Goal: Information Seeking & Learning: Learn about a topic

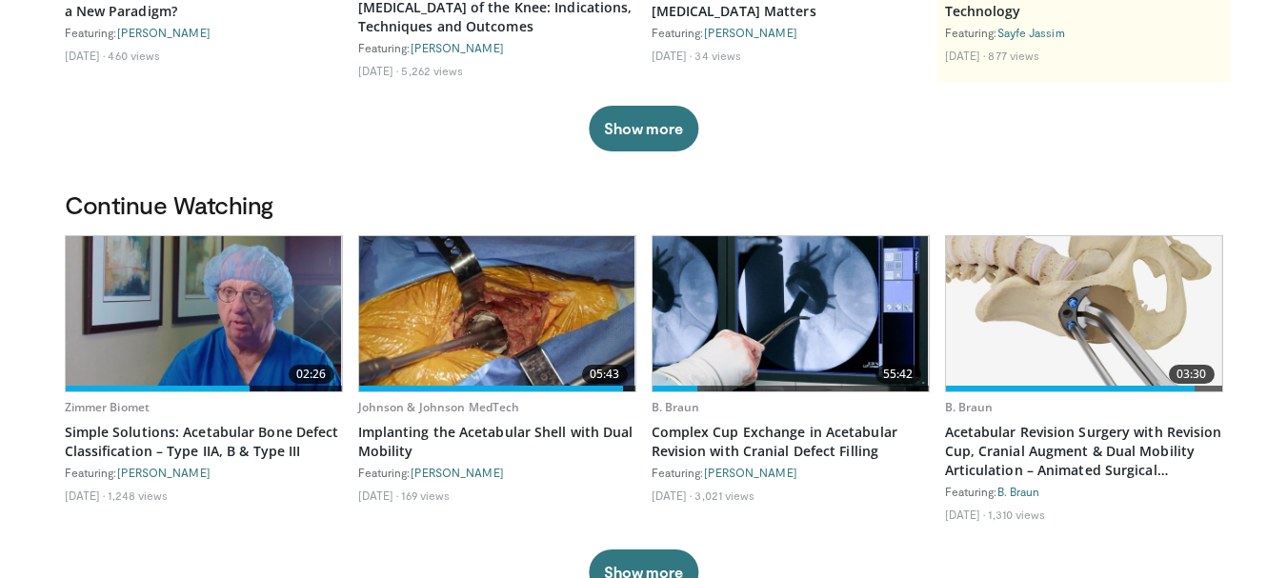
scroll to position [476, 0]
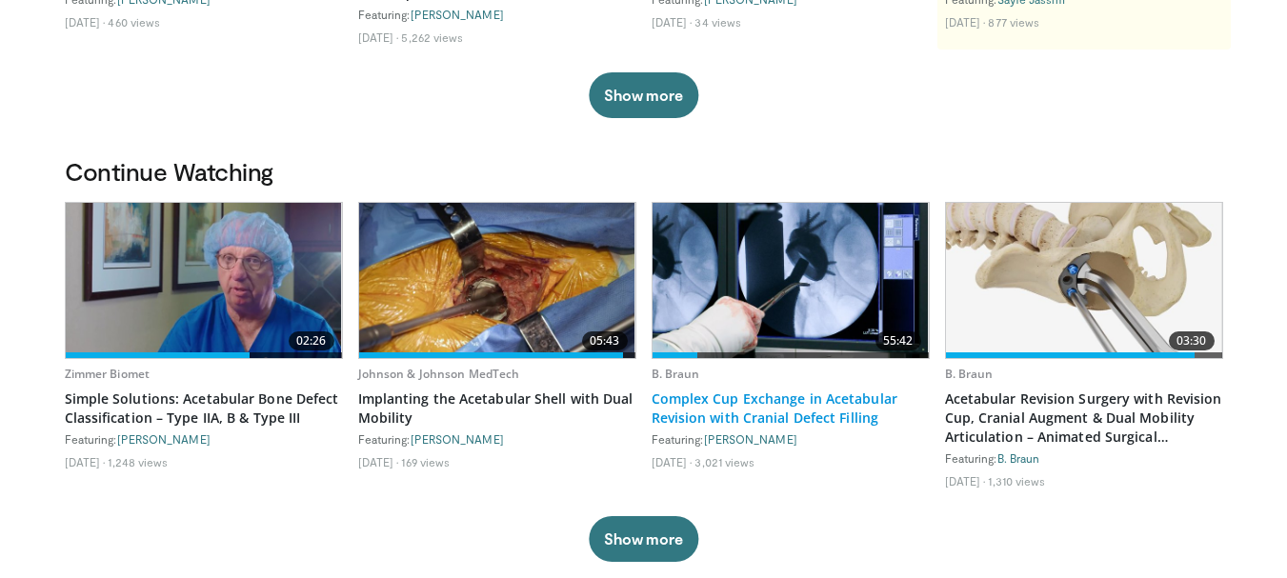
click at [738, 396] on link "Complex Cup Exchange in Acetabular Revision with Cranial Defect Filling" at bounding box center [790, 409] width 278 height 38
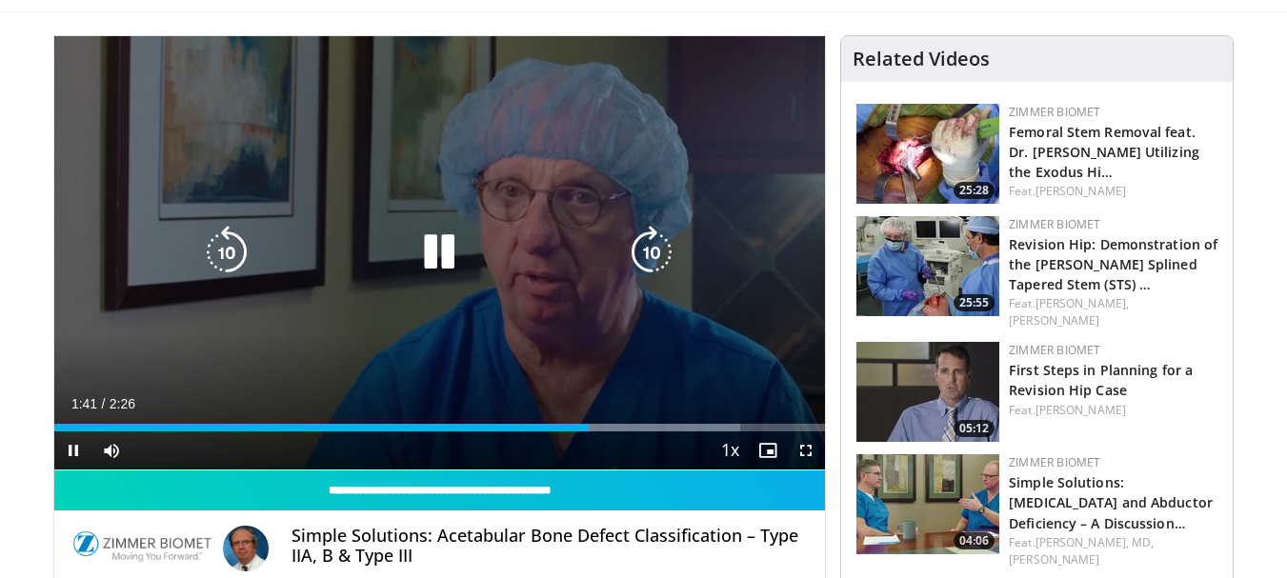
scroll to position [190, 0]
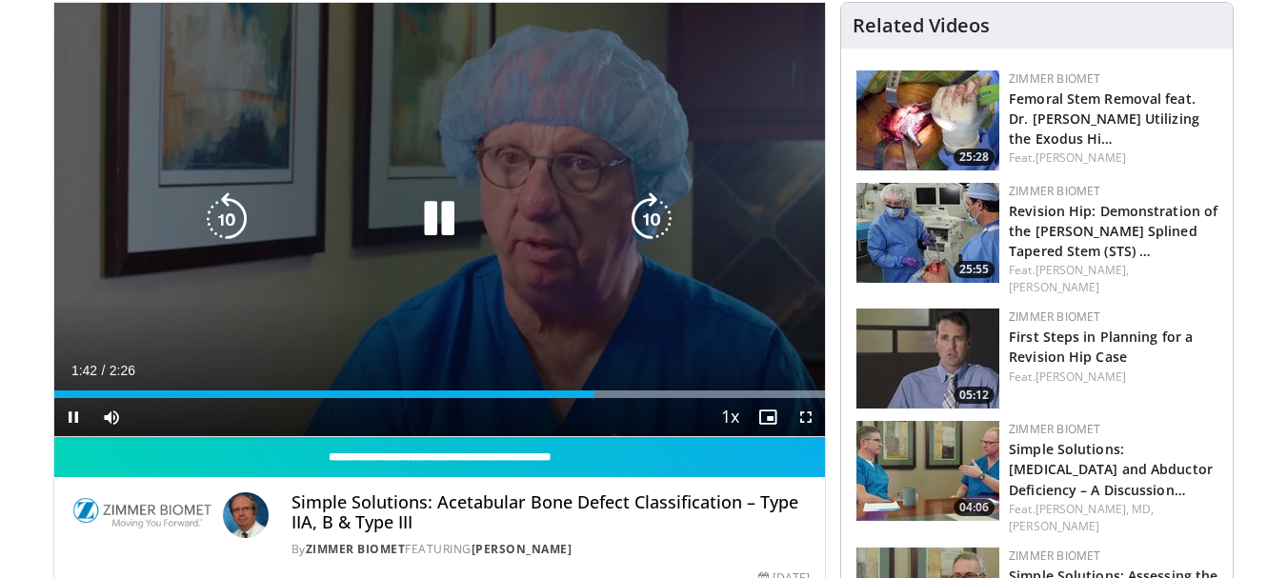
click at [429, 221] on icon "Video Player" at bounding box center [438, 218] width 53 height 53
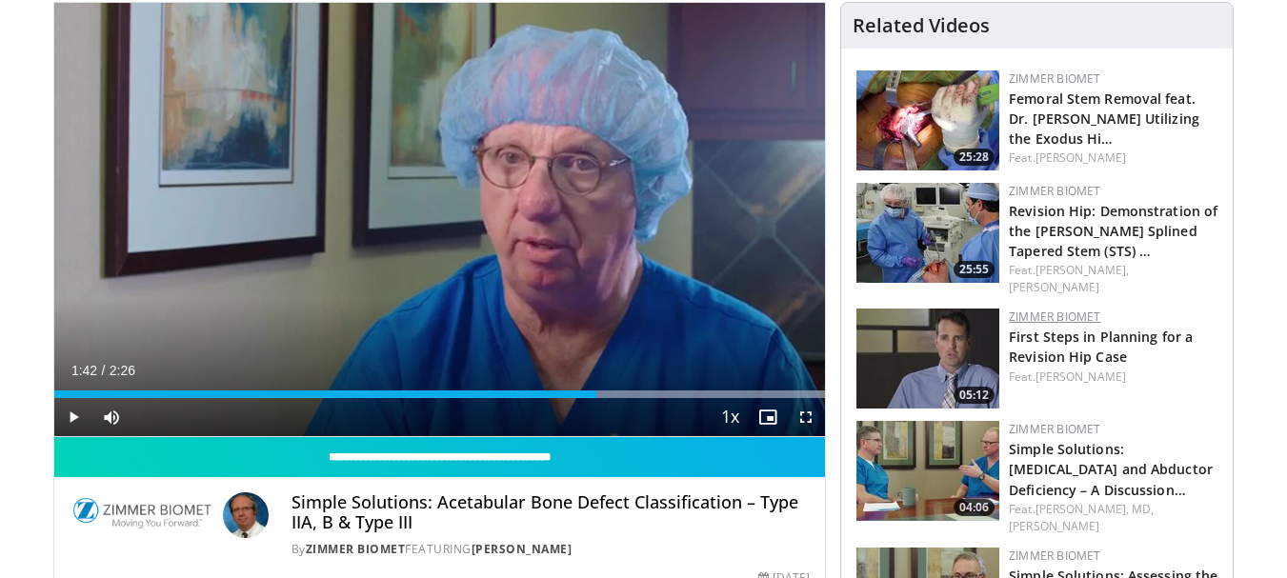
scroll to position [286, 0]
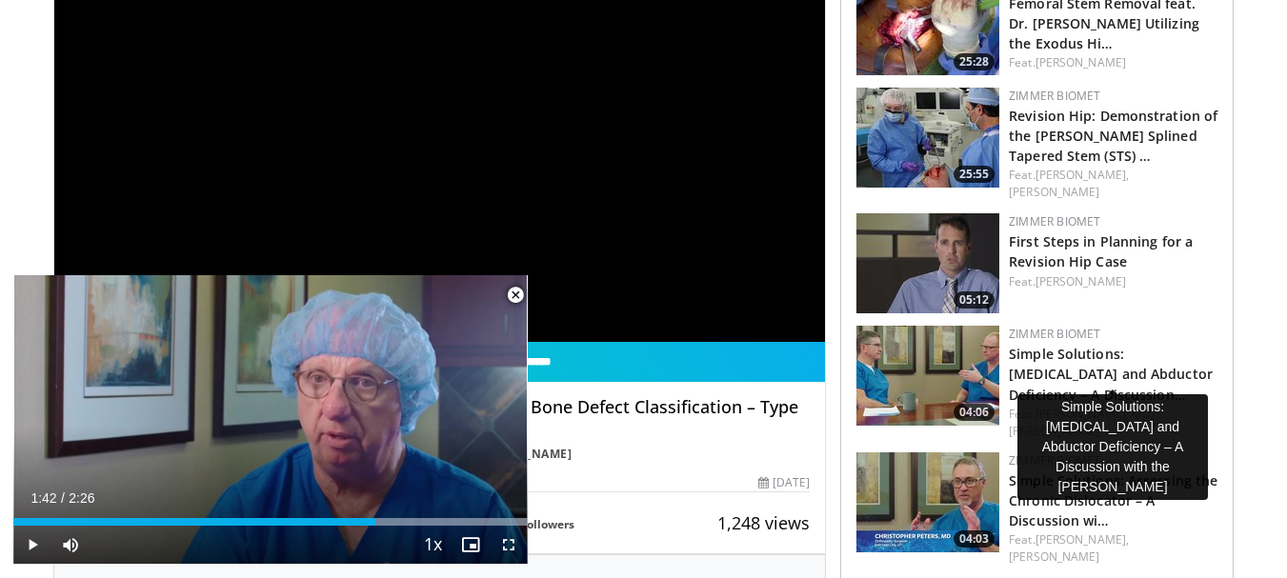
click at [486, 211] on div "**********" at bounding box center [439, 125] width 771 height 434
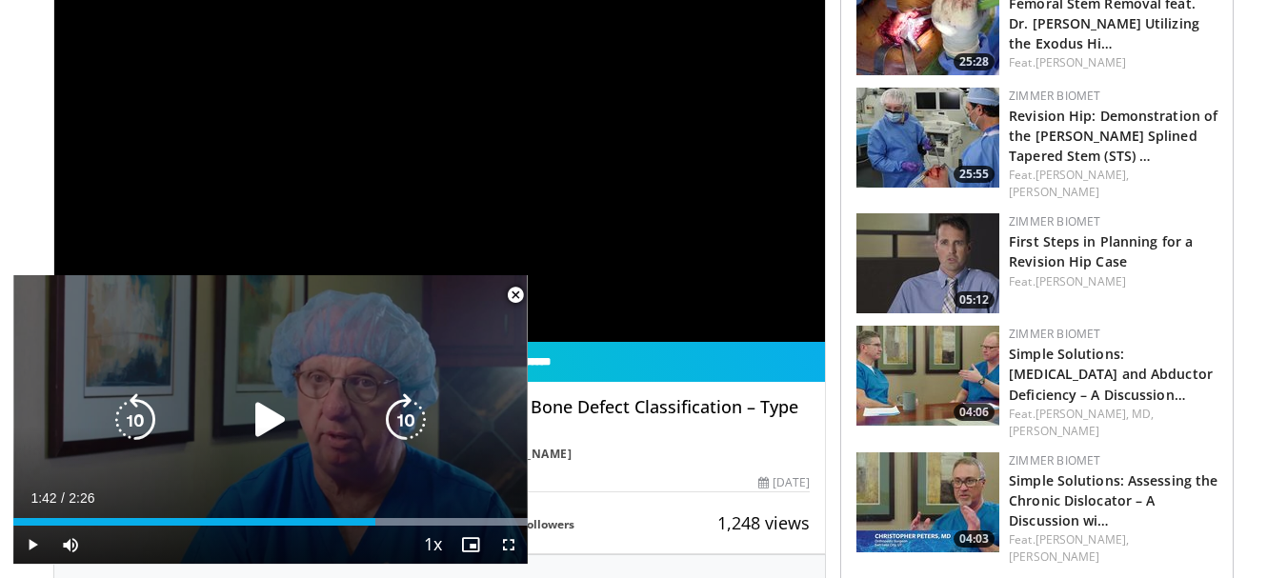
click at [263, 428] on icon "Video Player" at bounding box center [270, 419] width 53 height 53
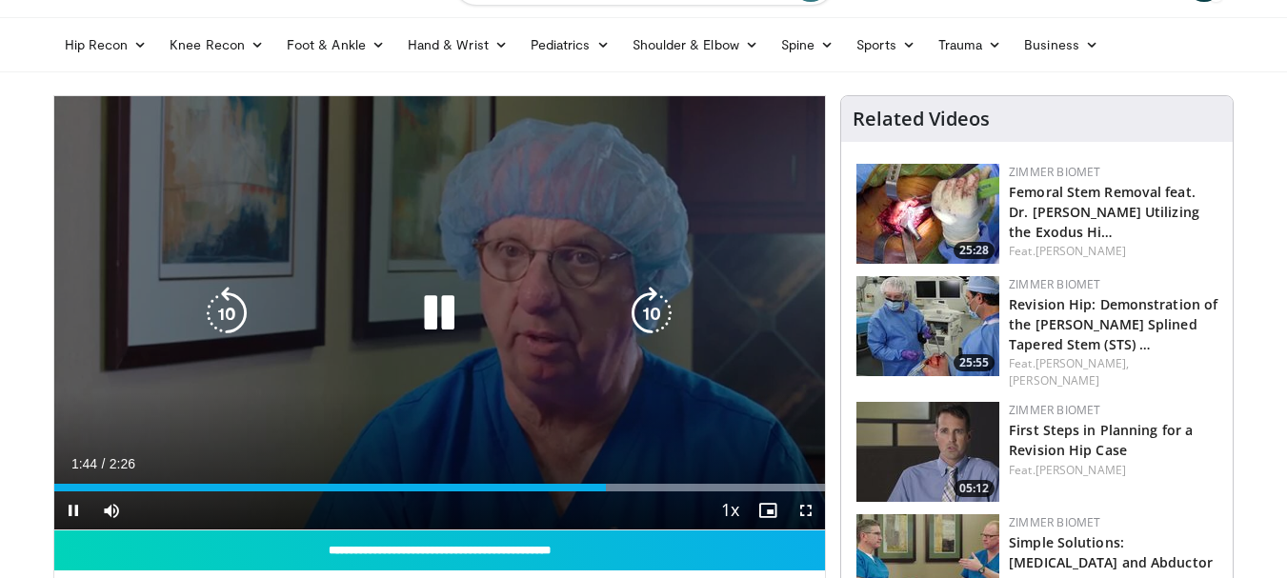
scroll to position [95, 0]
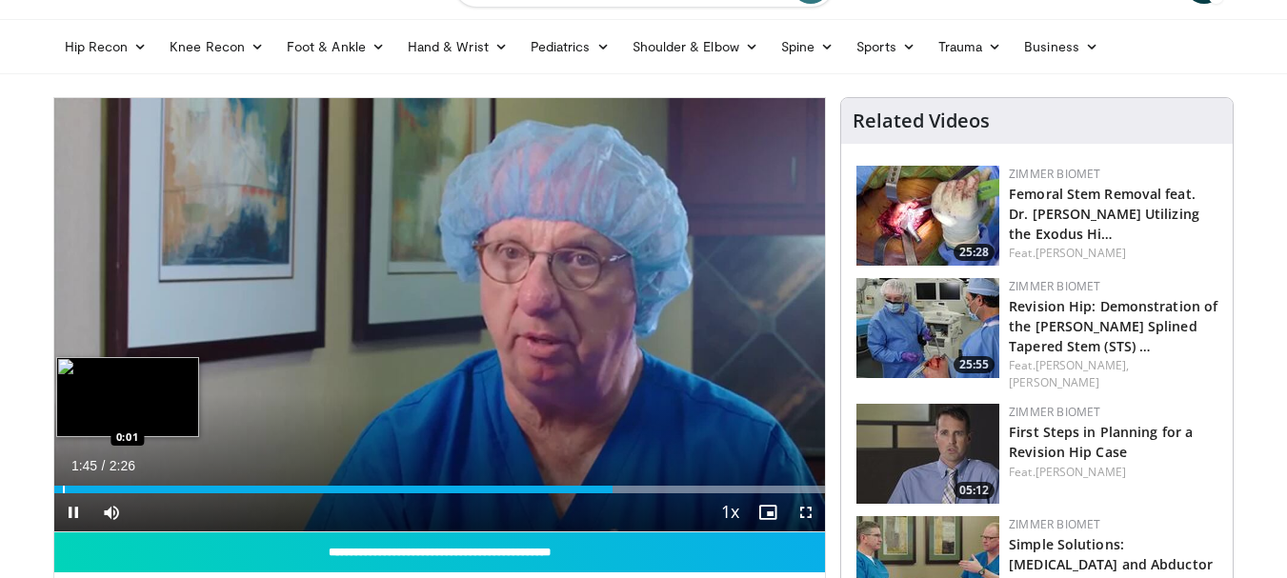
click at [63, 491] on div "Progress Bar" at bounding box center [64, 490] width 2 height 8
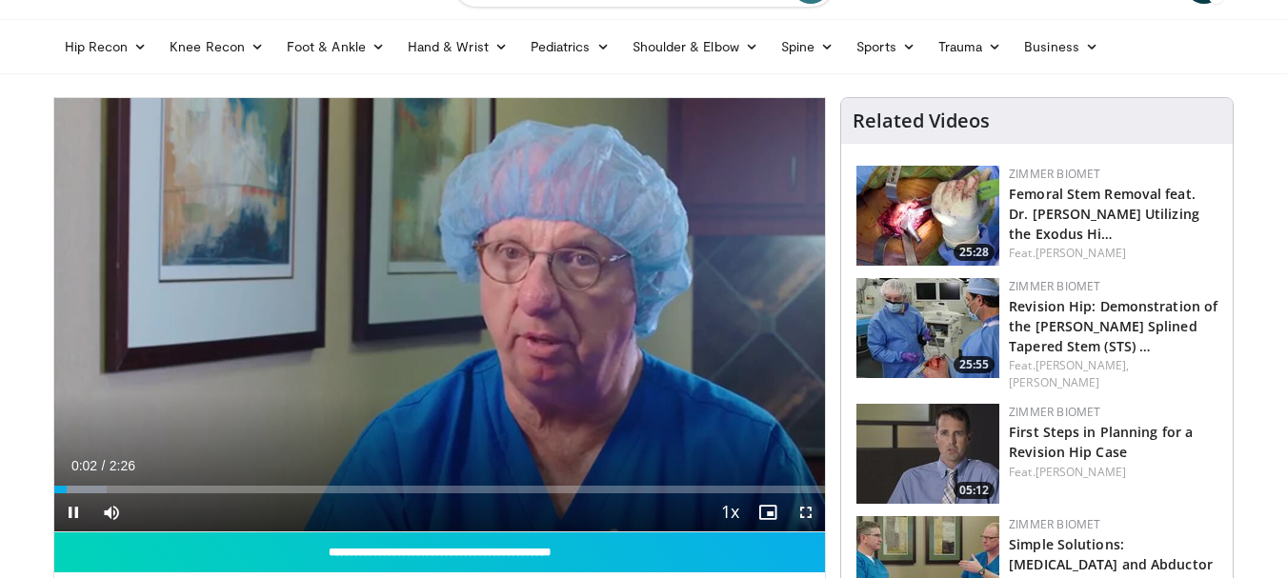
click at [807, 510] on span "Video Player" at bounding box center [806, 512] width 38 height 38
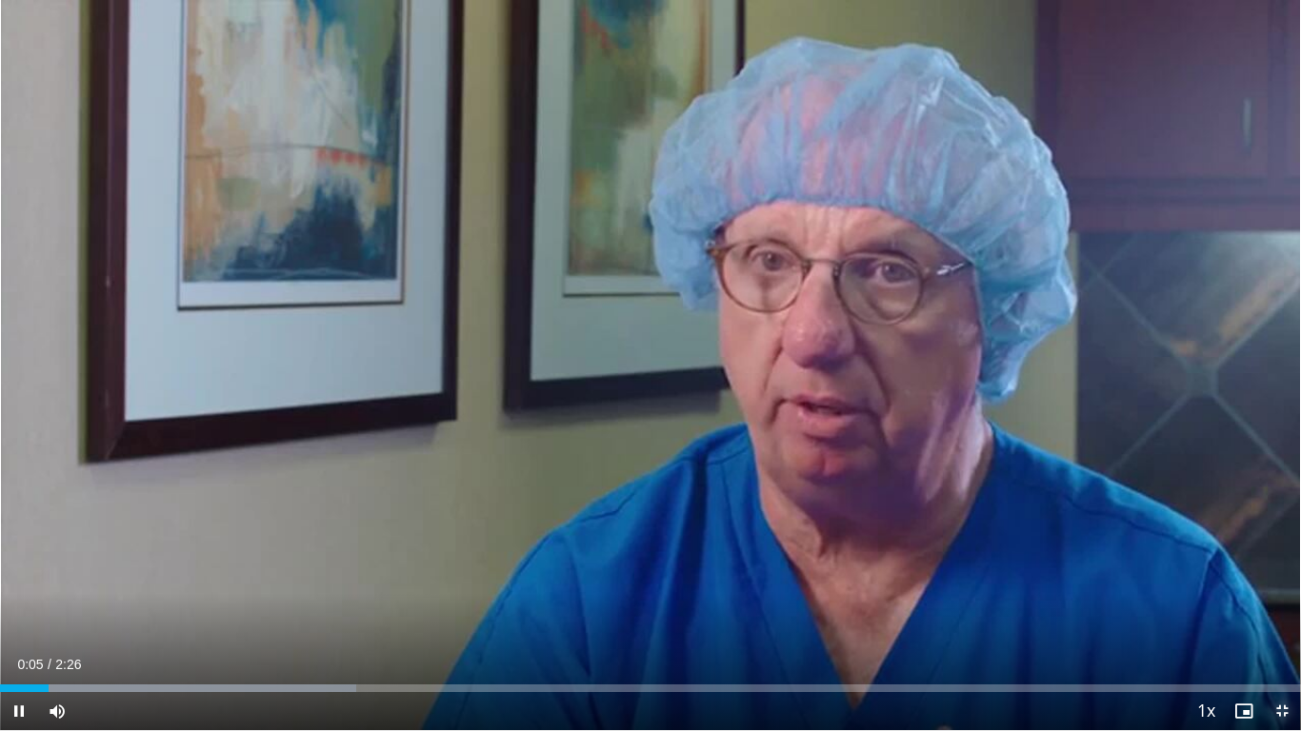
click at [1280, 577] on span "Video Player" at bounding box center [1282, 711] width 38 height 38
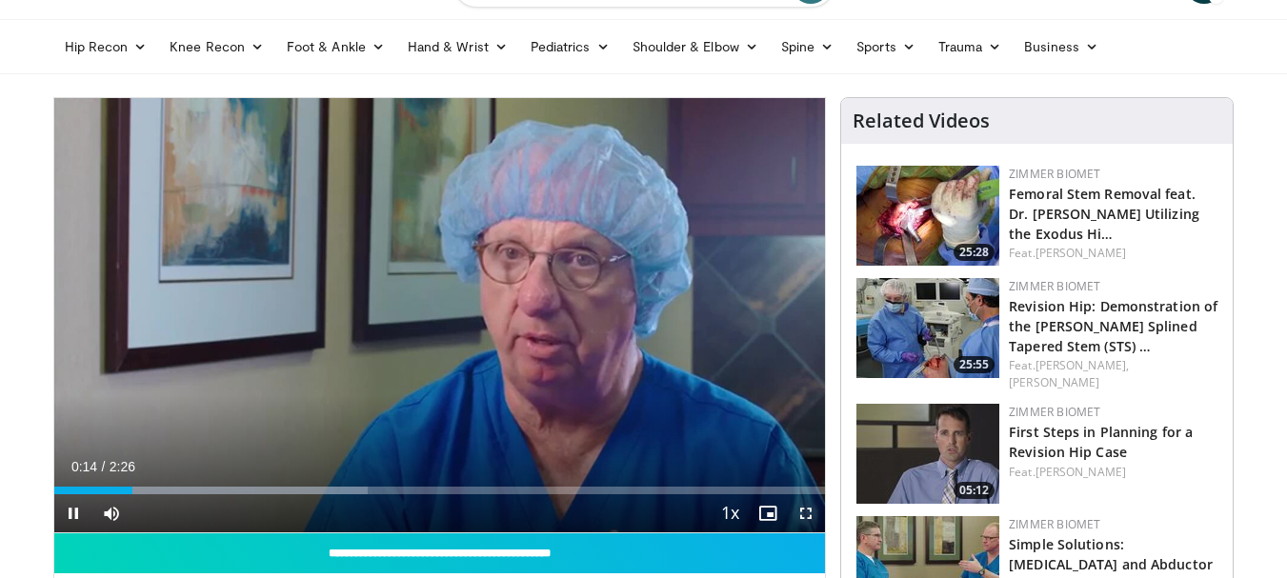
click at [806, 512] on span "Video Player" at bounding box center [806, 513] width 38 height 38
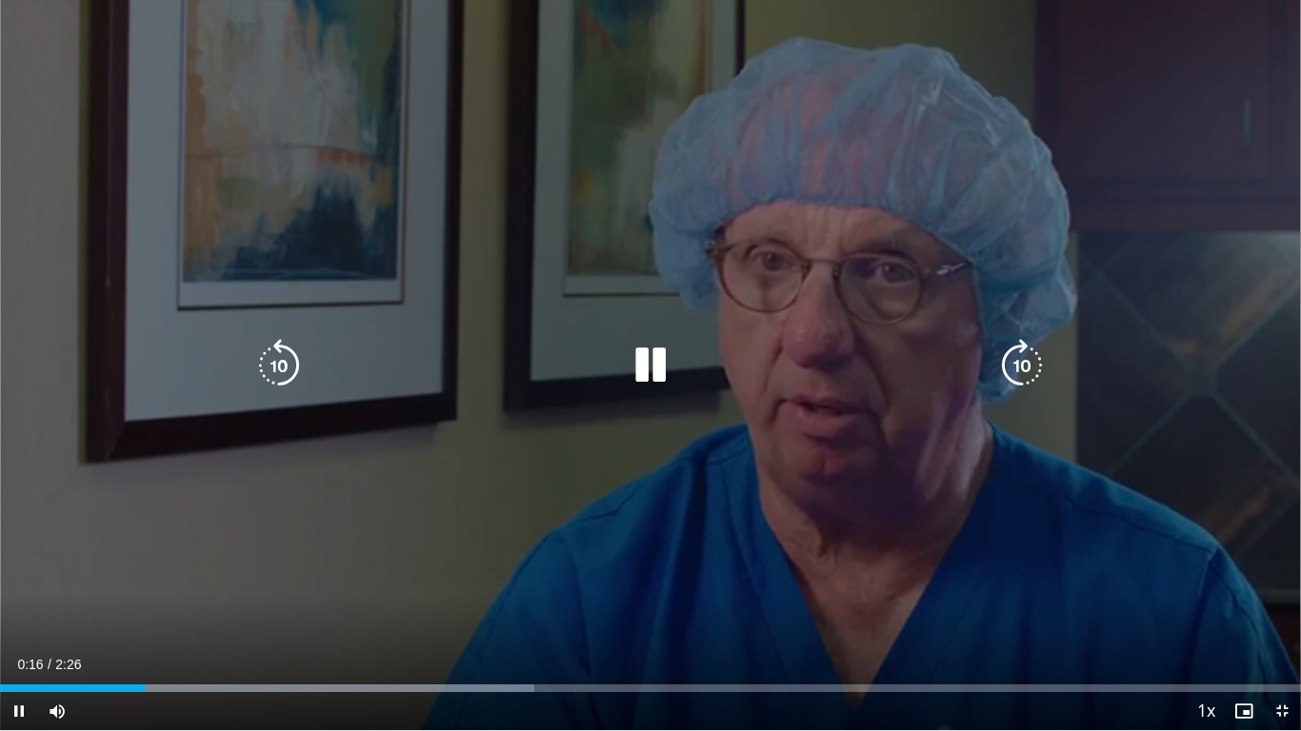
click at [771, 467] on div "10 seconds Tap to unmute" at bounding box center [650, 365] width 1301 height 730
click at [648, 375] on icon "Video Player" at bounding box center [650, 365] width 53 height 53
click at [661, 361] on icon "Video Player" at bounding box center [650, 365] width 53 height 53
click at [270, 357] on icon "Video Player" at bounding box center [278, 365] width 53 height 53
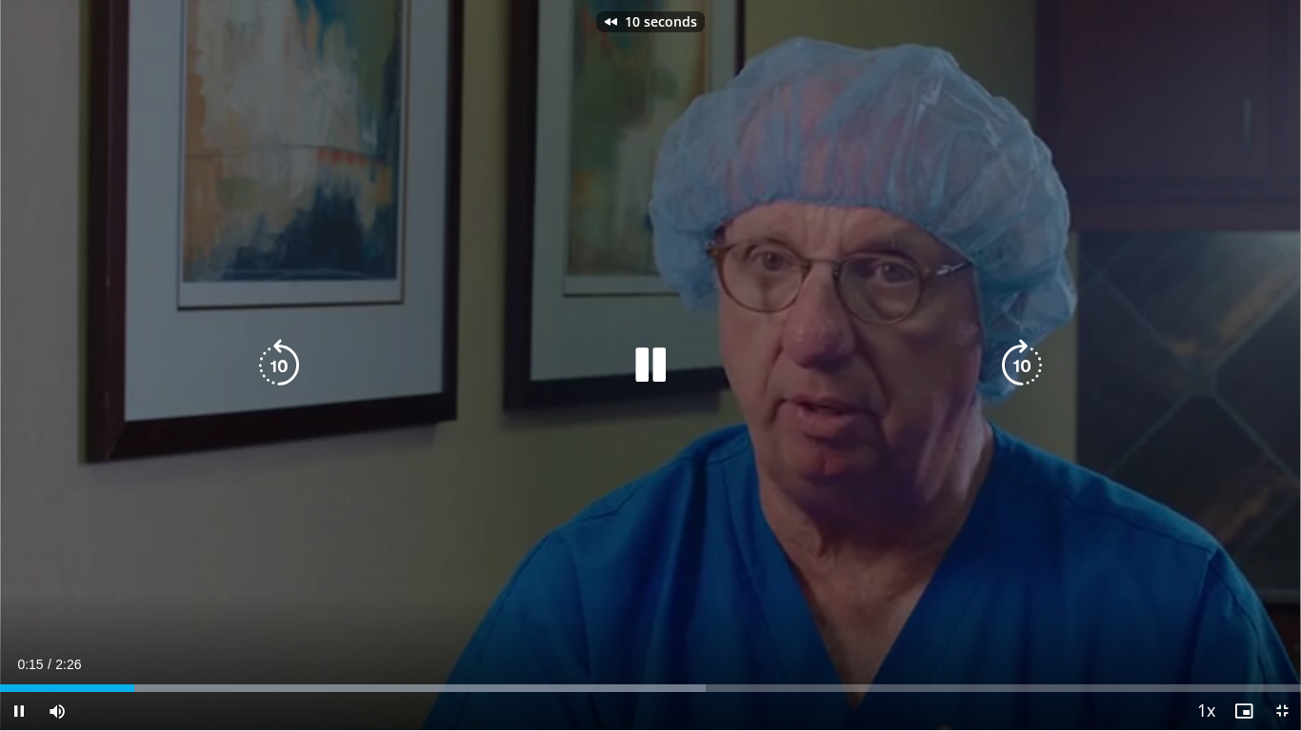
click at [274, 354] on icon "Video Player" at bounding box center [278, 365] width 53 height 53
click at [654, 361] on icon "Video Player" at bounding box center [650, 365] width 53 height 53
click at [654, 362] on icon "Video Player" at bounding box center [650, 365] width 53 height 53
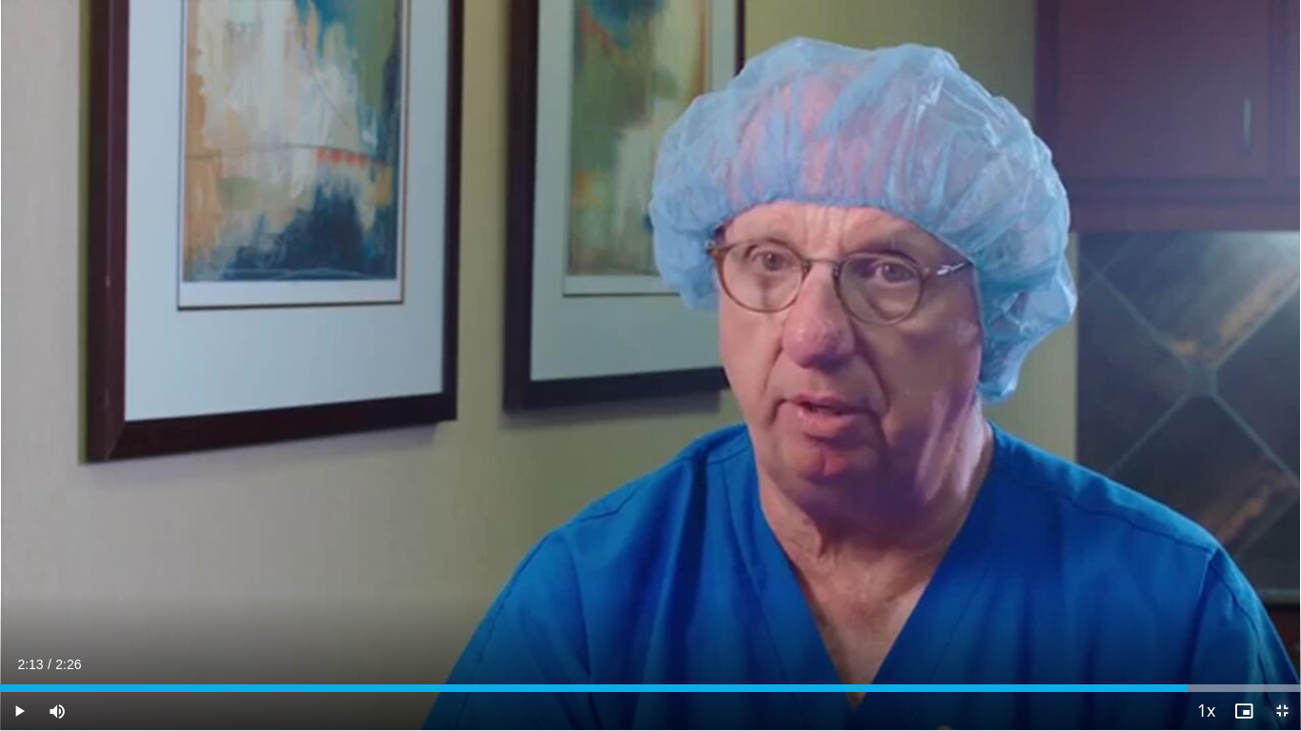
click at [1279, 577] on span "Video Player" at bounding box center [1282, 711] width 38 height 38
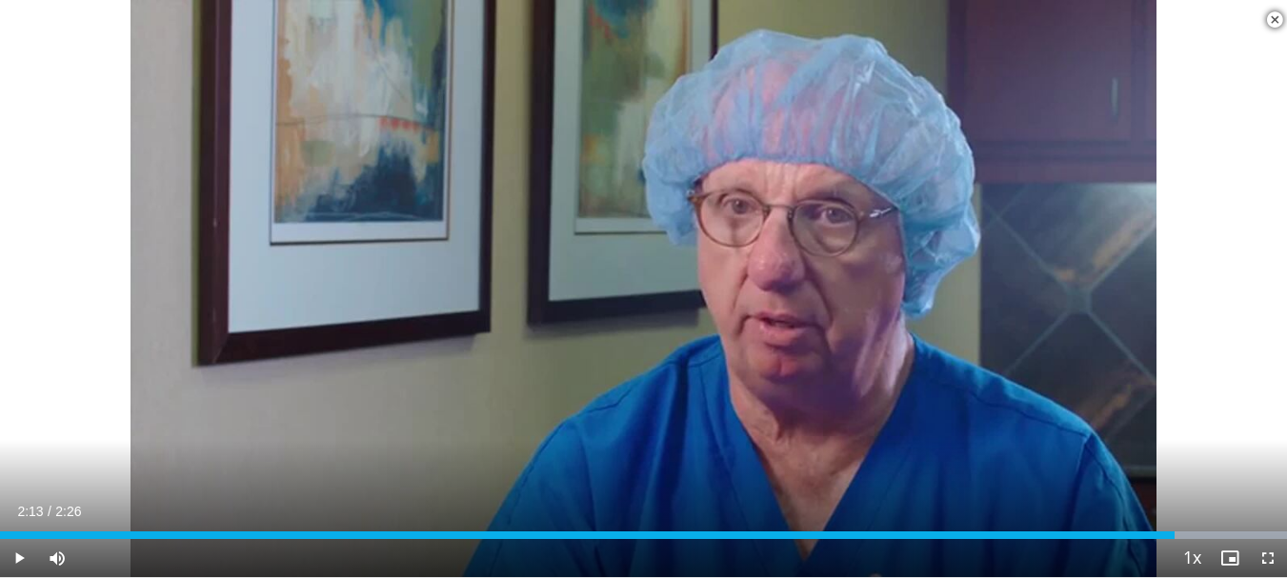
scroll to position [381, 0]
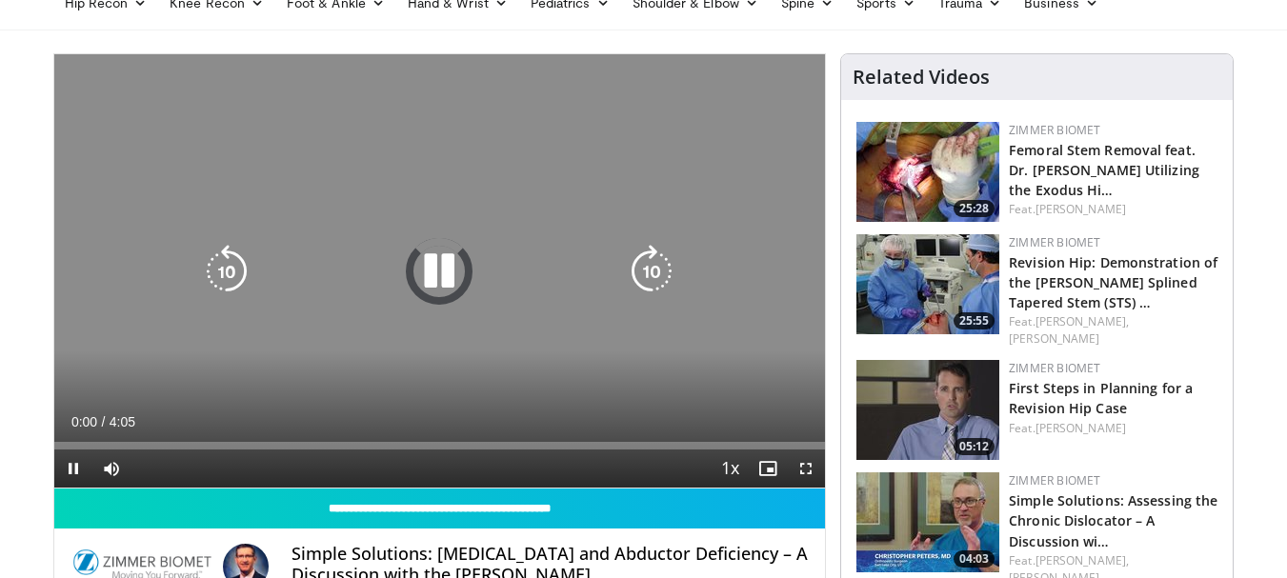
scroll to position [286, 0]
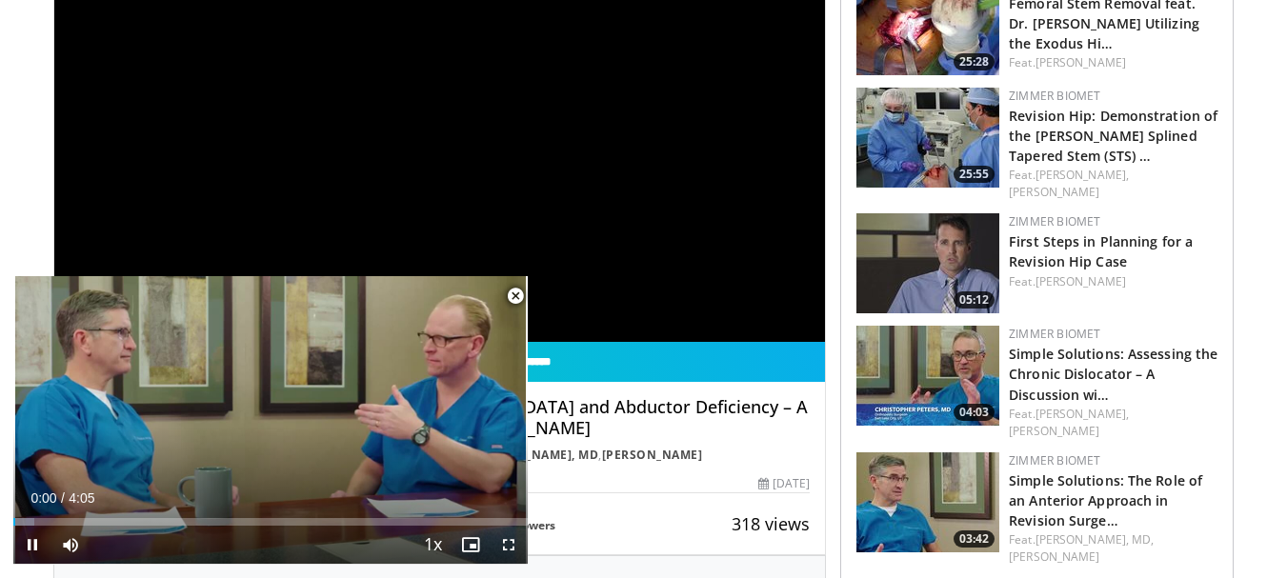
click at [514, 296] on span "Video Player" at bounding box center [515, 296] width 38 height 38
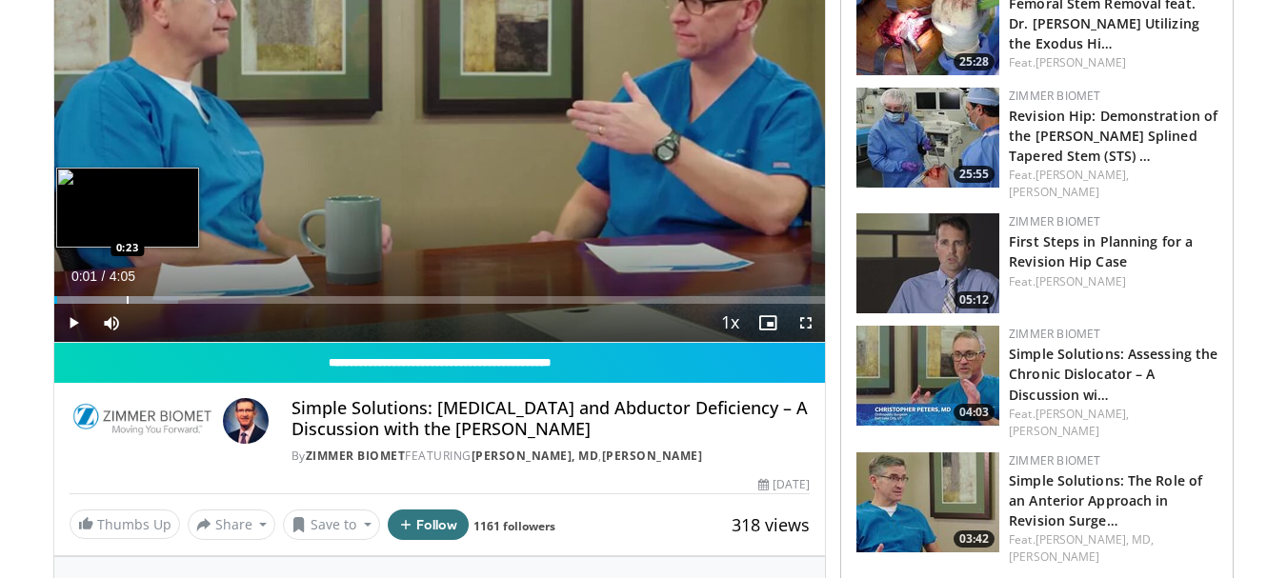
click at [127, 299] on div "Progress Bar" at bounding box center [128, 300] width 2 height 8
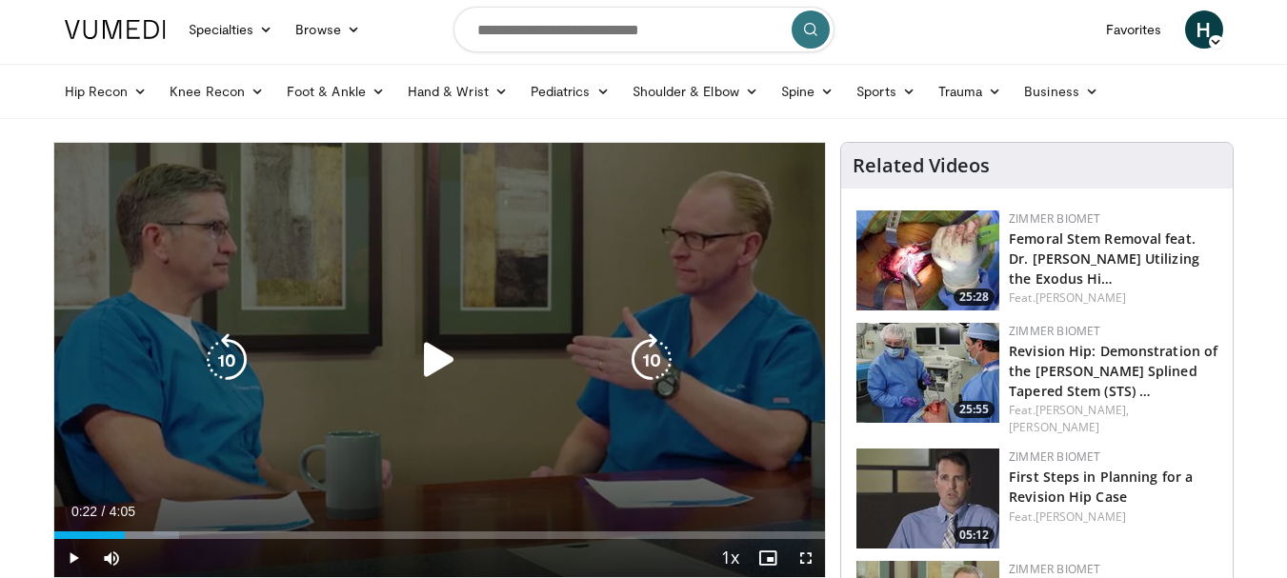
scroll to position [0, 0]
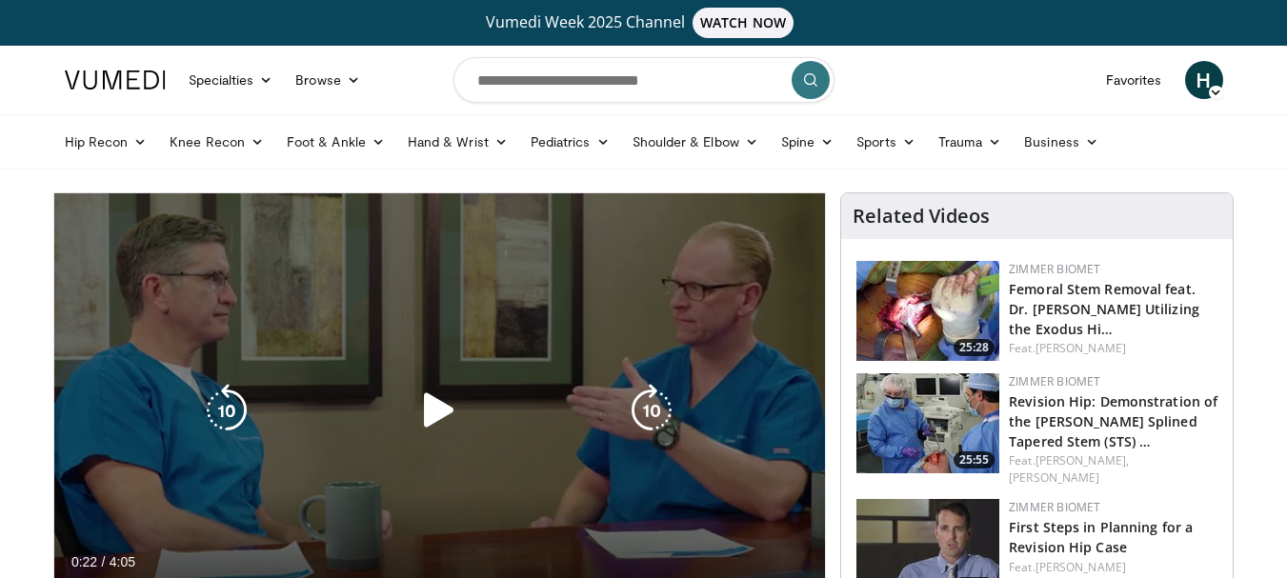
click at [238, 402] on icon "Video Player" at bounding box center [226, 410] width 53 height 53
click at [238, 403] on icon "Video Player" at bounding box center [226, 410] width 53 height 53
click at [441, 408] on icon "Video Player" at bounding box center [438, 410] width 53 height 53
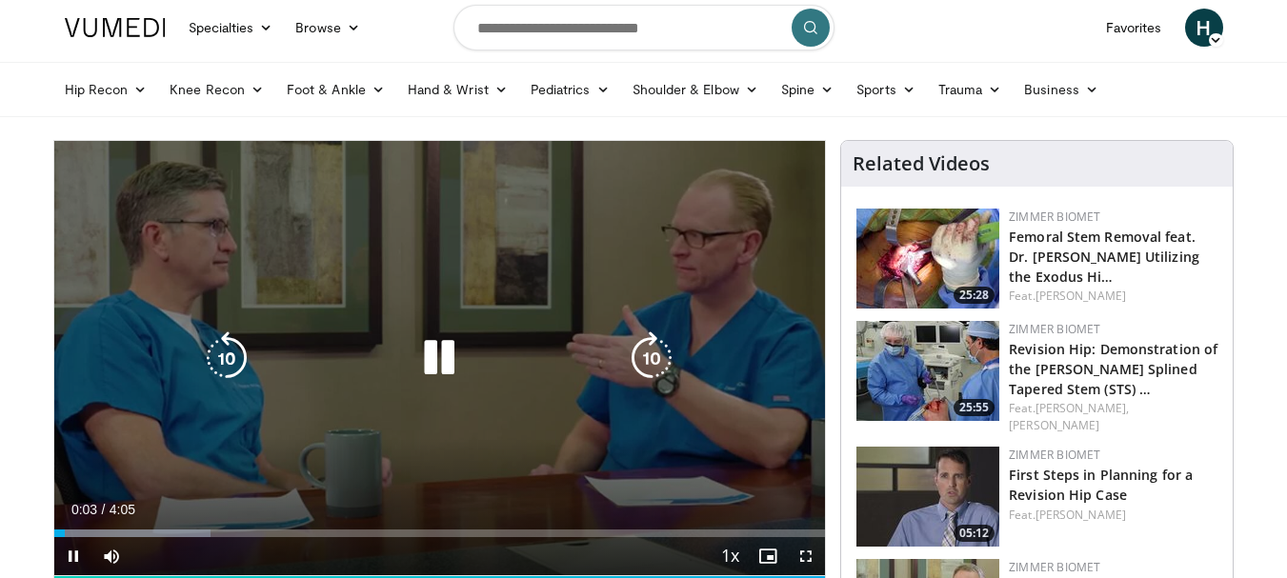
scroll to position [95, 0]
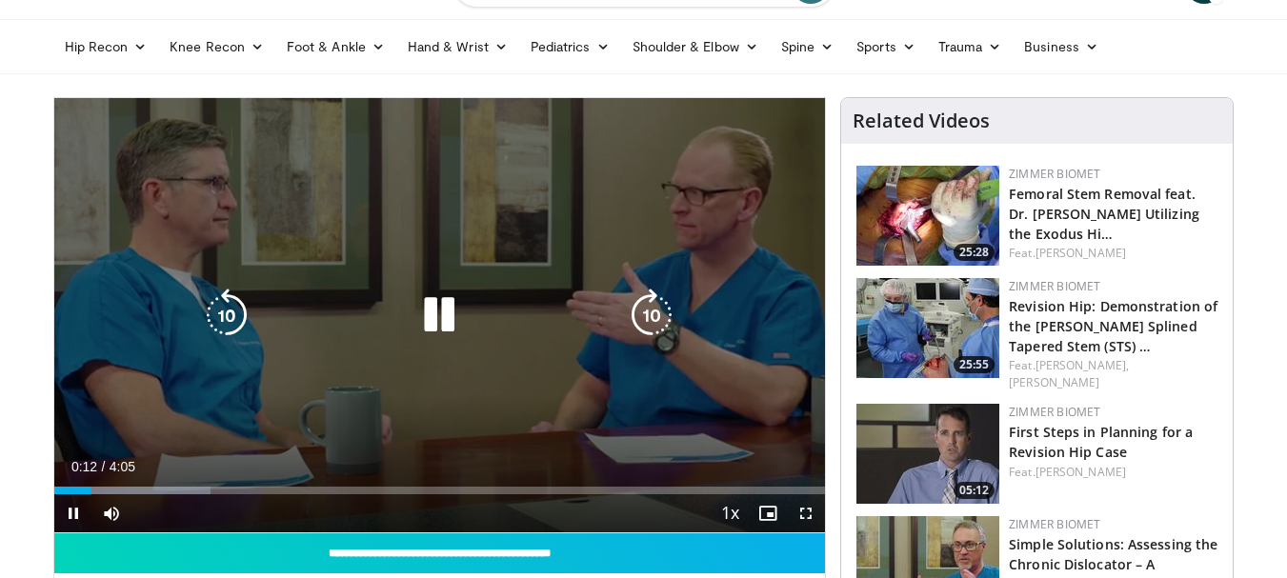
click at [432, 313] on icon "Video Player" at bounding box center [438, 315] width 53 height 53
click at [450, 311] on icon "Video Player" at bounding box center [438, 315] width 53 height 53
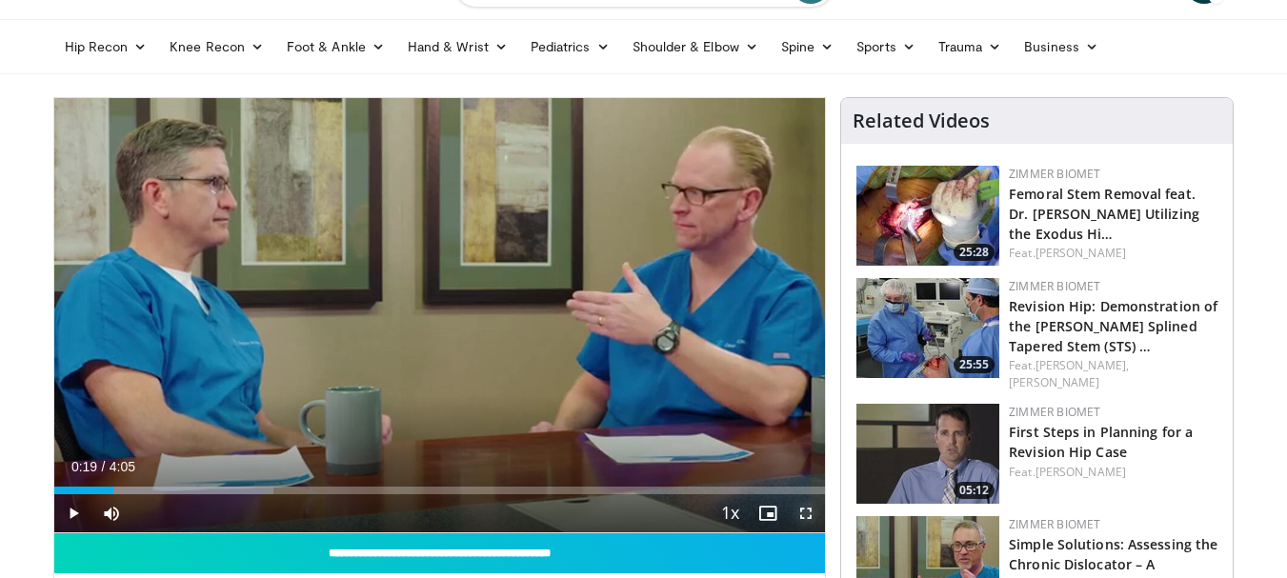
click at [802, 511] on span "Video Player" at bounding box center [806, 513] width 38 height 38
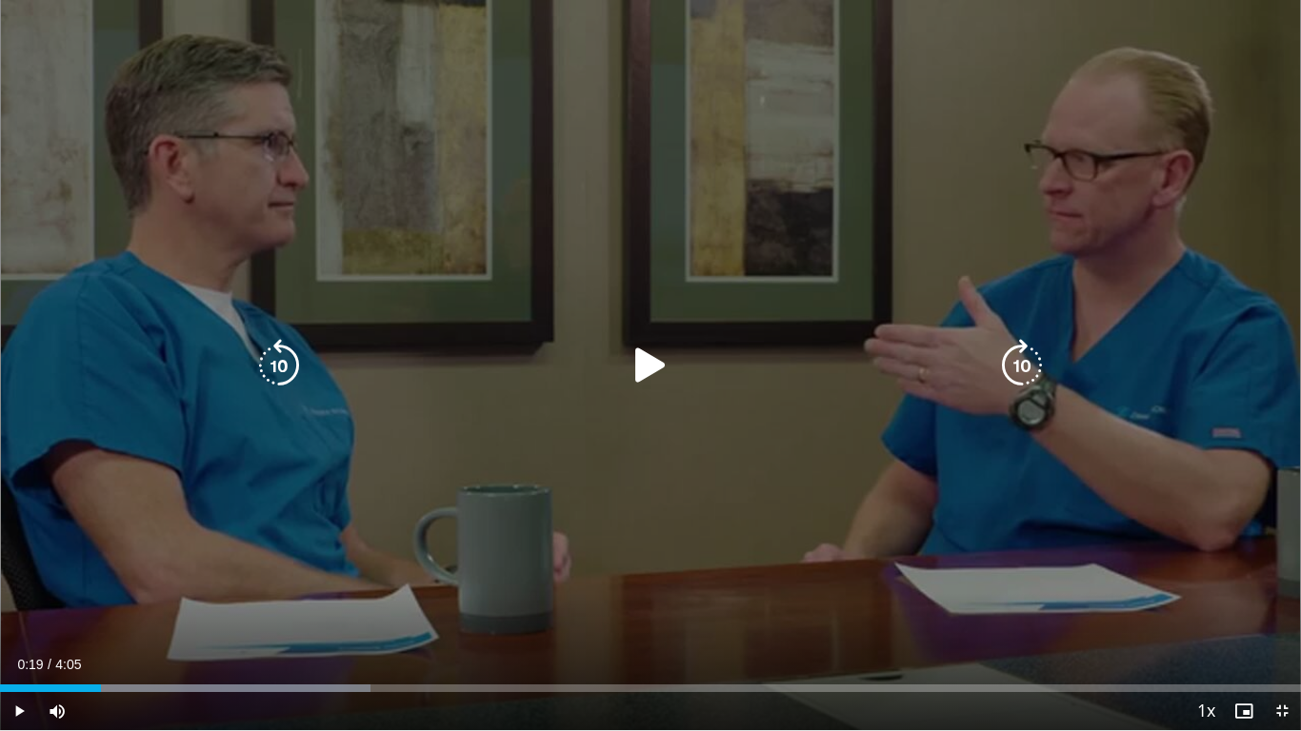
click at [668, 366] on icon "Video Player" at bounding box center [650, 365] width 53 height 53
click at [659, 360] on icon "Video Player" at bounding box center [650, 365] width 53 height 53
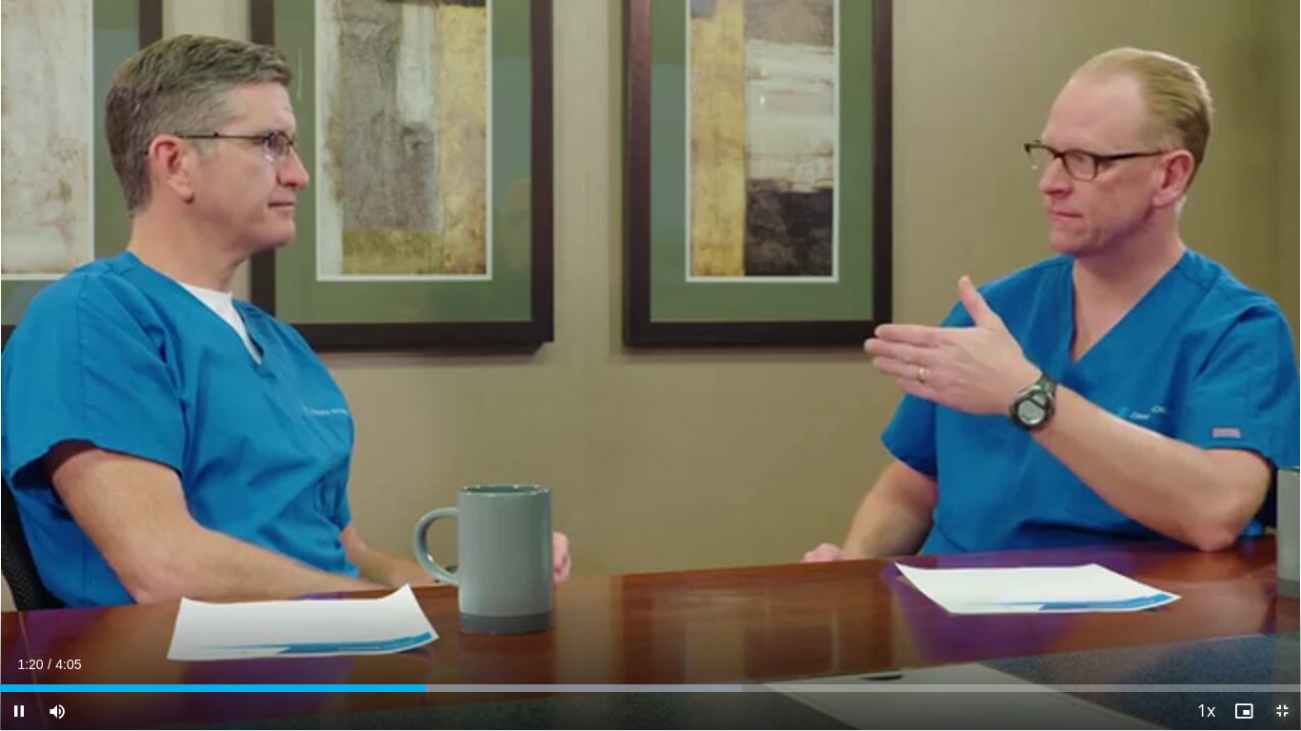
click at [1286, 577] on span "Video Player" at bounding box center [1282, 711] width 38 height 38
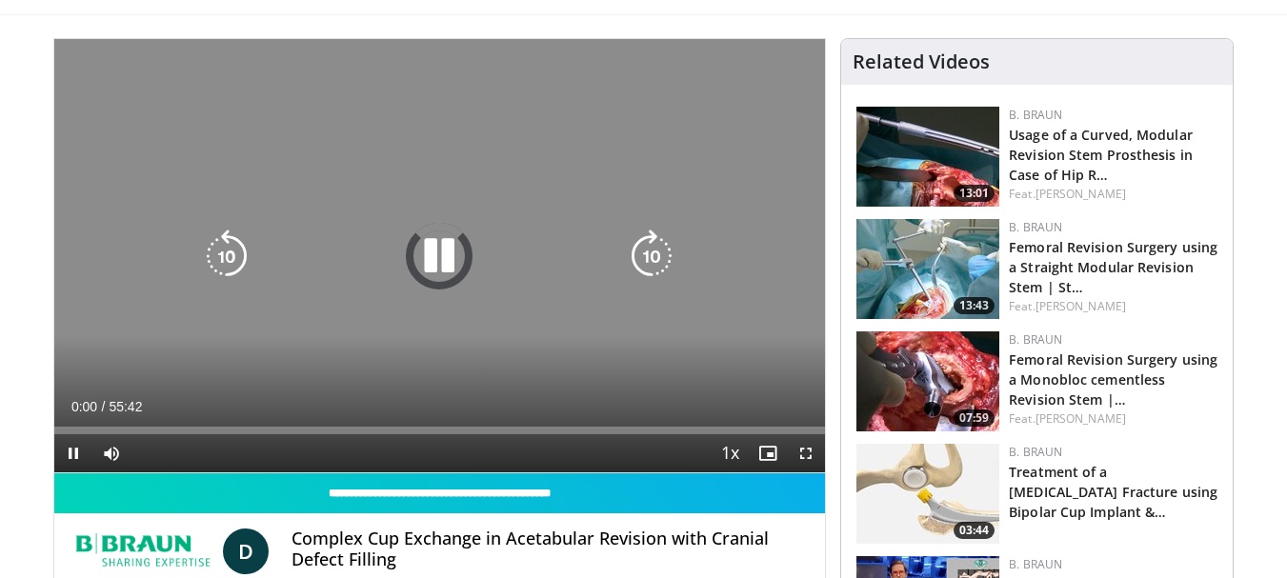
scroll to position [190, 0]
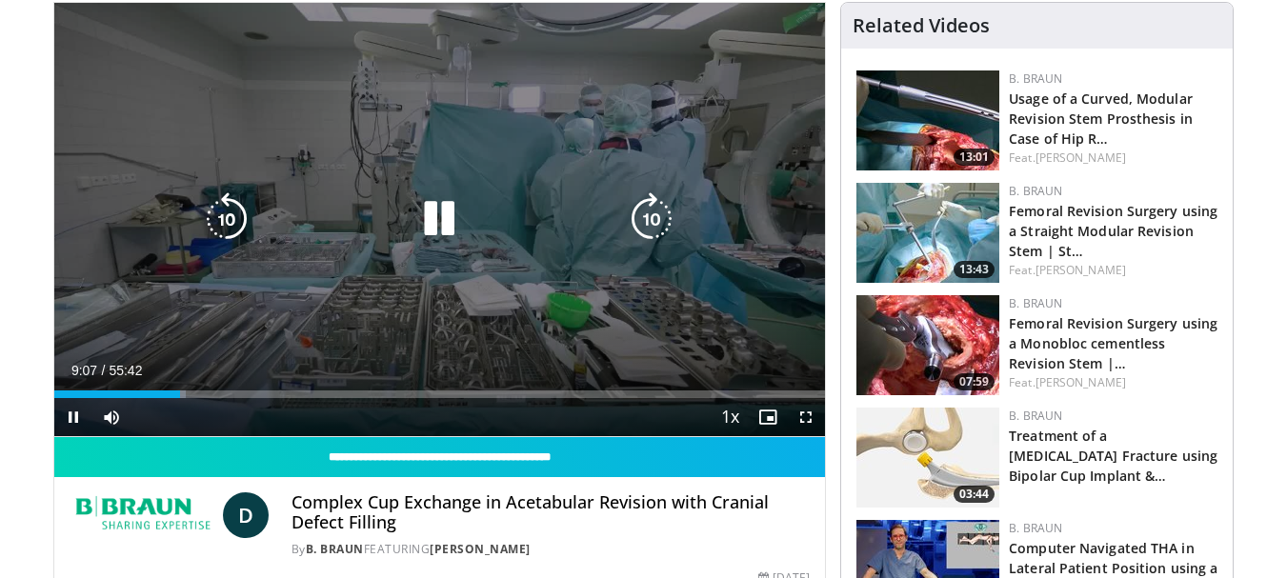
click at [444, 221] on icon "Video Player" at bounding box center [438, 218] width 53 height 53
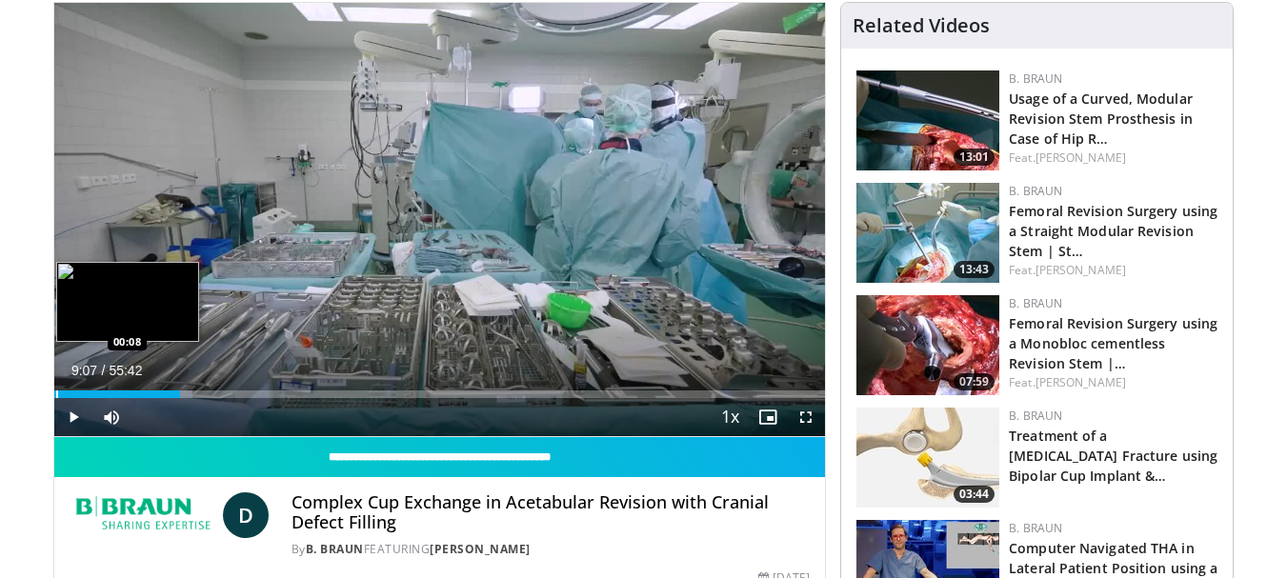
click at [54, 394] on div "09:07" at bounding box center [117, 394] width 127 height 8
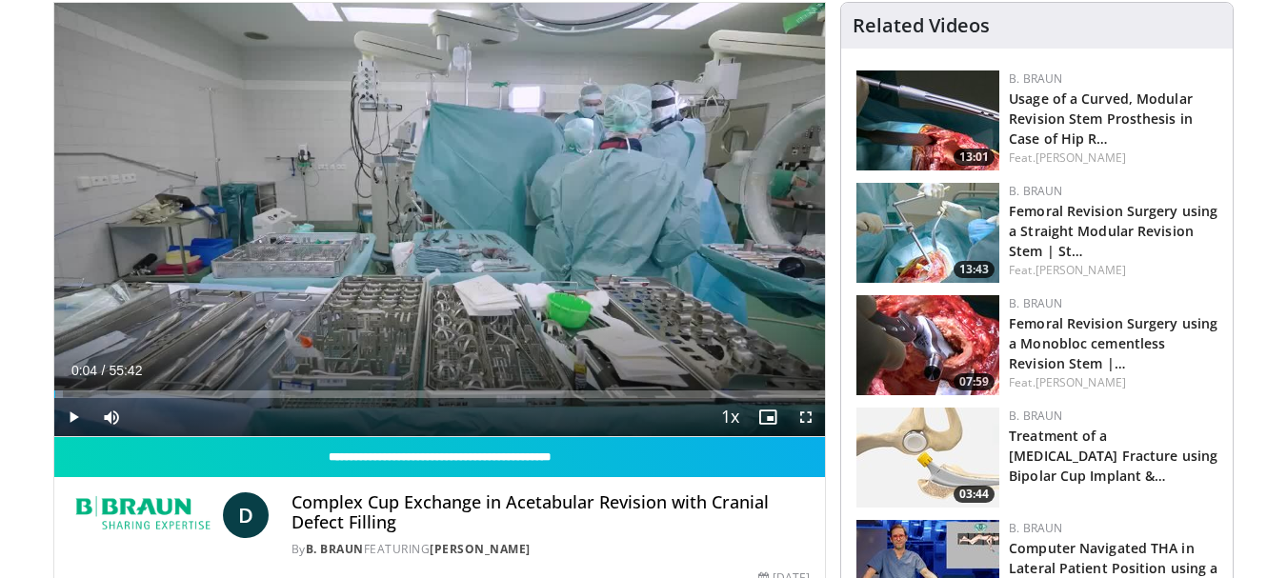
drag, startPoint x: 813, startPoint y: 421, endPoint x: 813, endPoint y: 536, distance: 115.2
click at [813, 421] on span "Video Player" at bounding box center [806, 417] width 38 height 38
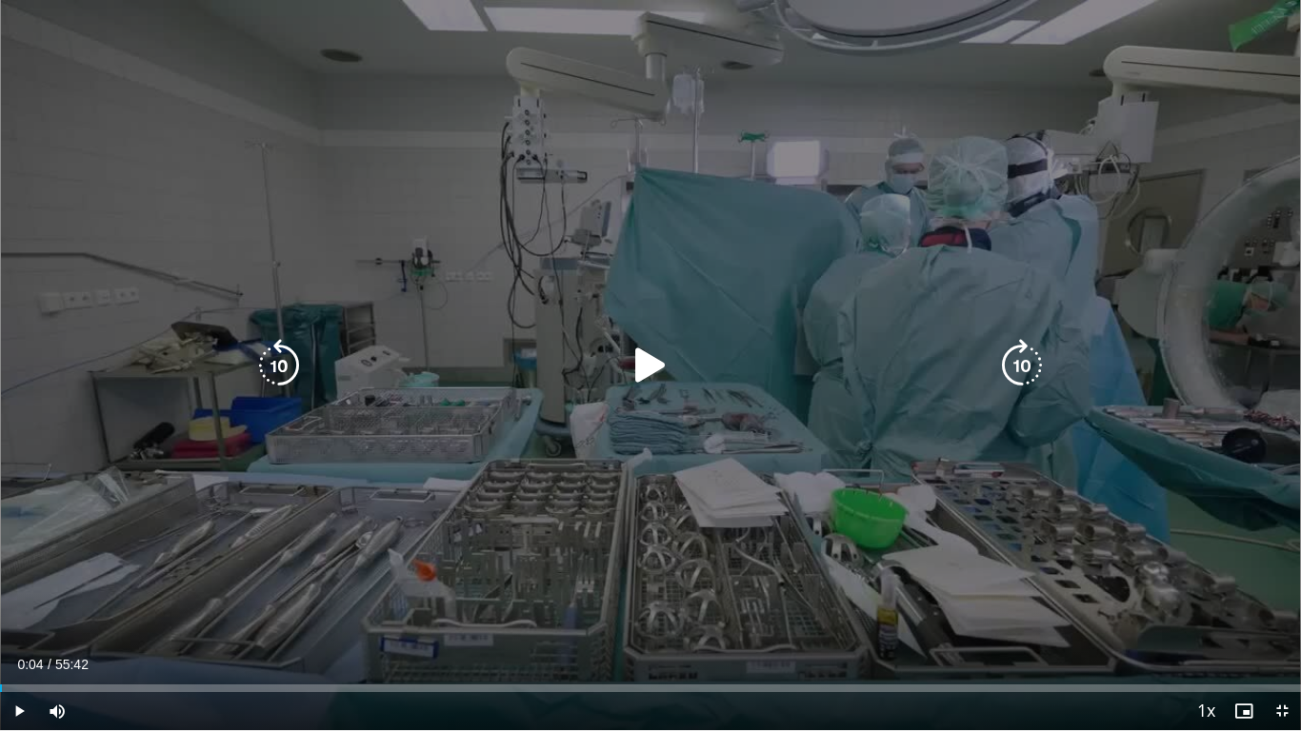
click at [652, 372] on icon "Video Player" at bounding box center [650, 365] width 53 height 53
drag, startPoint x: 670, startPoint y: 417, endPoint x: 658, endPoint y: 425, distance: 14.5
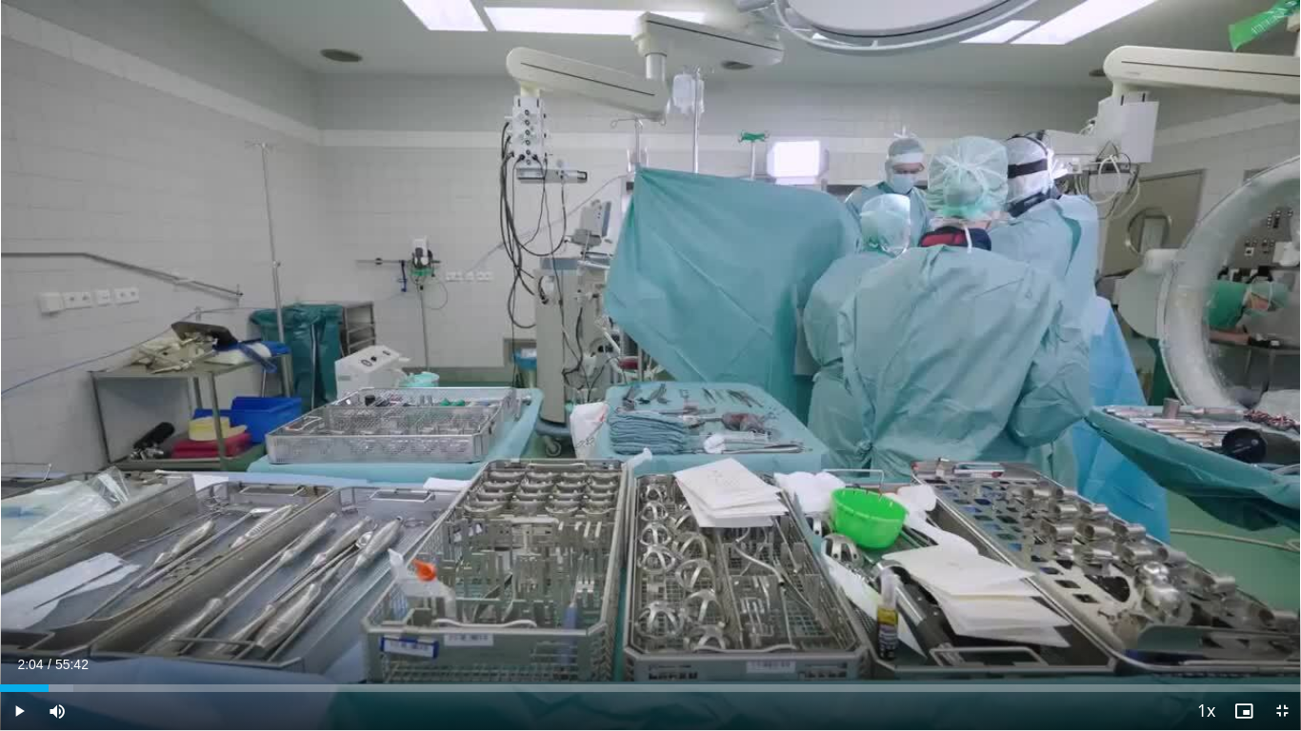
drag, startPoint x: 658, startPoint y: 425, endPoint x: 404, endPoint y: 278, distance: 293.5
click at [404, 278] on div "10 seconds Tap to unmute" at bounding box center [650, 365] width 1301 height 730
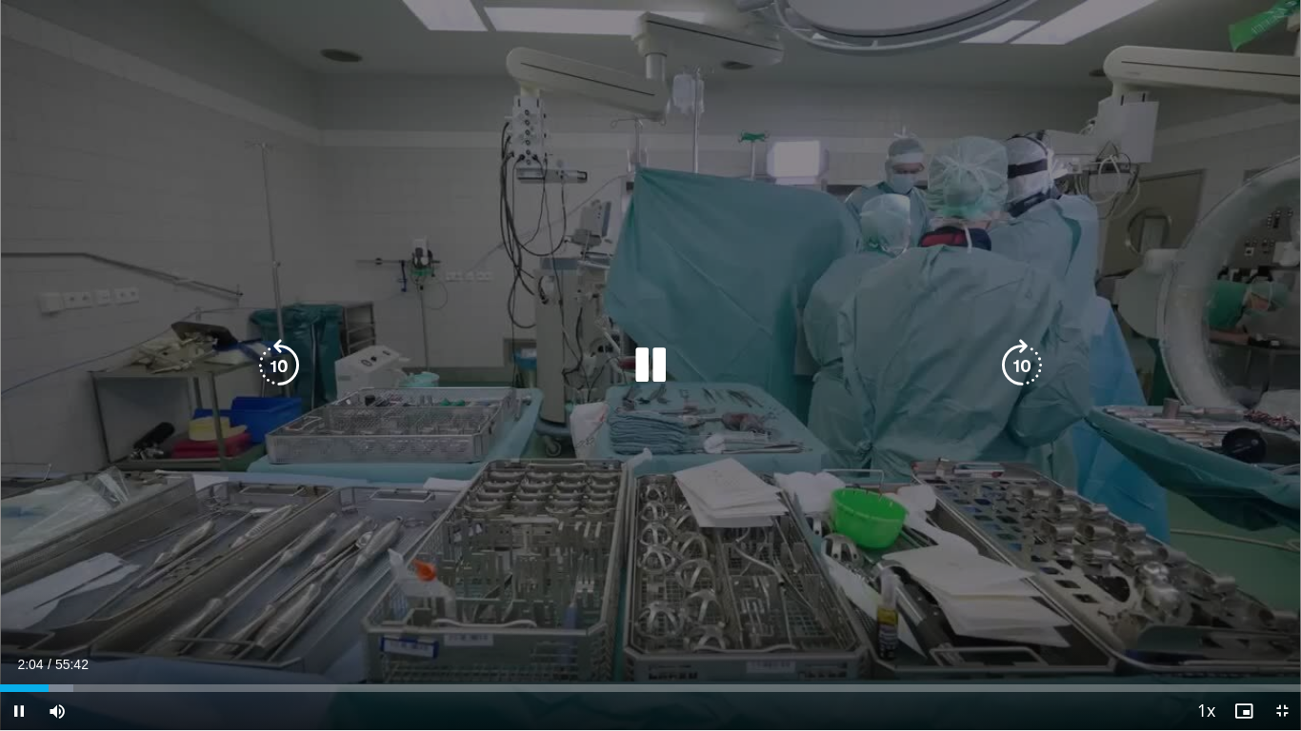
click at [287, 366] on icon "Video Player" at bounding box center [278, 365] width 53 height 53
click at [288, 359] on icon "Video Player" at bounding box center [278, 365] width 53 height 53
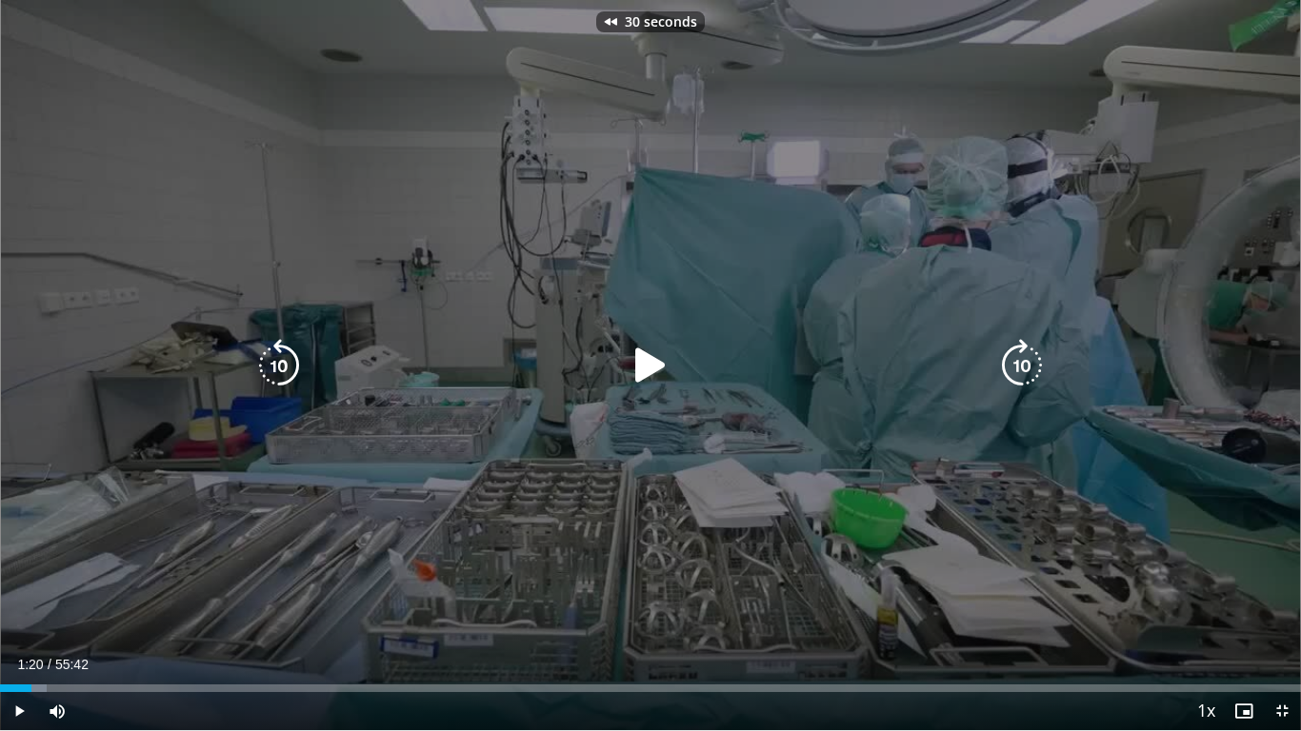
click at [288, 359] on icon "Video Player" at bounding box center [278, 365] width 53 height 53
click at [634, 367] on icon "Video Player" at bounding box center [650, 365] width 53 height 53
click at [284, 368] on icon "Video Player" at bounding box center [278, 365] width 53 height 53
click at [635, 372] on icon "Video Player" at bounding box center [650, 365] width 53 height 53
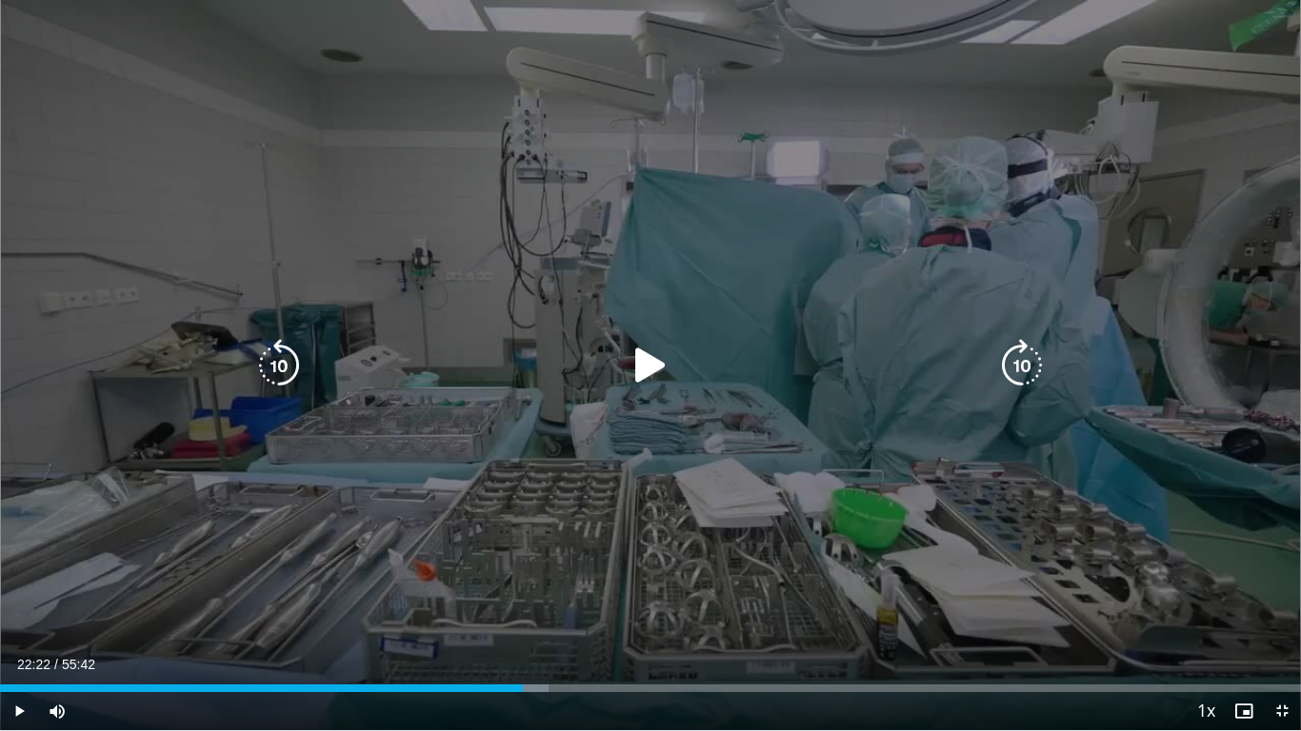
click at [273, 364] on icon "Video Player" at bounding box center [278, 365] width 53 height 53
click at [276, 365] on icon "Video Player" at bounding box center [278, 365] width 53 height 53
click at [638, 370] on icon "Video Player" at bounding box center [650, 365] width 53 height 53
click at [273, 357] on icon "Video Player" at bounding box center [278, 365] width 53 height 53
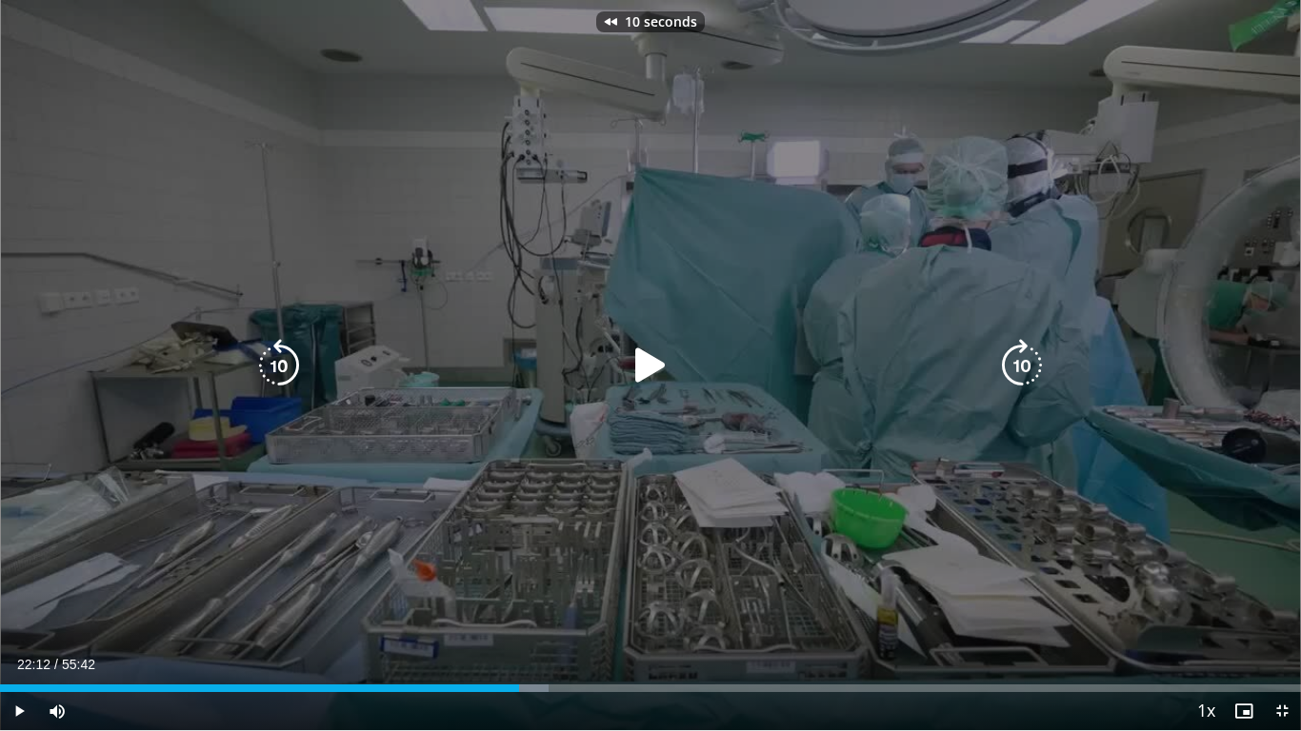
click at [650, 370] on icon "Video Player" at bounding box center [650, 365] width 53 height 53
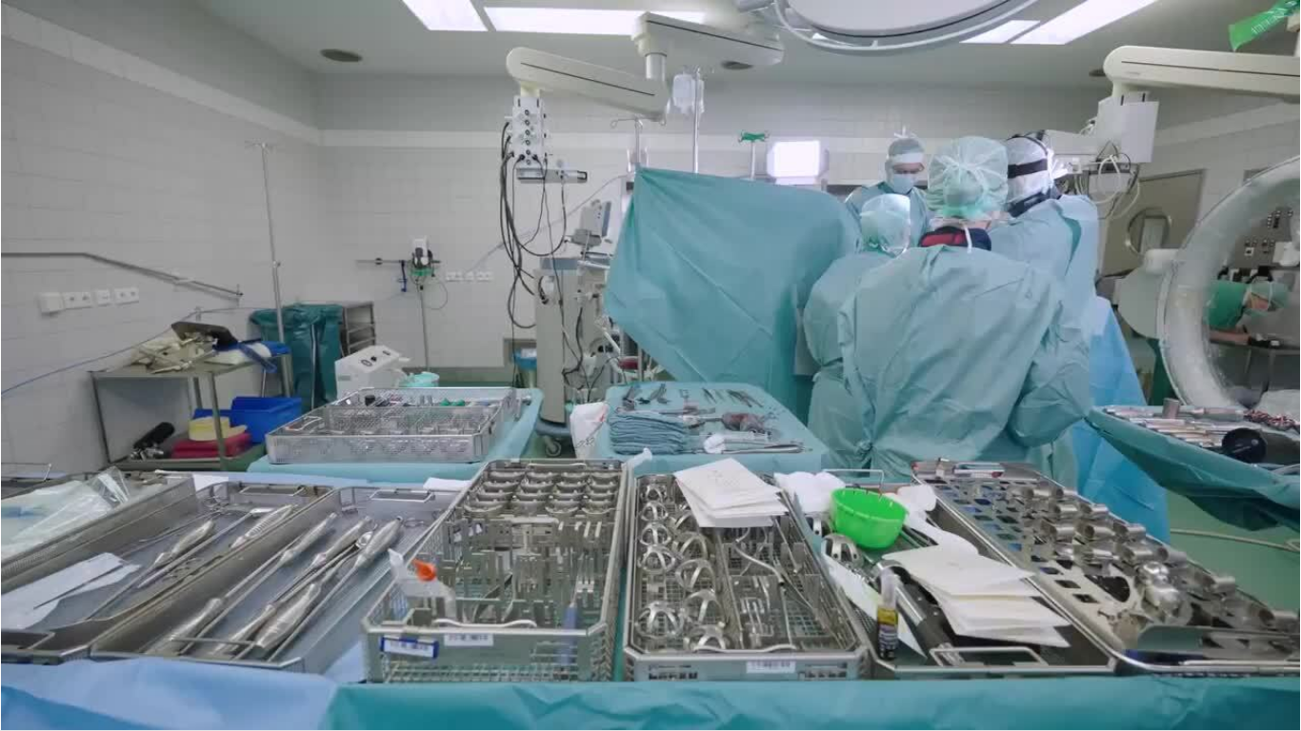
click at [667, 364] on div "10 seconds Tap to unmute" at bounding box center [650, 365] width 1301 height 730
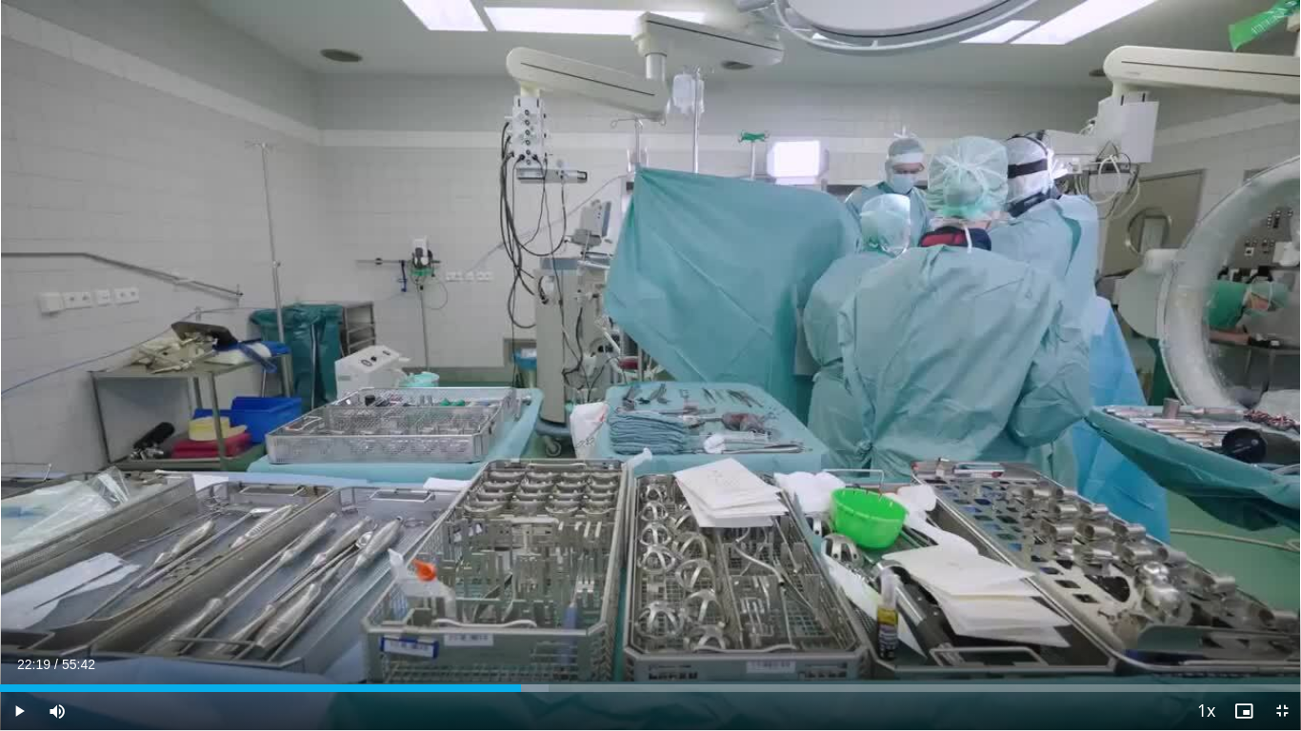
click at [667, 364] on div "10 seconds Tap to unmute" at bounding box center [650, 365] width 1301 height 730
click at [1283, 577] on span "Video Player" at bounding box center [1282, 711] width 38 height 38
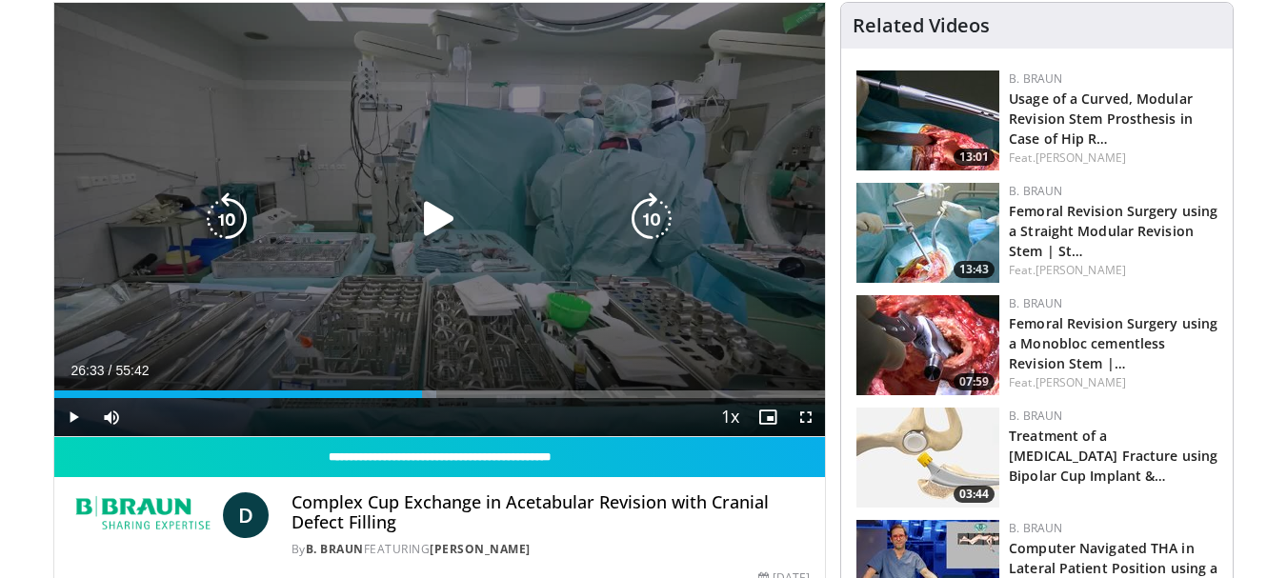
click at [222, 226] on icon "Video Player" at bounding box center [226, 218] width 53 height 53
drag, startPoint x: 222, startPoint y: 226, endPoint x: 244, endPoint y: 218, distance: 23.2
click at [223, 226] on icon "Video Player" at bounding box center [226, 218] width 53 height 53
click at [436, 216] on icon "Video Player" at bounding box center [438, 218] width 53 height 53
drag, startPoint x: 221, startPoint y: 229, endPoint x: 235, endPoint y: 228, distance: 14.3
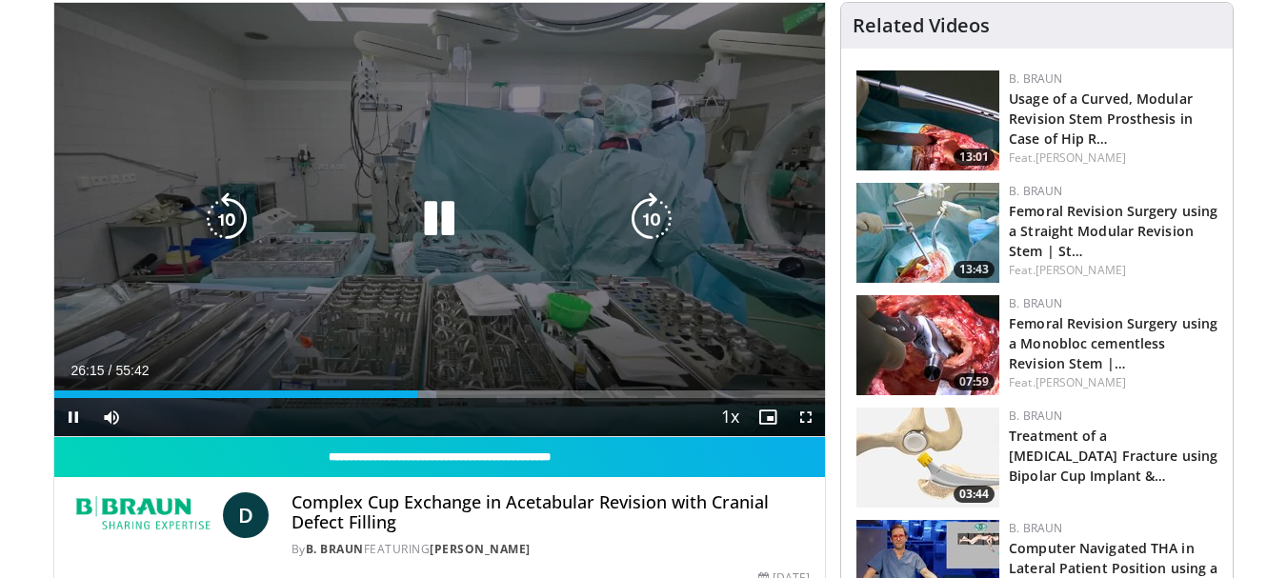
click at [221, 228] on icon "Video Player" at bounding box center [226, 218] width 53 height 53
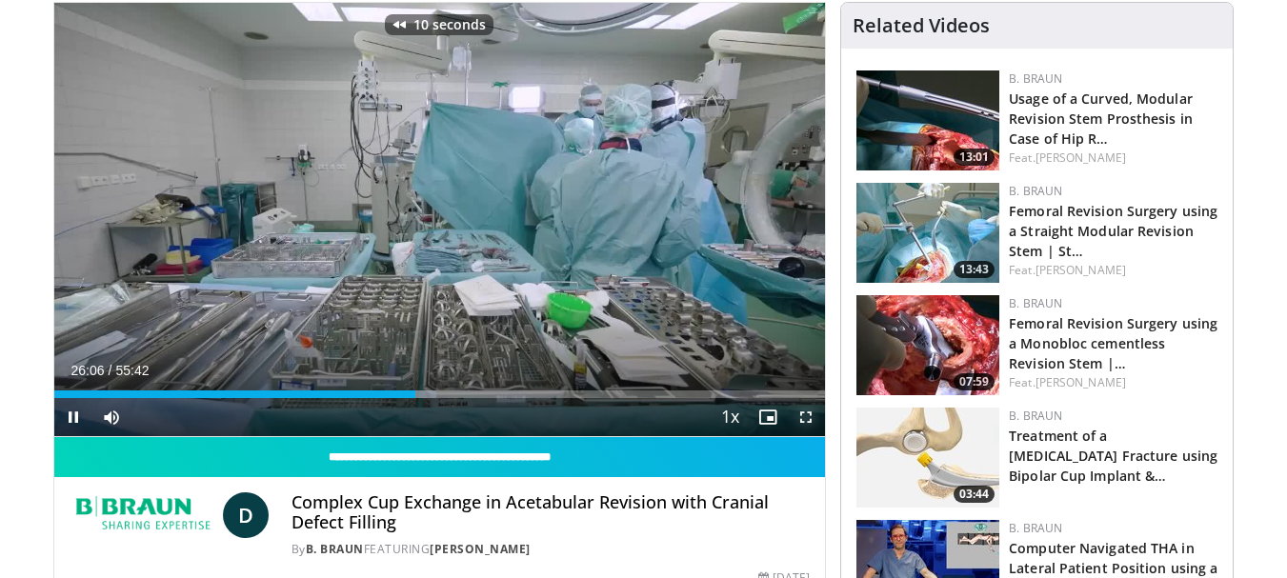
click at [798, 417] on span "Video Player" at bounding box center [806, 417] width 38 height 38
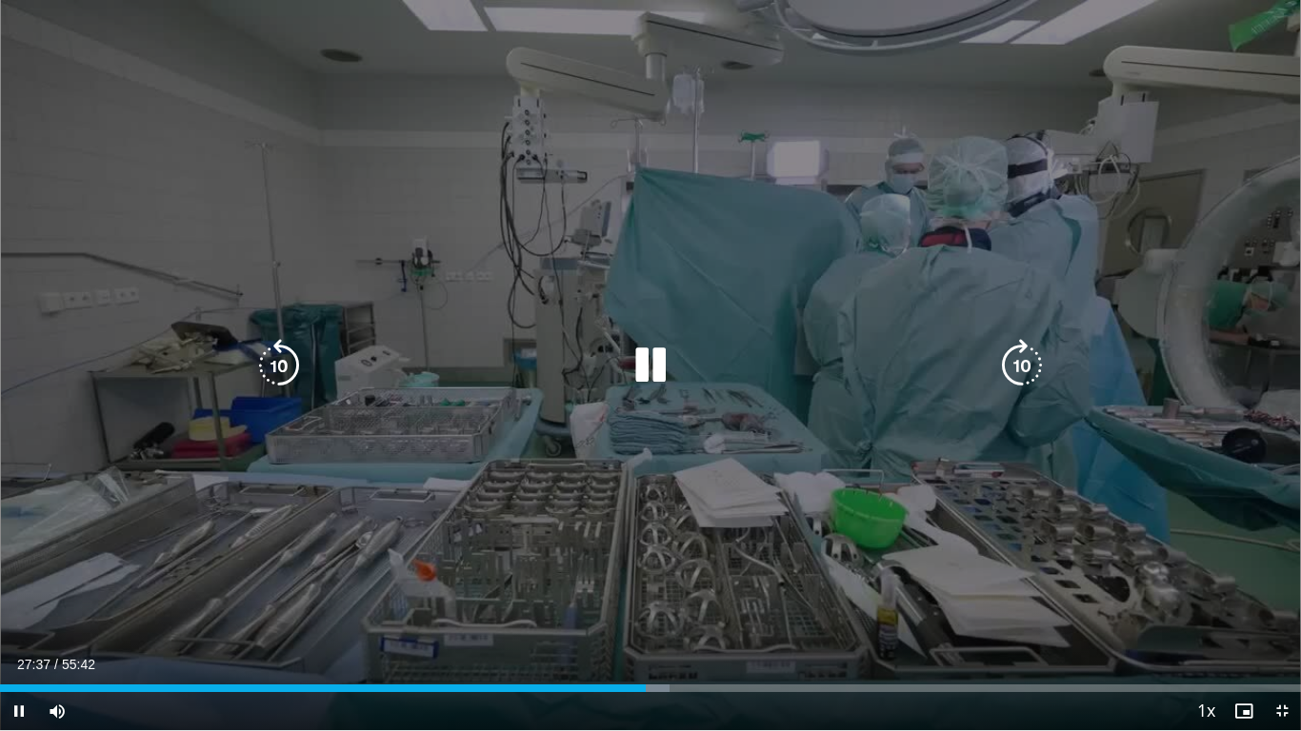
click at [656, 379] on icon "Video Player" at bounding box center [650, 365] width 53 height 53
click at [275, 368] on icon "Video Player" at bounding box center [278, 365] width 53 height 53
click at [641, 365] on icon "Video Player" at bounding box center [650, 365] width 53 height 53
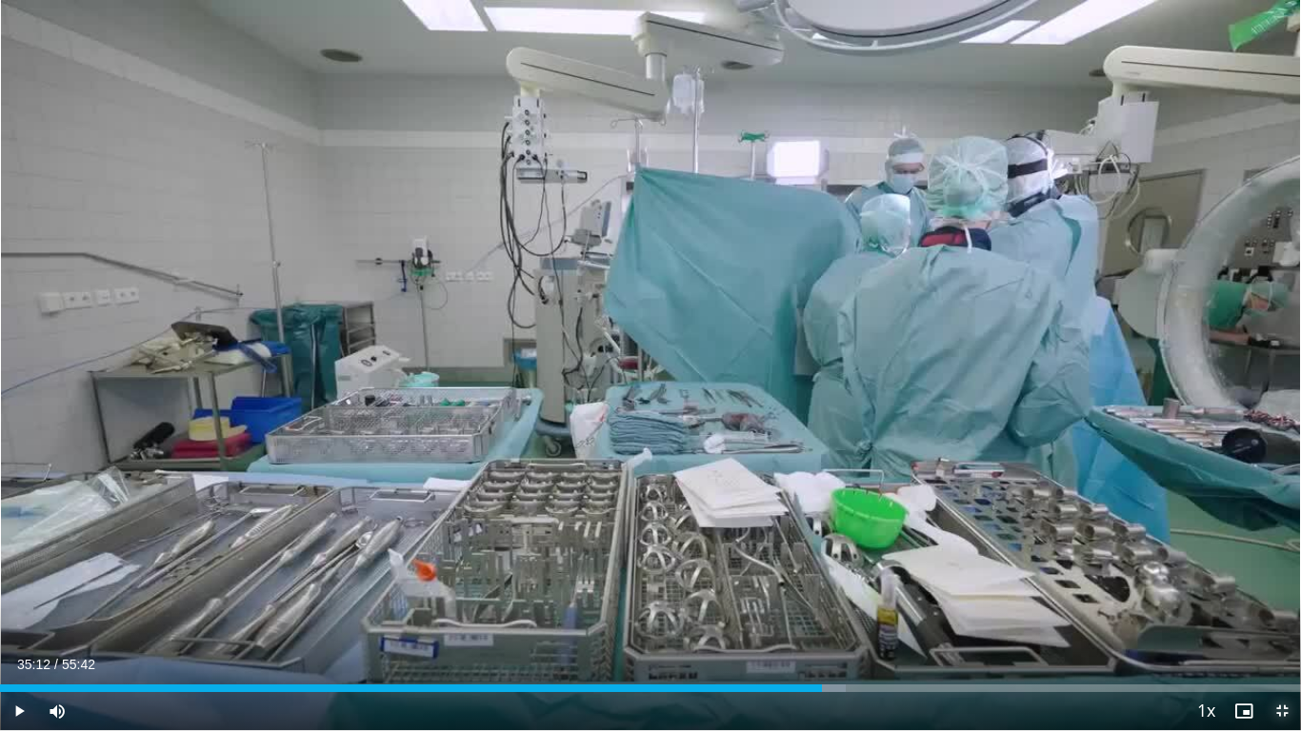
click at [1283, 577] on span "Video Player" at bounding box center [1282, 711] width 38 height 38
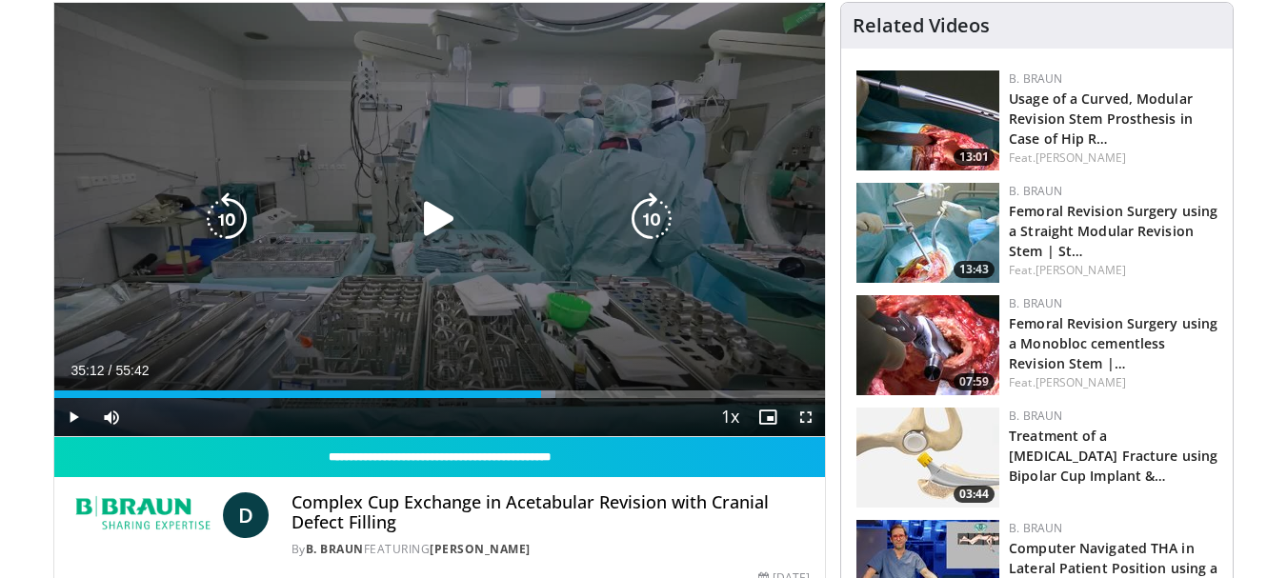
drag, startPoint x: 805, startPoint y: 416, endPoint x: 731, endPoint y: 502, distance: 112.8
click at [804, 414] on span "Video Player" at bounding box center [806, 417] width 38 height 38
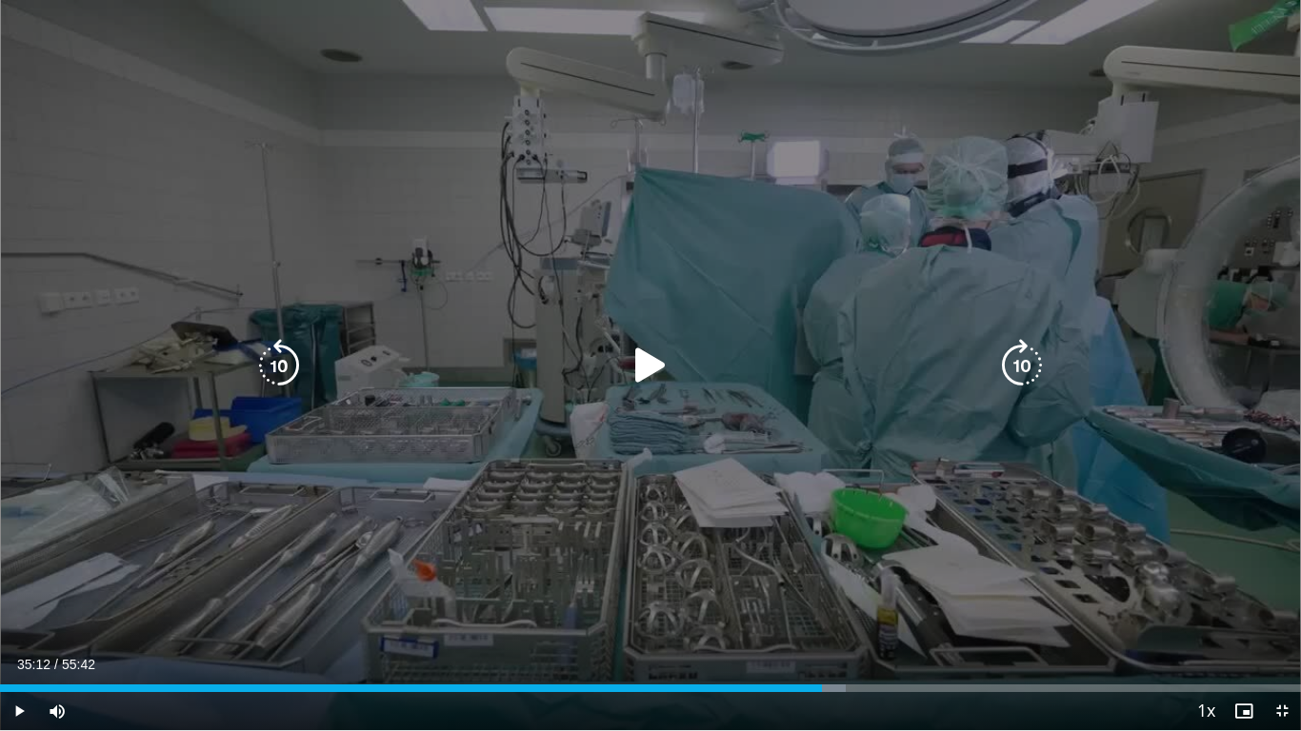
click at [630, 365] on icon "Video Player" at bounding box center [650, 365] width 53 height 53
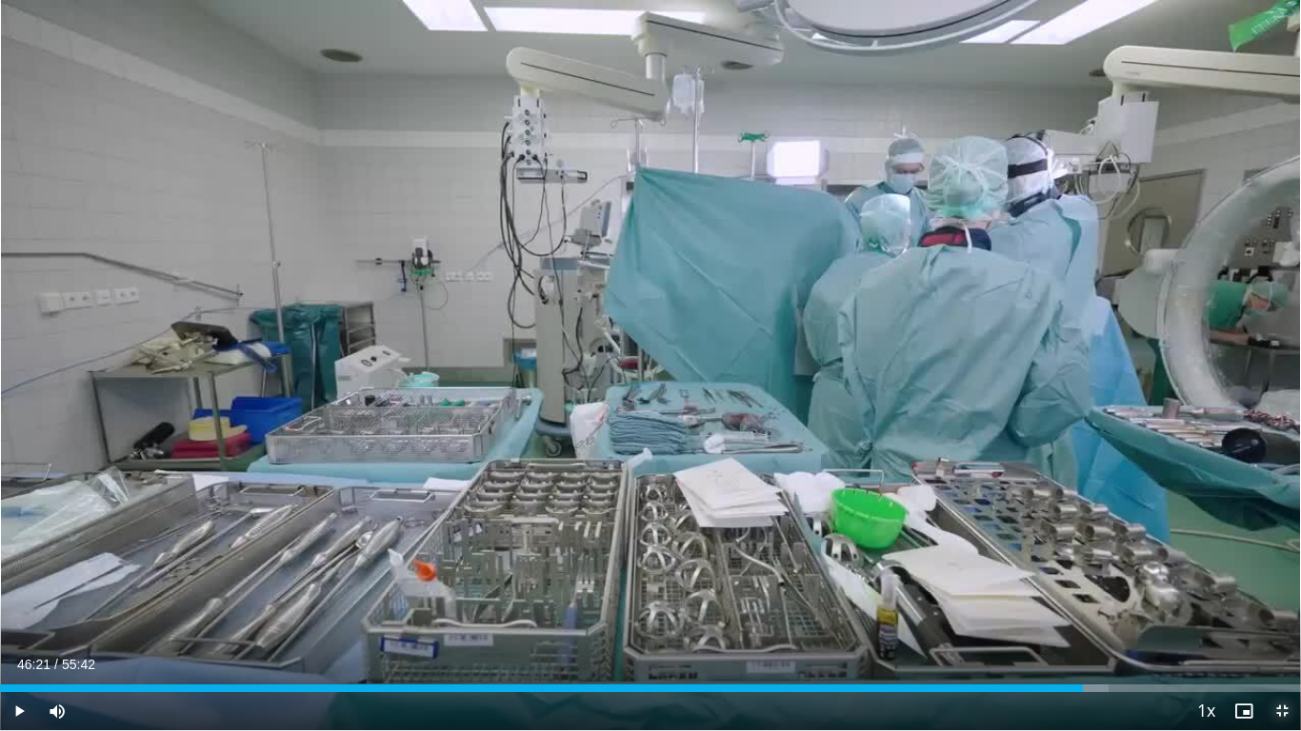
click at [1280, 577] on span "Video Player" at bounding box center [1282, 711] width 38 height 38
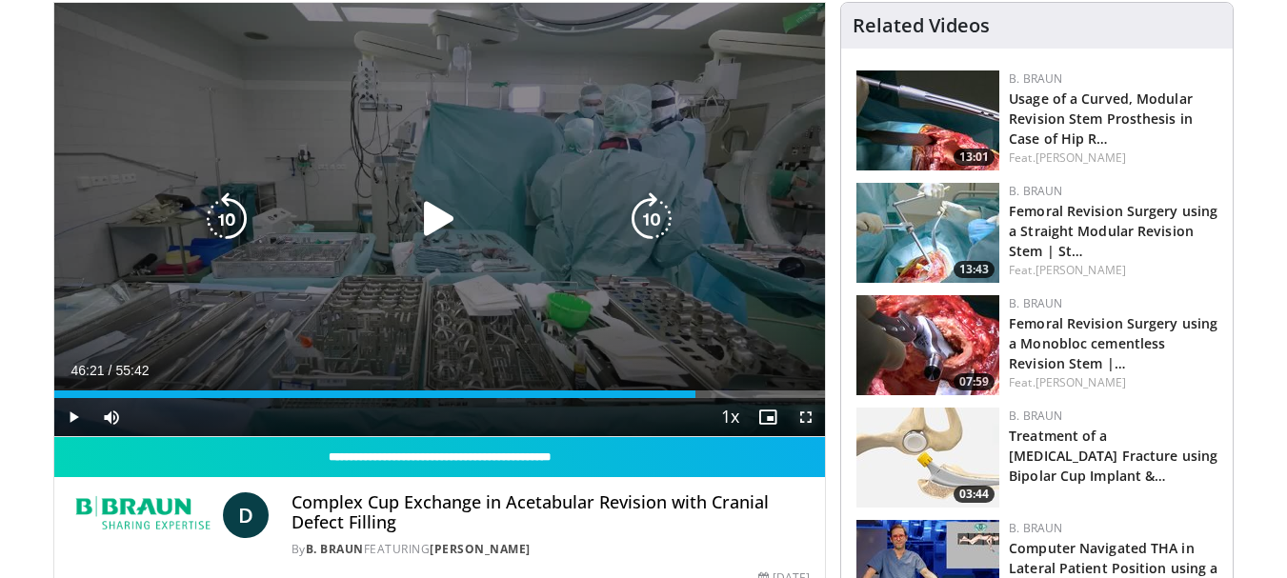
drag, startPoint x: 813, startPoint y: 411, endPoint x: 813, endPoint y: 528, distance: 116.2
click at [813, 412] on span "Video Player" at bounding box center [806, 417] width 38 height 38
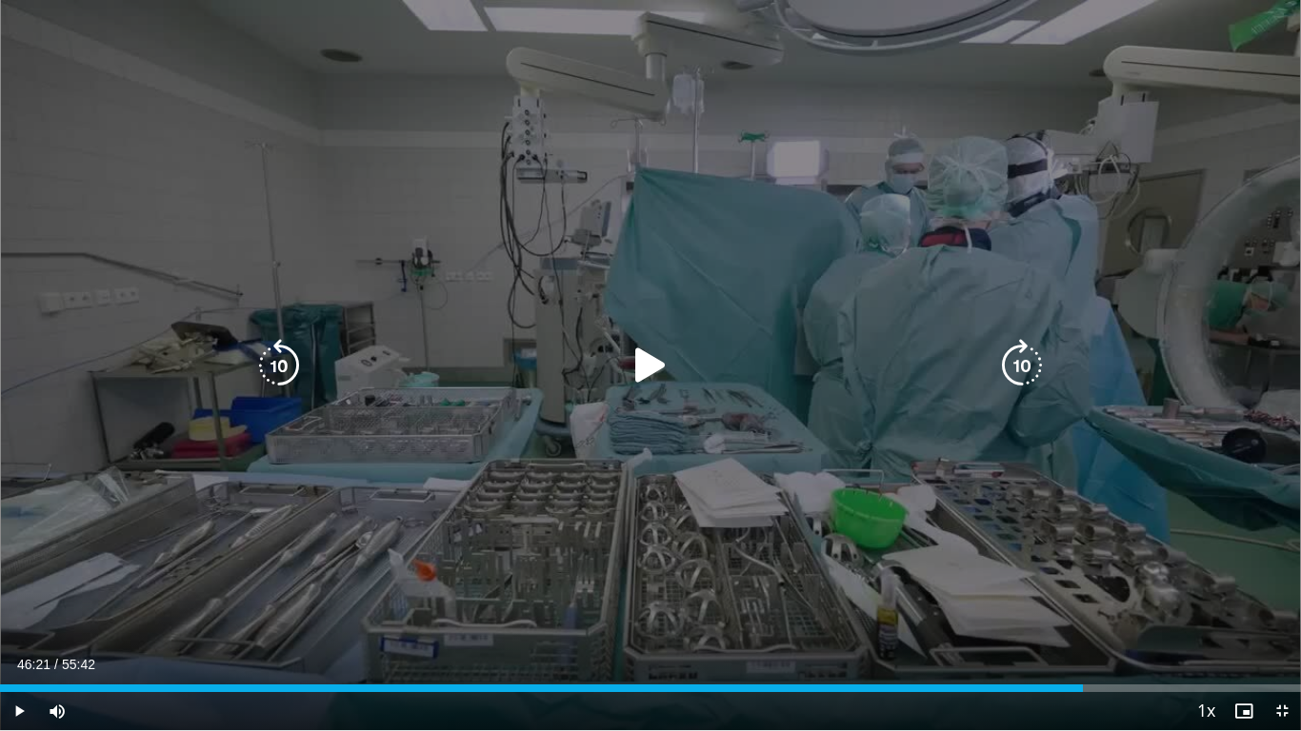
click at [648, 365] on icon "Video Player" at bounding box center [650, 365] width 53 height 53
click at [863, 176] on div "10 seconds Tap to unmute" at bounding box center [650, 365] width 1301 height 730
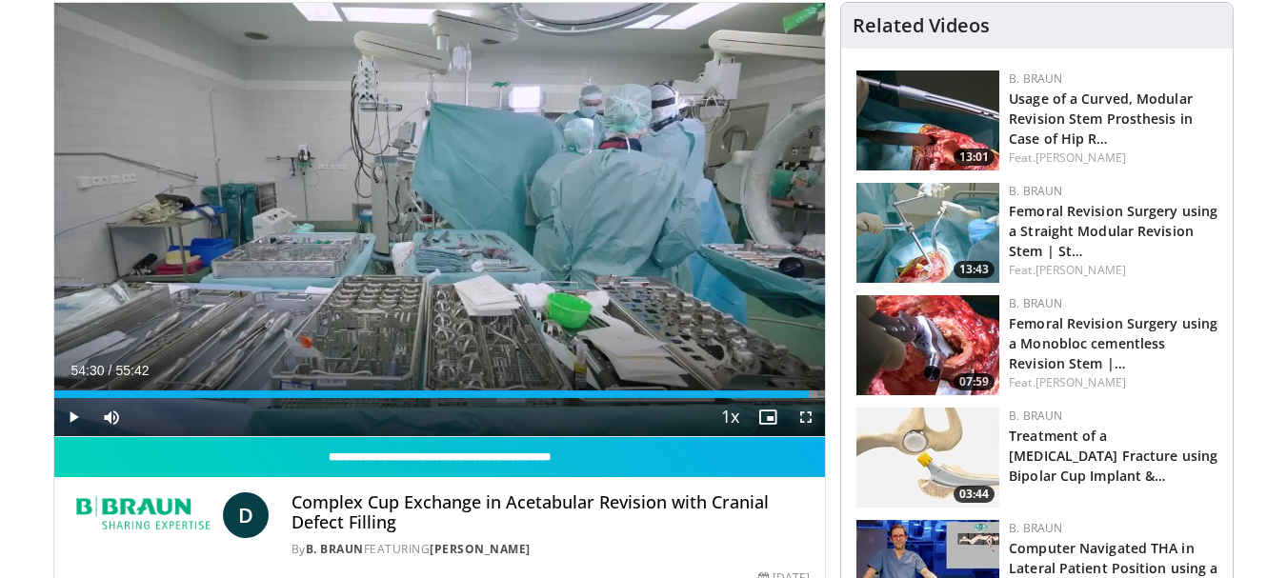
click at [806, 419] on span "Video Player" at bounding box center [806, 417] width 38 height 38
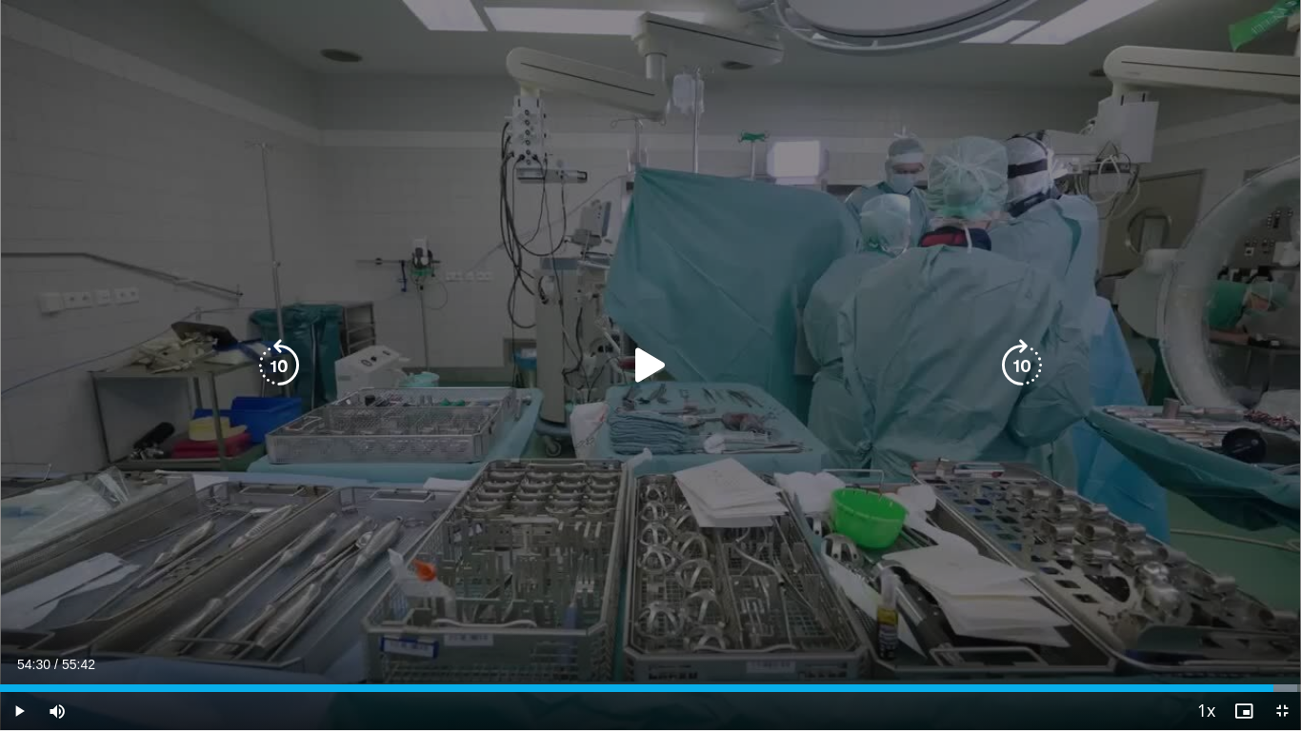
click at [287, 365] on icon "Video Player" at bounding box center [278, 365] width 53 height 53
click at [654, 370] on icon "Video Player" at bounding box center [650, 365] width 53 height 53
drag, startPoint x: 1274, startPoint y: 578, endPoint x: 1273, endPoint y: 631, distance: 53.3
click at [1269, 577] on div "10 seconds Tap to unmute" at bounding box center [650, 365] width 1301 height 730
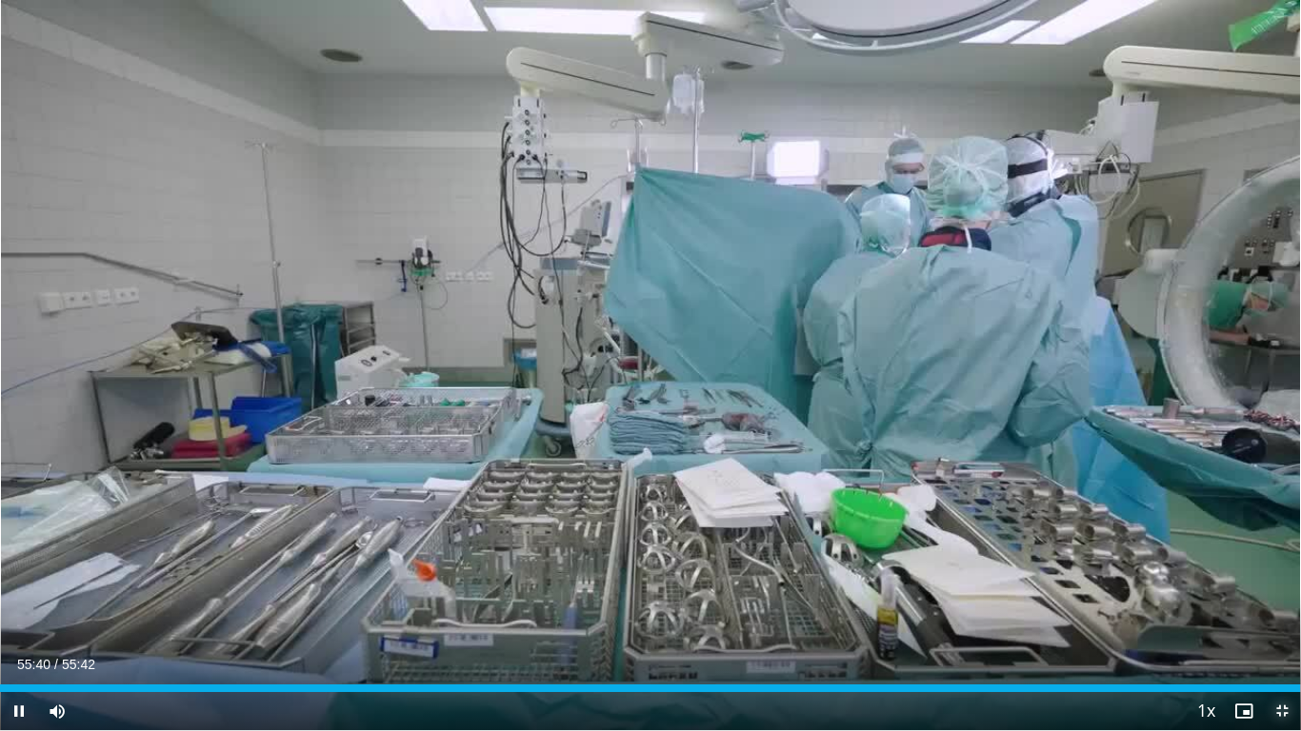
click at [1283, 577] on span "Video Player" at bounding box center [1282, 711] width 38 height 38
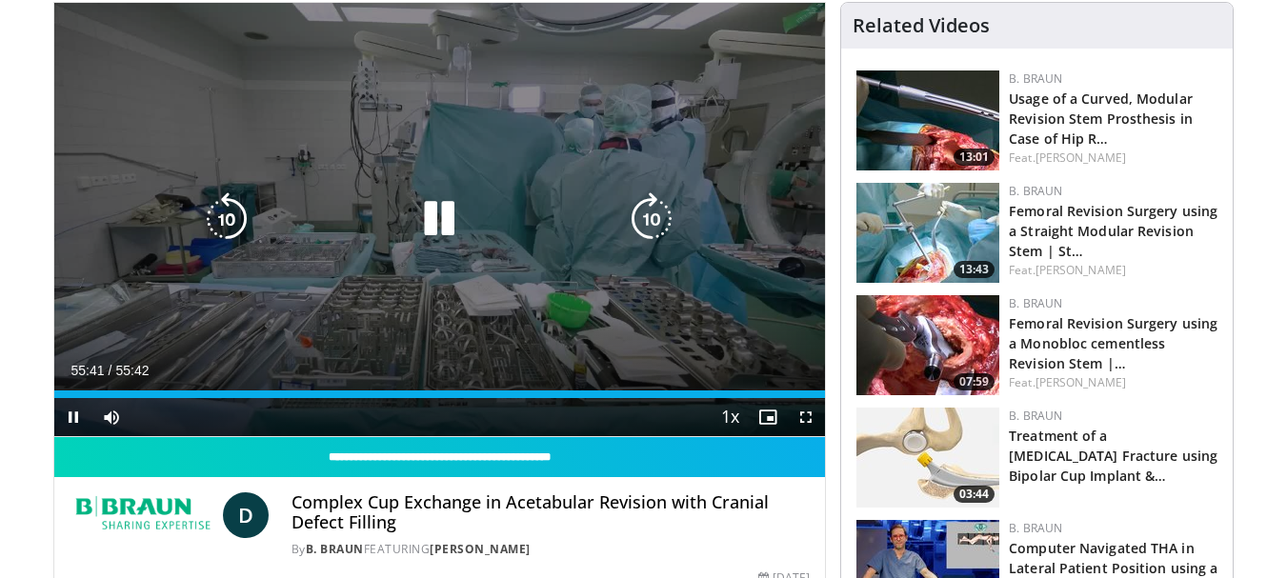
click at [429, 198] on icon "Video Player" at bounding box center [438, 218] width 53 height 53
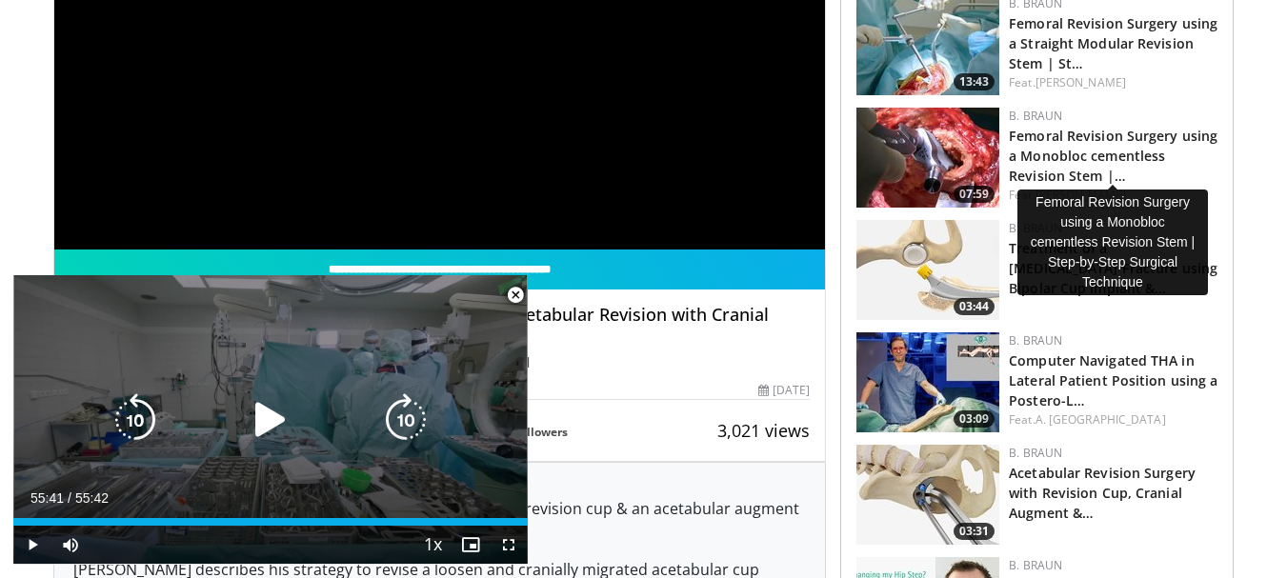
scroll to position [381, 0]
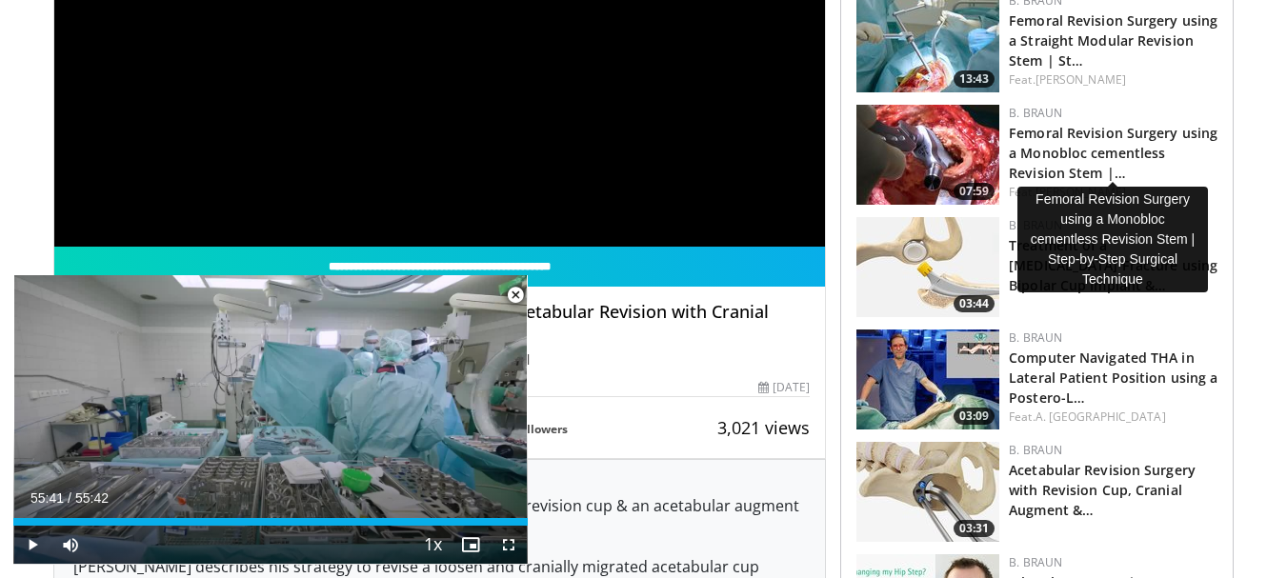
click at [514, 289] on span "Video Player" at bounding box center [515, 295] width 38 height 38
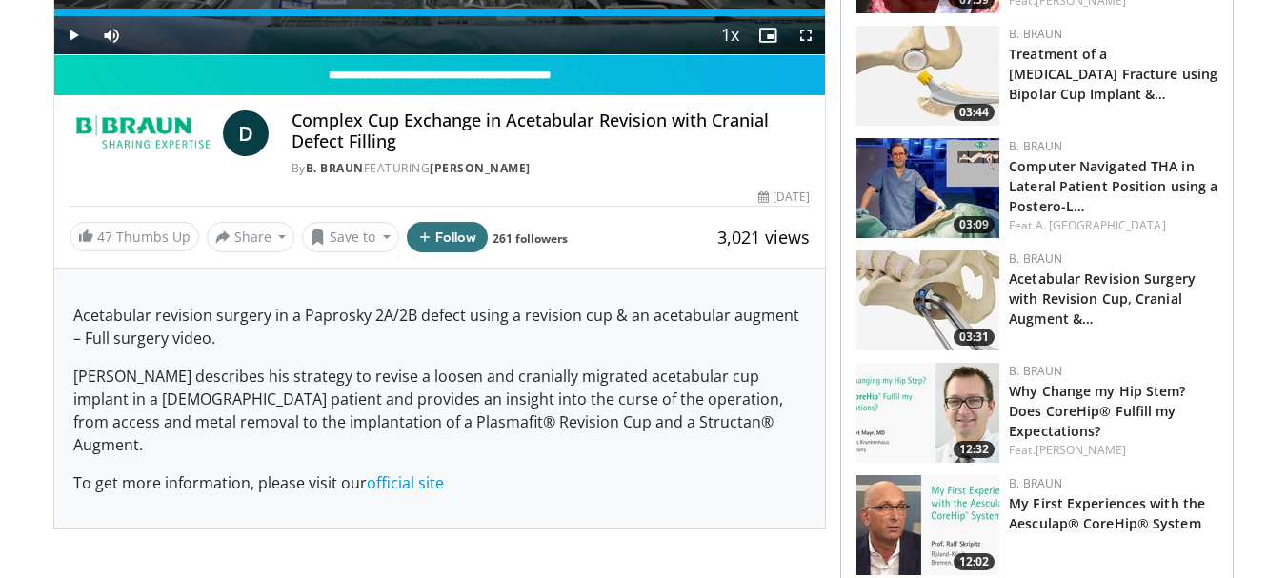
scroll to position [571, 0]
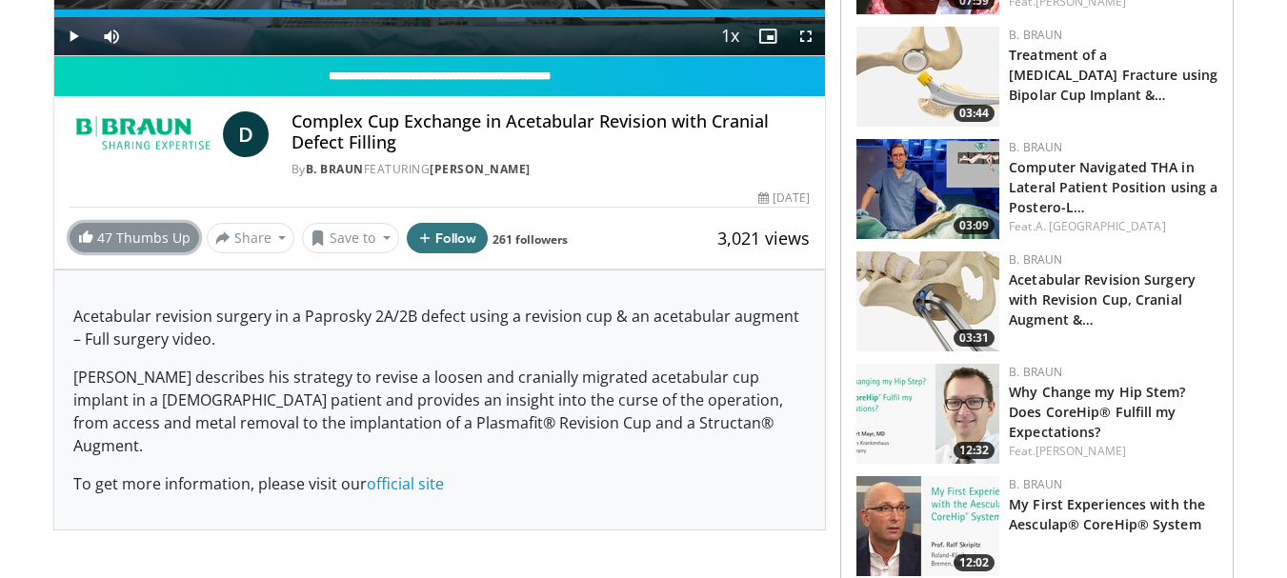
click at [143, 232] on link "47 Thumbs Up" at bounding box center [135, 238] width 130 height 30
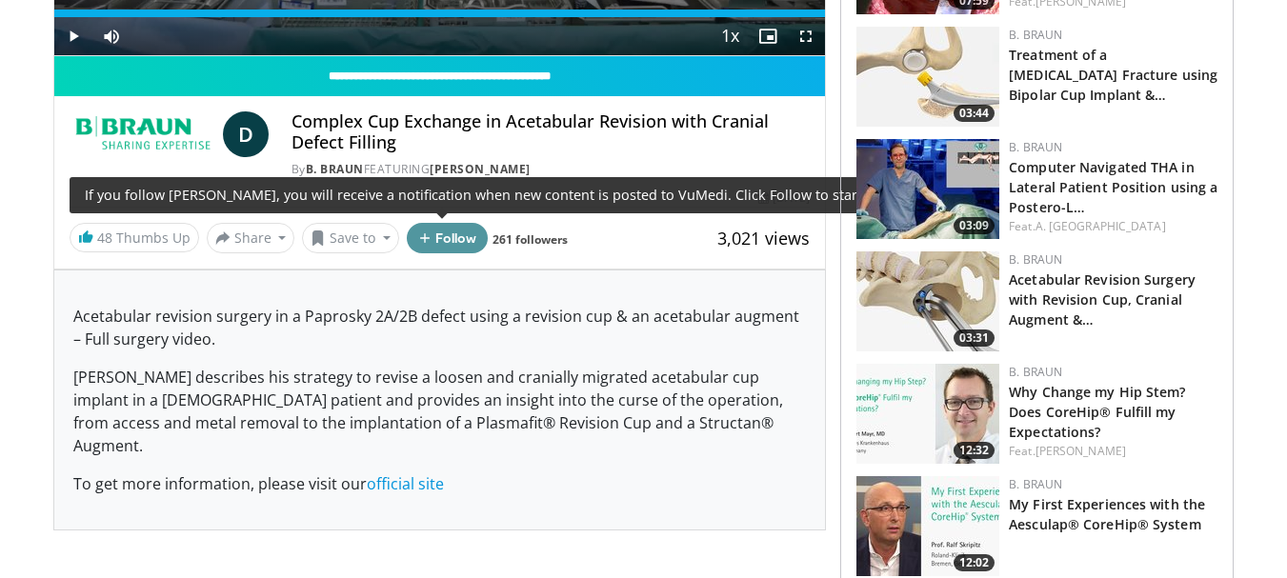
click at [445, 238] on button "Follow" at bounding box center [448, 238] width 82 height 30
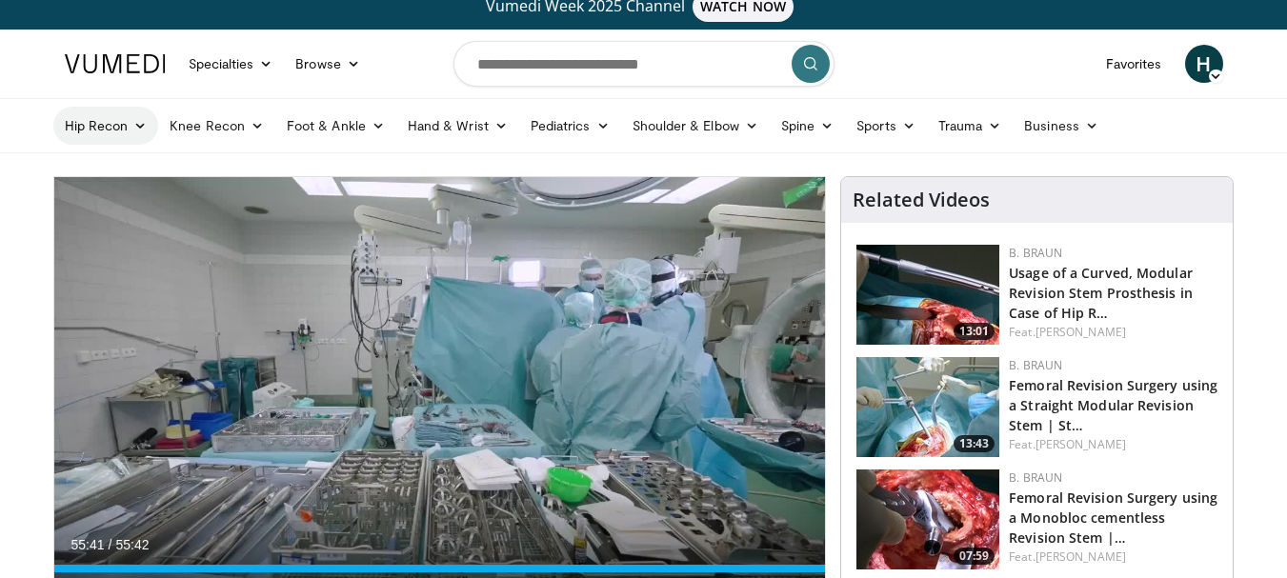
scroll to position [0, 0]
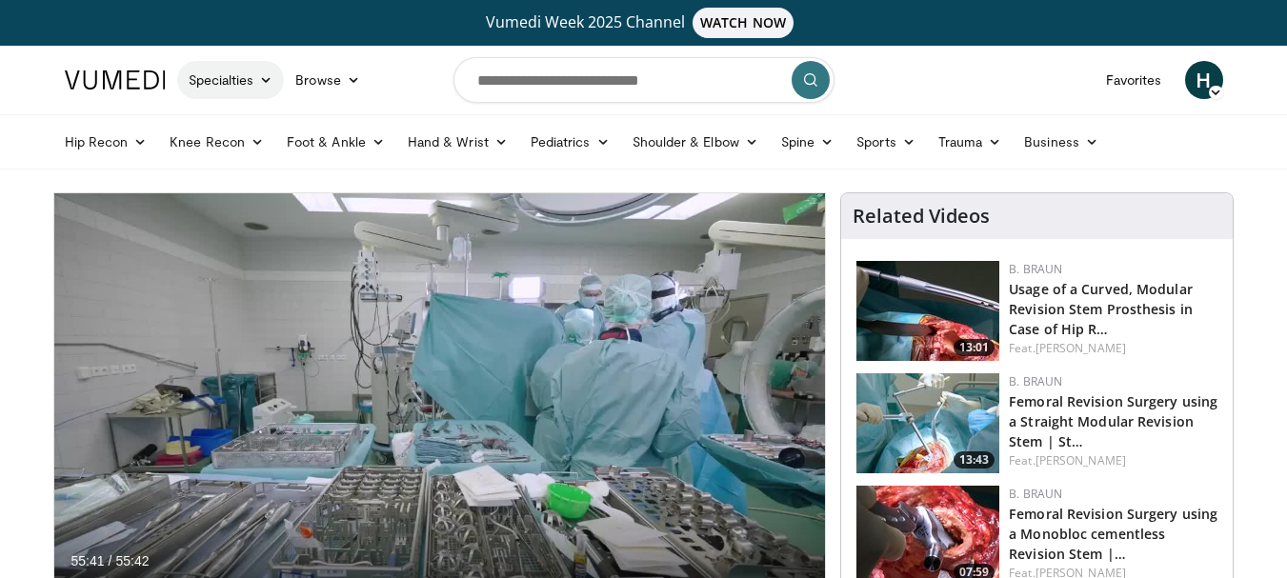
click at [230, 79] on link "Specialties" at bounding box center [231, 80] width 108 height 38
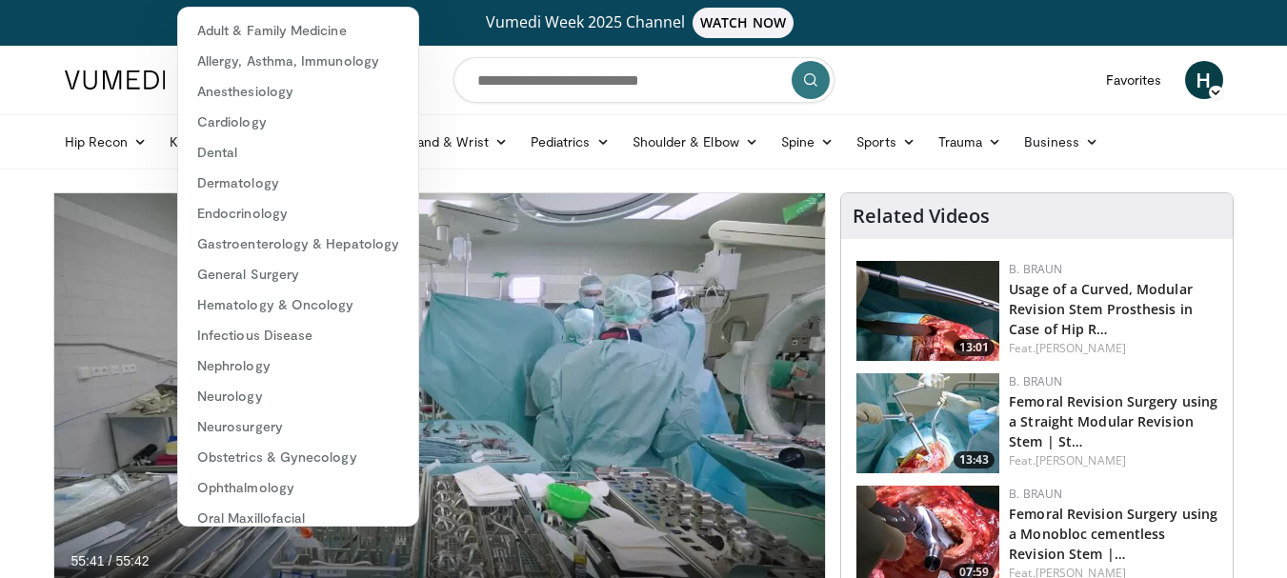
click at [53, 155] on div "Hip Recon Hip Arthroplasty Revision Hip Arthroplasty Hip Preservation Knee Reco…" at bounding box center [643, 141] width 1181 height 53
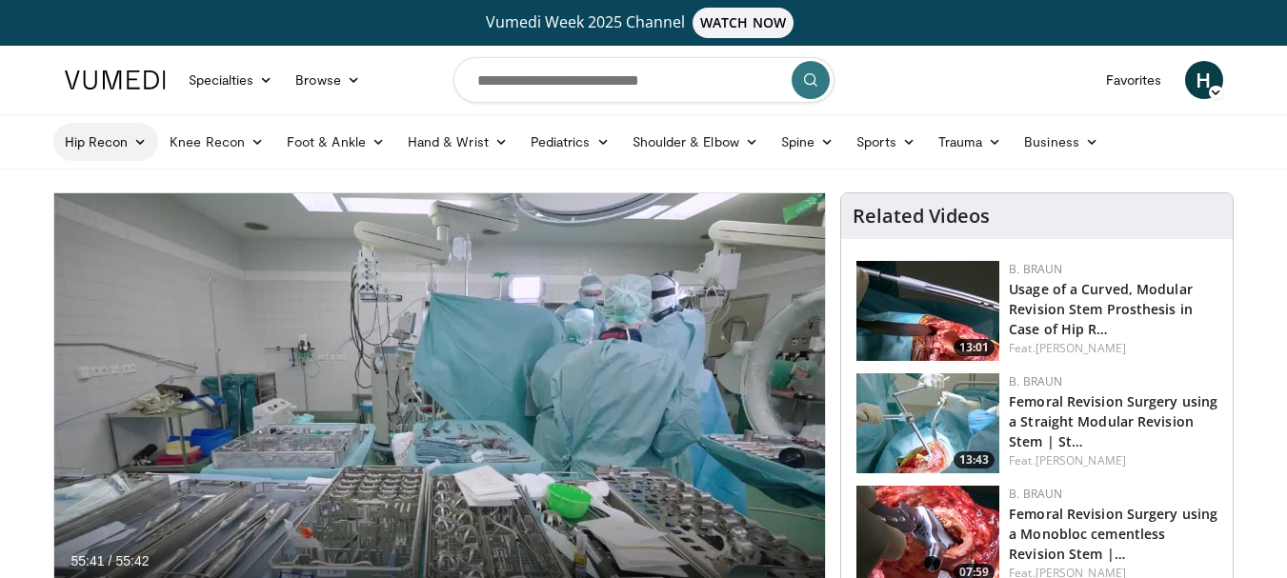
click at [119, 142] on link "Hip Recon" at bounding box center [106, 142] width 106 height 38
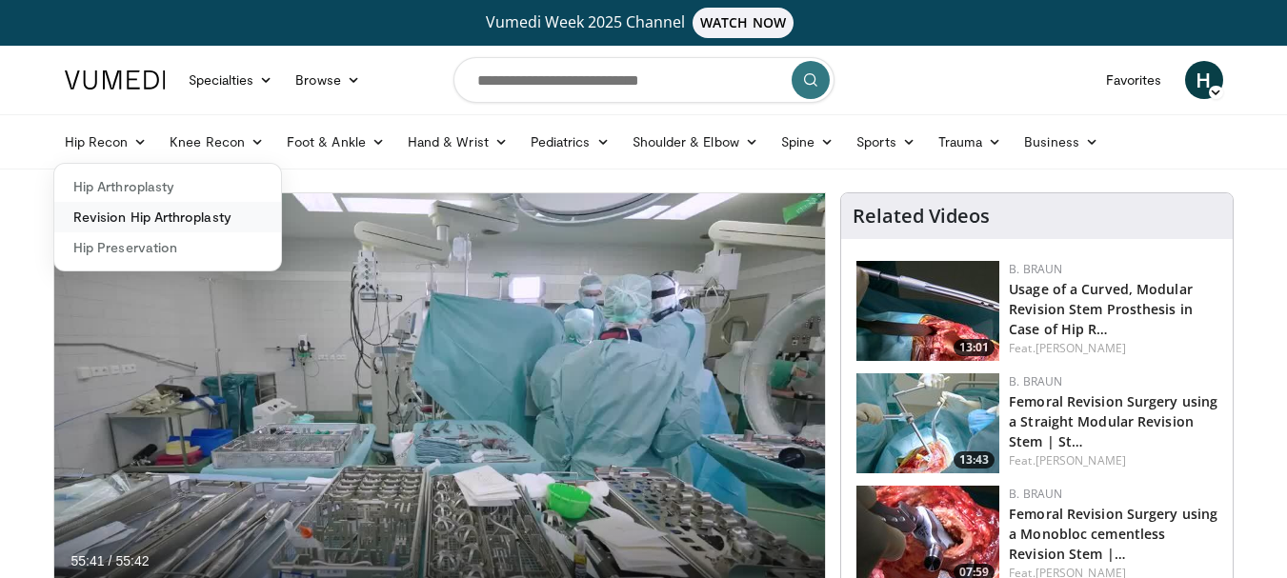
click at [133, 216] on link "Revision Hip Arthroplasty" at bounding box center [167, 217] width 227 height 30
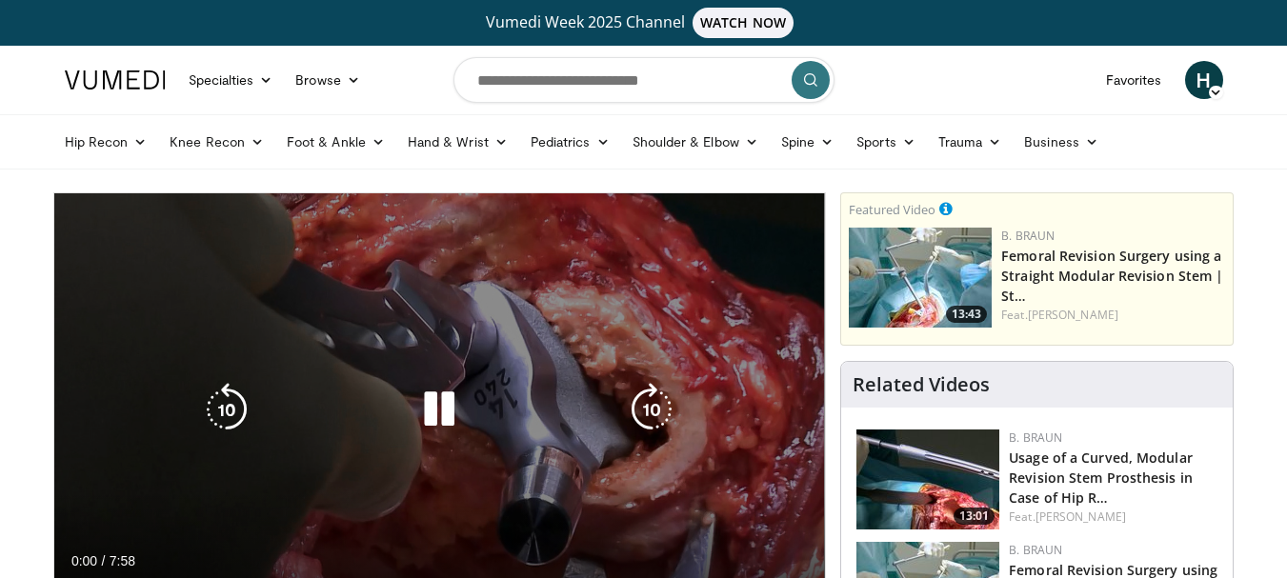
click at [442, 411] on icon "Video Player" at bounding box center [438, 409] width 53 height 53
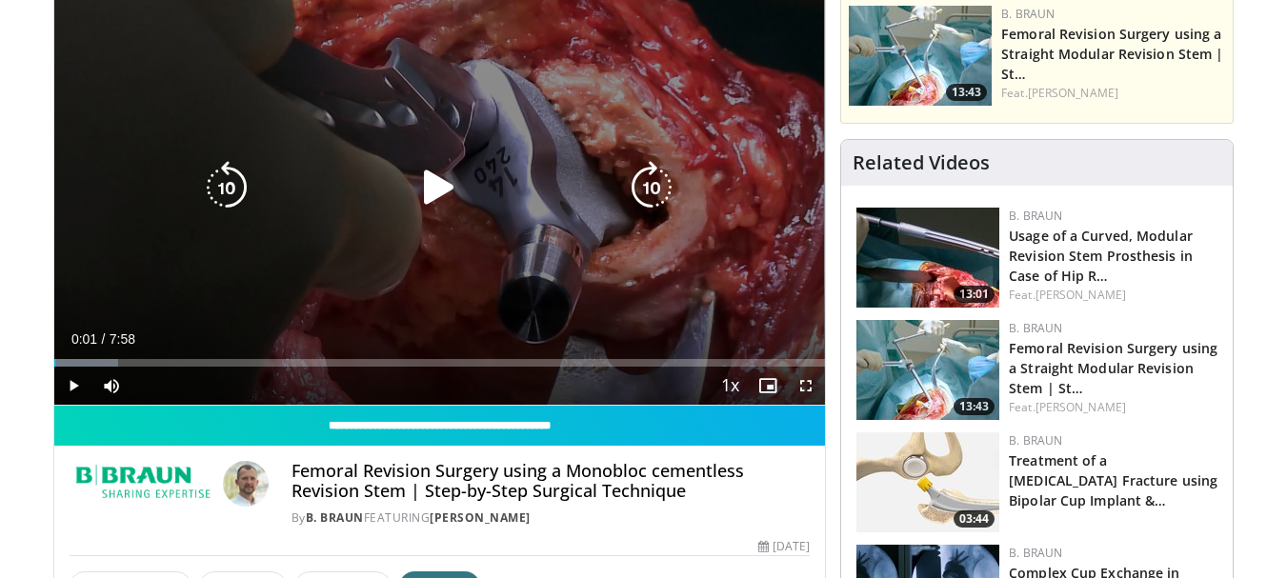
scroll to position [286, 0]
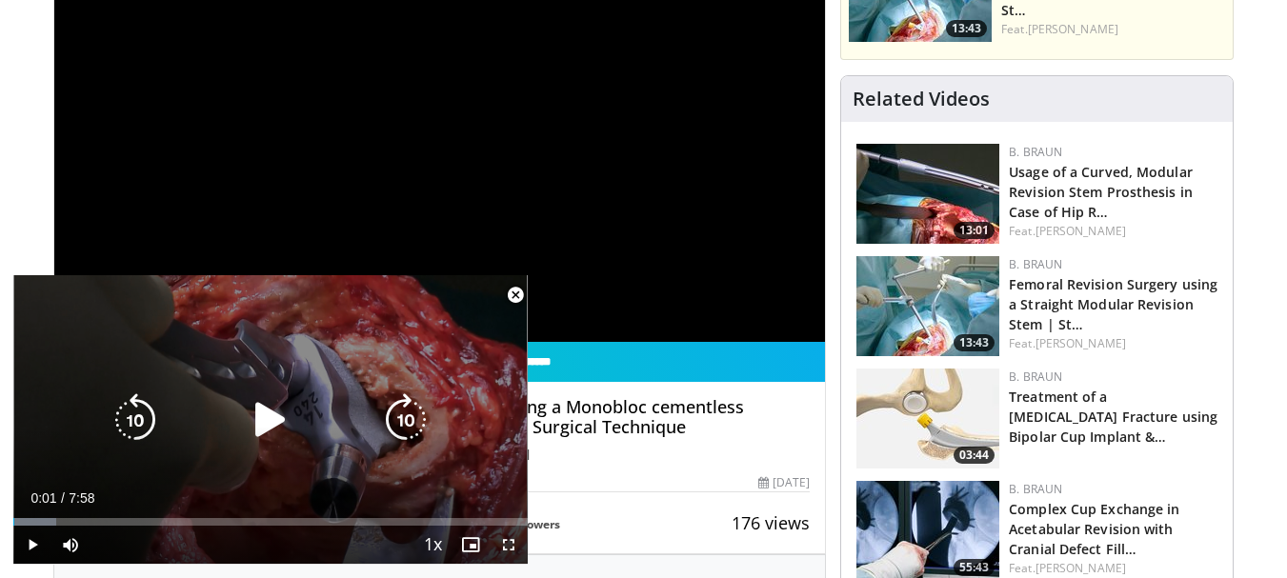
drag, startPoint x: 272, startPoint y: 421, endPoint x: 281, endPoint y: 414, distance: 10.9
click at [272, 420] on icon "Video Player" at bounding box center [270, 419] width 53 height 53
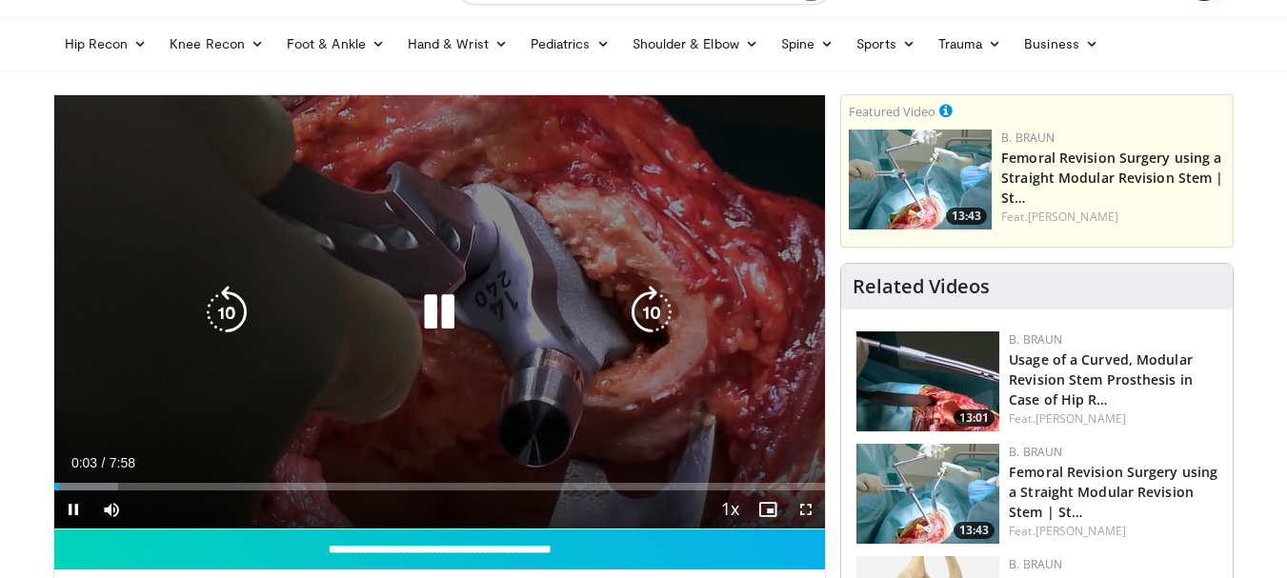
scroll to position [190, 0]
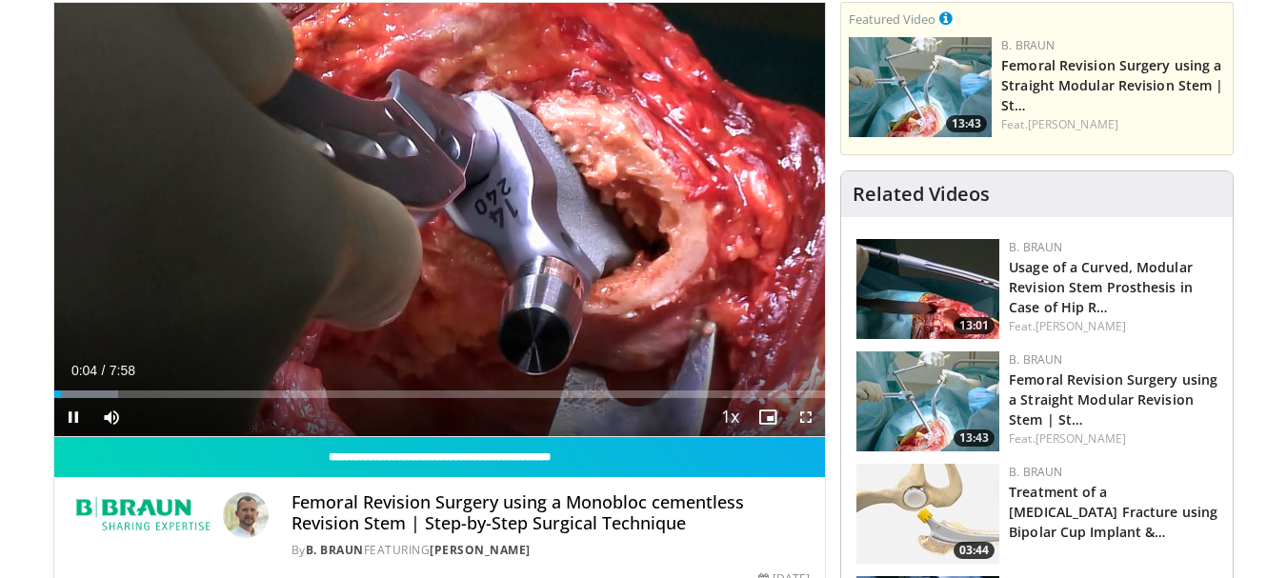
click at [810, 417] on span "Video Player" at bounding box center [806, 417] width 38 height 38
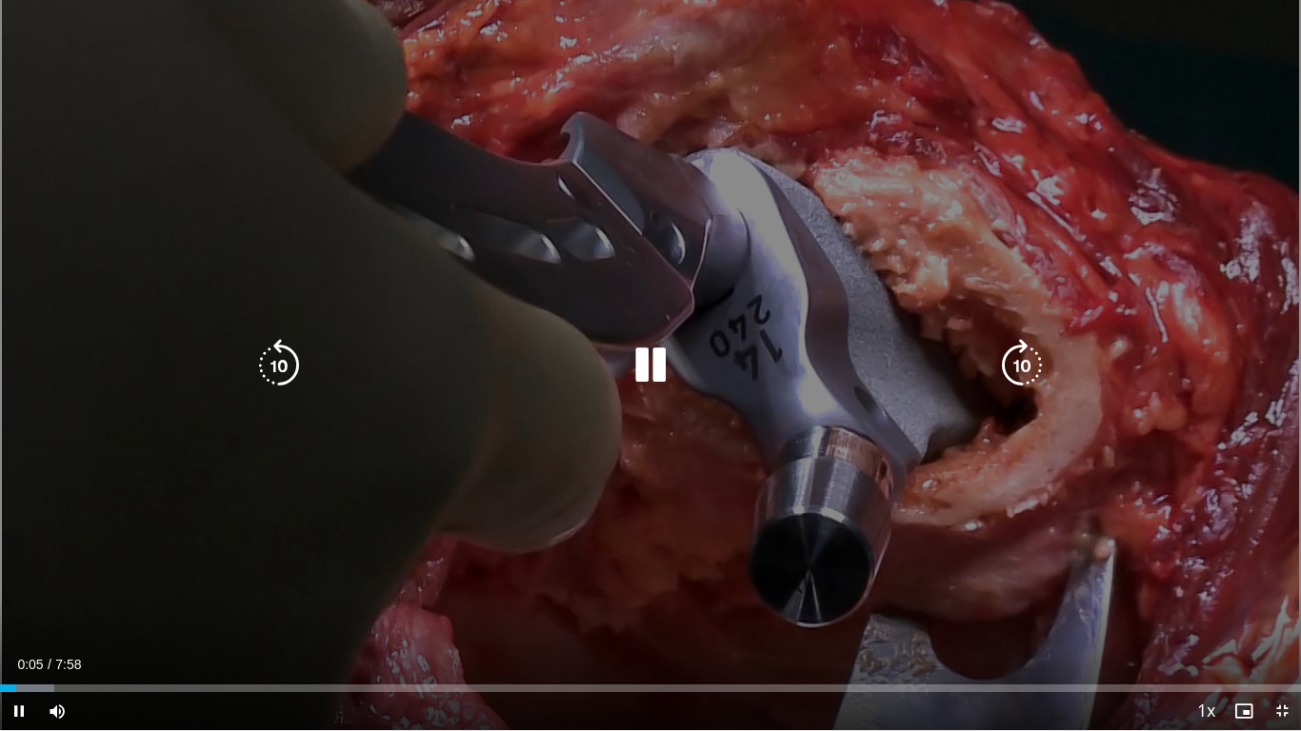
click at [658, 359] on icon "Video Player" at bounding box center [650, 365] width 53 height 53
click at [641, 358] on icon "Video Player" at bounding box center [650, 365] width 53 height 53
click at [672, 362] on icon "Video Player" at bounding box center [650, 365] width 53 height 53
click at [671, 363] on icon "Video Player" at bounding box center [650, 365] width 53 height 53
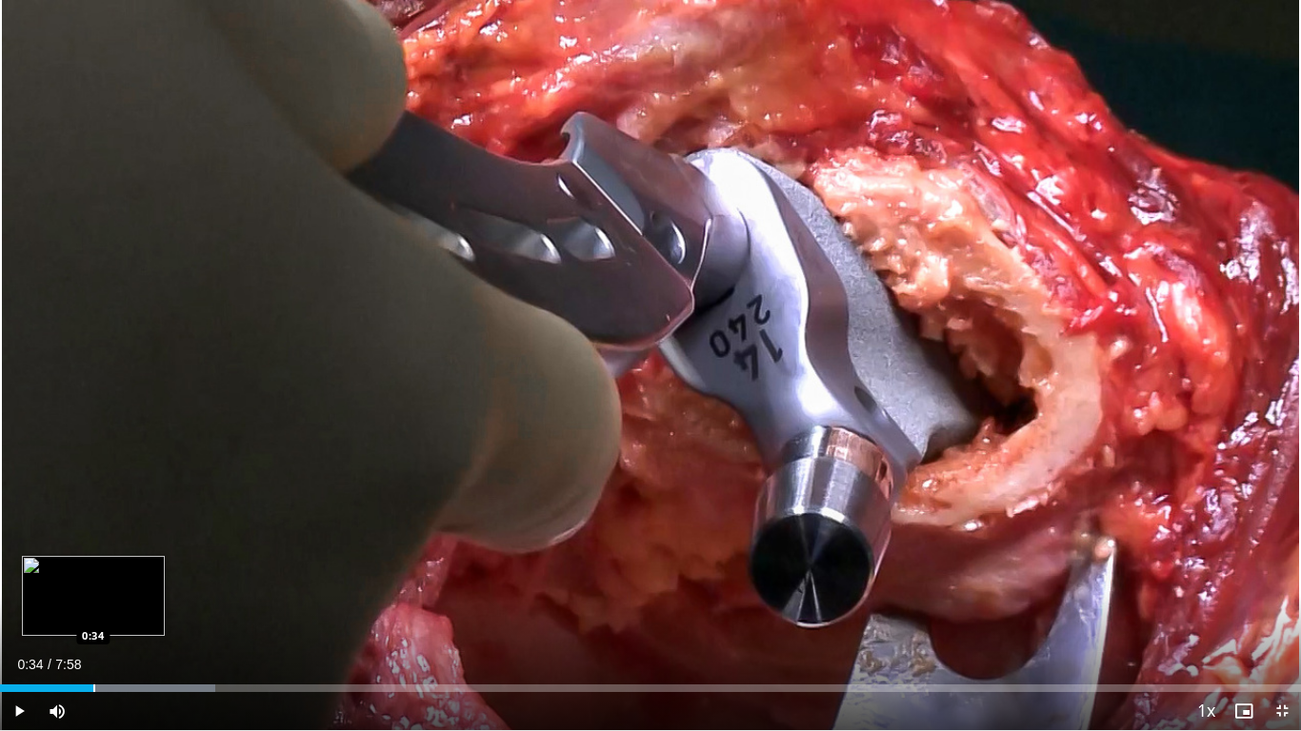
click at [93, 577] on div "Progress Bar" at bounding box center [94, 689] width 2 height 8
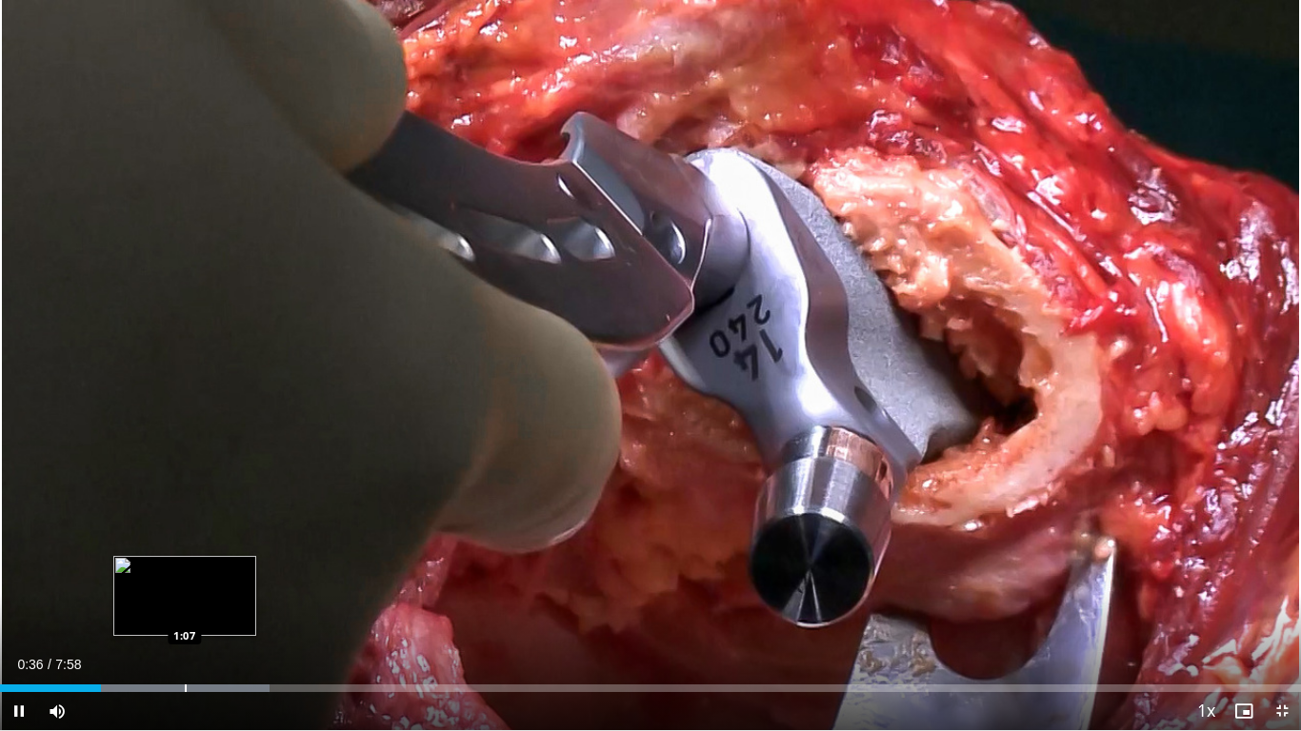
click at [184, 577] on div "Loaded : 20.73% 0:36 1:07" at bounding box center [650, 689] width 1301 height 8
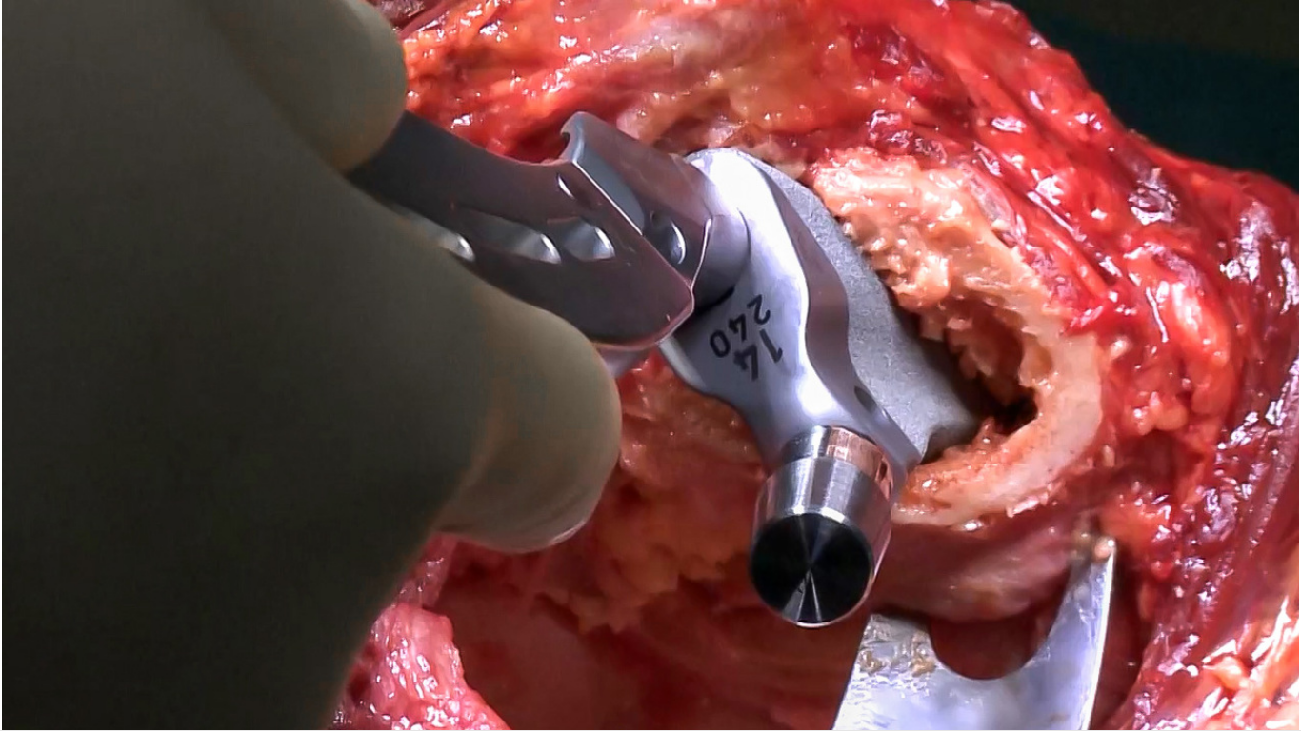
click at [227, 577] on div "10 seconds Tap to unmute" at bounding box center [650, 365] width 1301 height 730
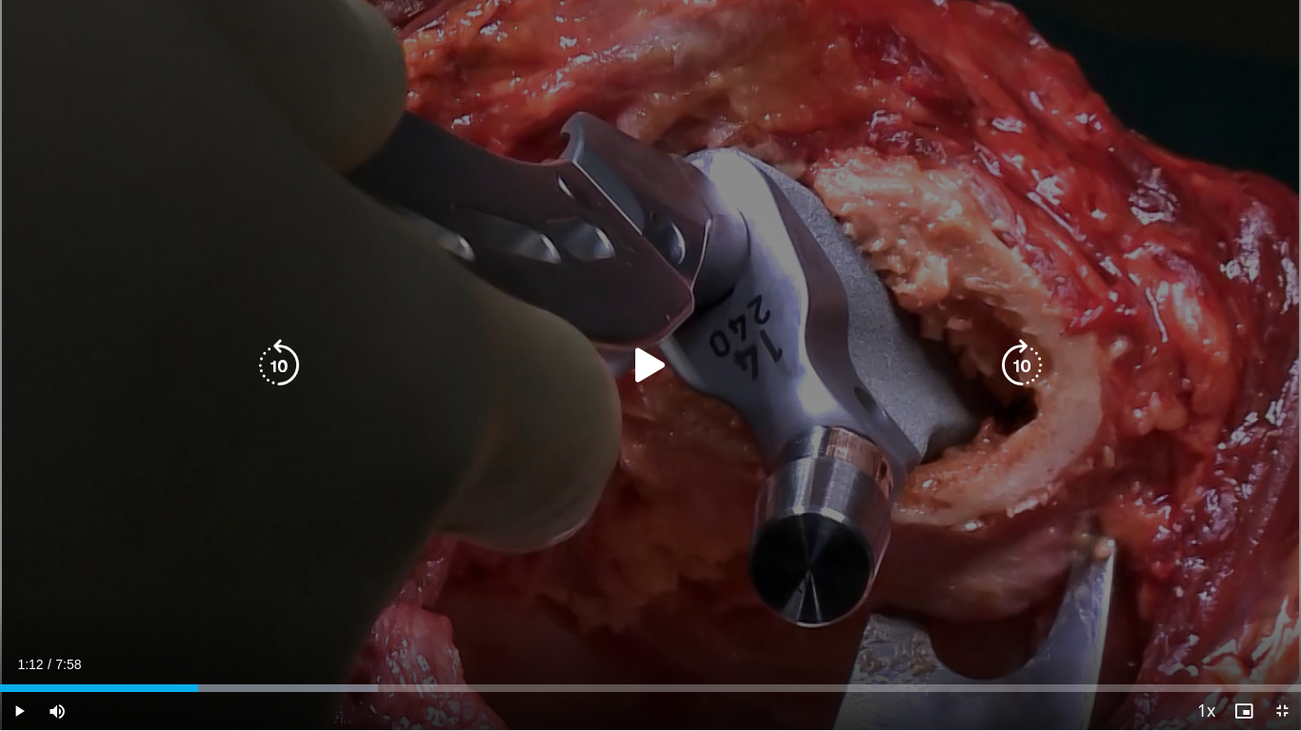
drag, startPoint x: 428, startPoint y: 484, endPoint x: 466, endPoint y: 435, distance: 61.7
click at [432, 474] on div "10 seconds Tap to unmute" at bounding box center [650, 365] width 1301 height 730
click at [1022, 371] on icon "Video Player" at bounding box center [1021, 365] width 53 height 53
click at [1018, 365] on icon "Video Player" at bounding box center [1021, 365] width 53 height 53
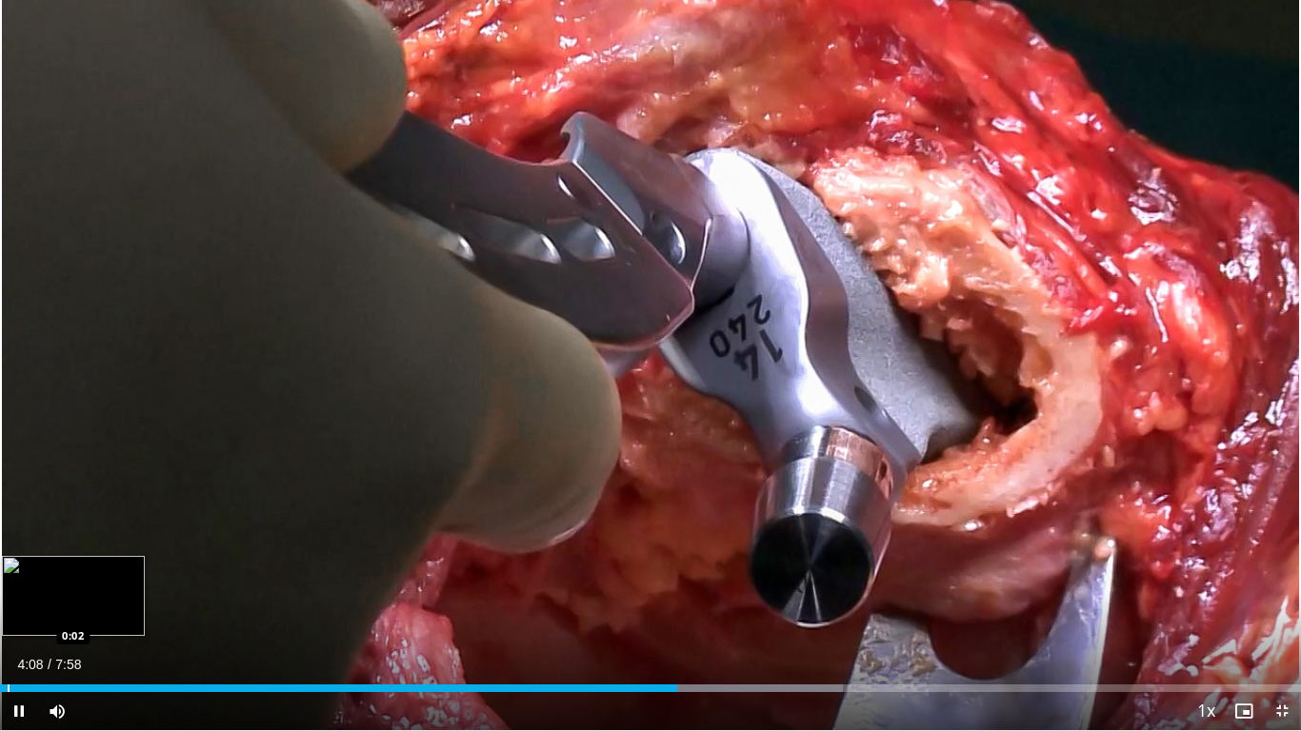
click at [8, 577] on div "Progress Bar" at bounding box center [9, 689] width 2 height 8
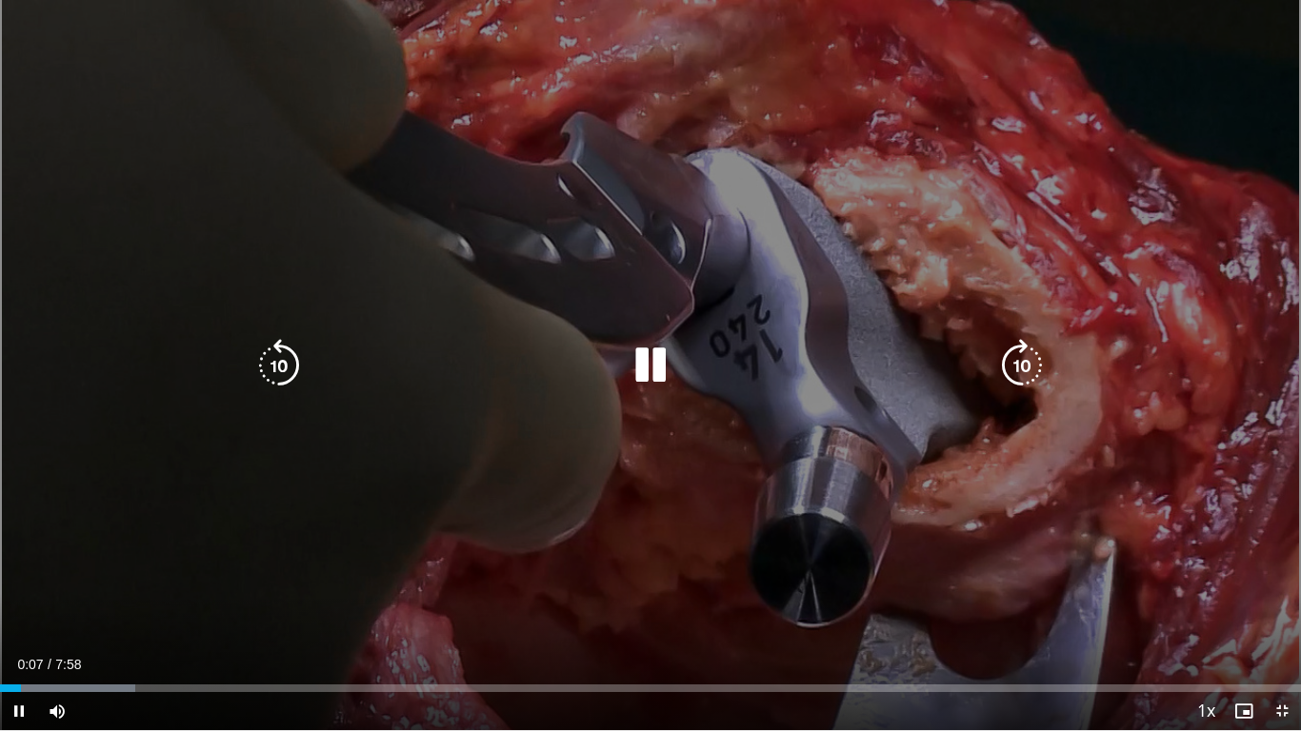
click at [648, 360] on icon "Video Player" at bounding box center [650, 365] width 53 height 53
click at [614, 355] on div "Video Player" at bounding box center [650, 366] width 781 height 38
click at [650, 373] on icon "Video Player" at bounding box center [650, 365] width 53 height 53
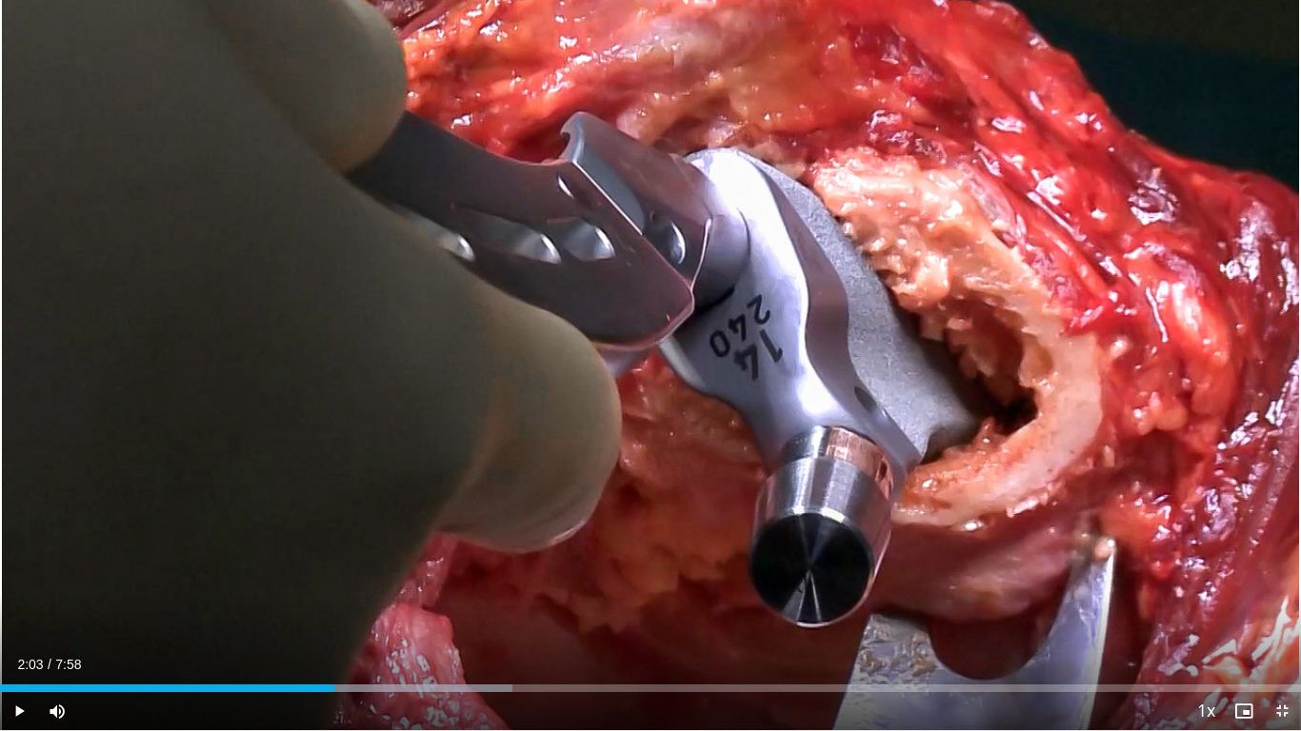
click at [1278, 577] on span "Video Player" at bounding box center [1282, 711] width 38 height 38
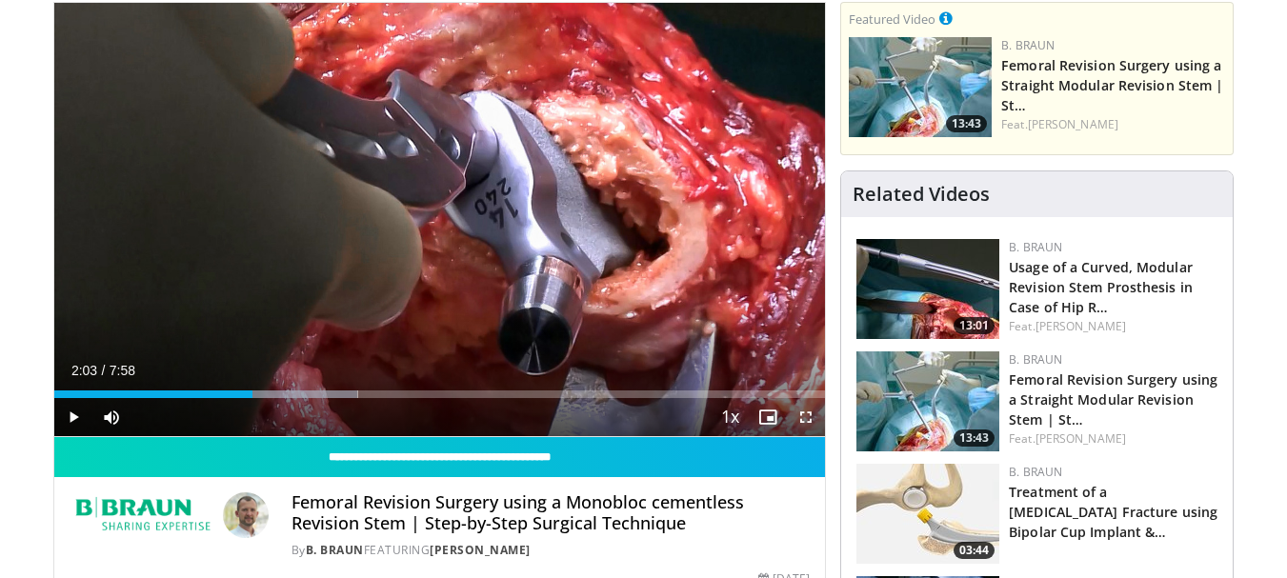
click at [805, 423] on span "Video Player" at bounding box center [806, 417] width 38 height 38
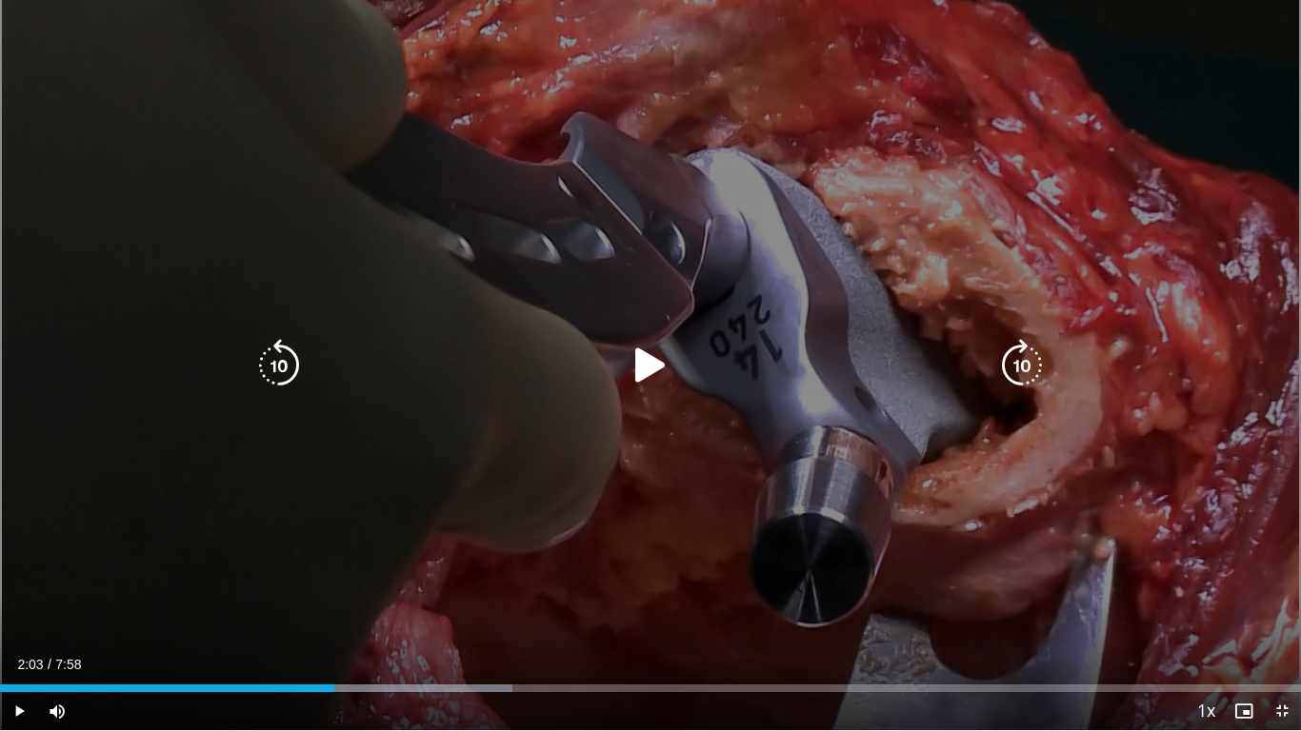
click at [639, 350] on icon "Video Player" at bounding box center [650, 365] width 53 height 53
drag, startPoint x: 276, startPoint y: 368, endPoint x: 290, endPoint y: 359, distance: 16.7
click at [279, 369] on icon "Video Player" at bounding box center [278, 365] width 53 height 53
click at [642, 370] on icon "Video Player" at bounding box center [650, 365] width 53 height 53
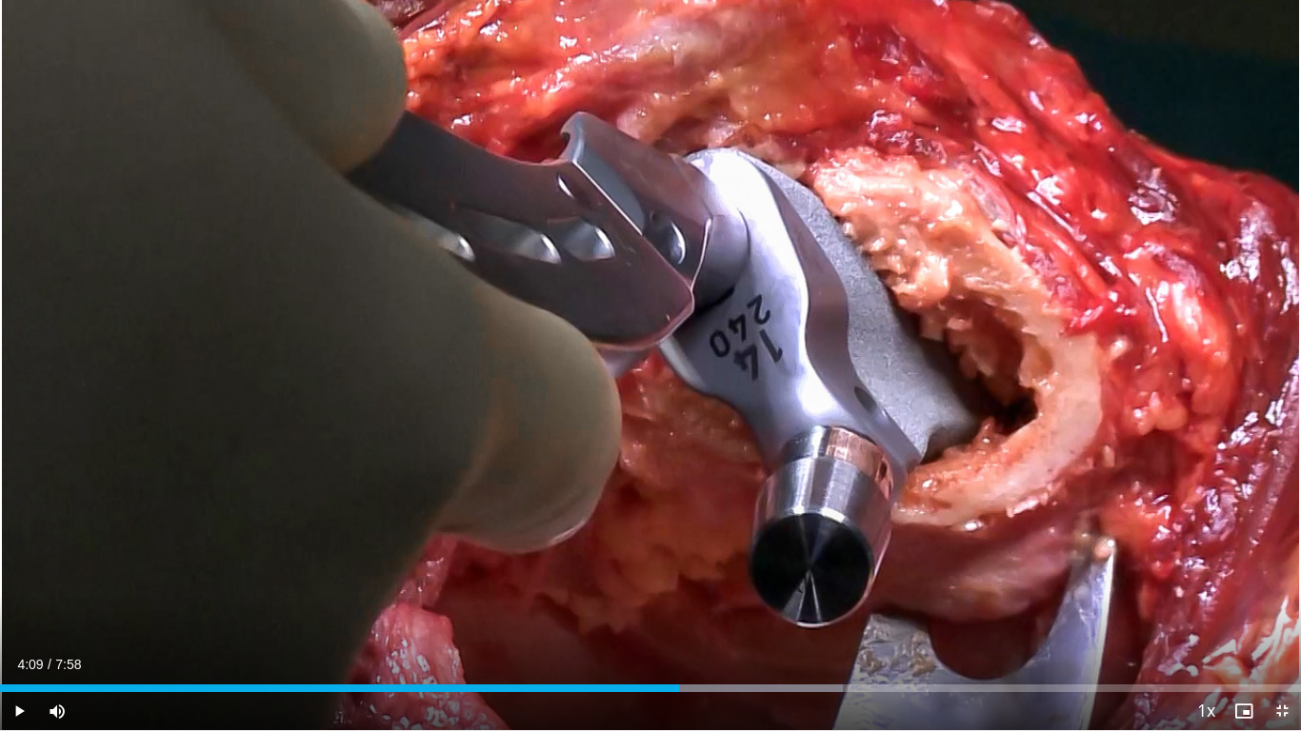
click at [1284, 577] on span "Video Player" at bounding box center [1282, 711] width 38 height 38
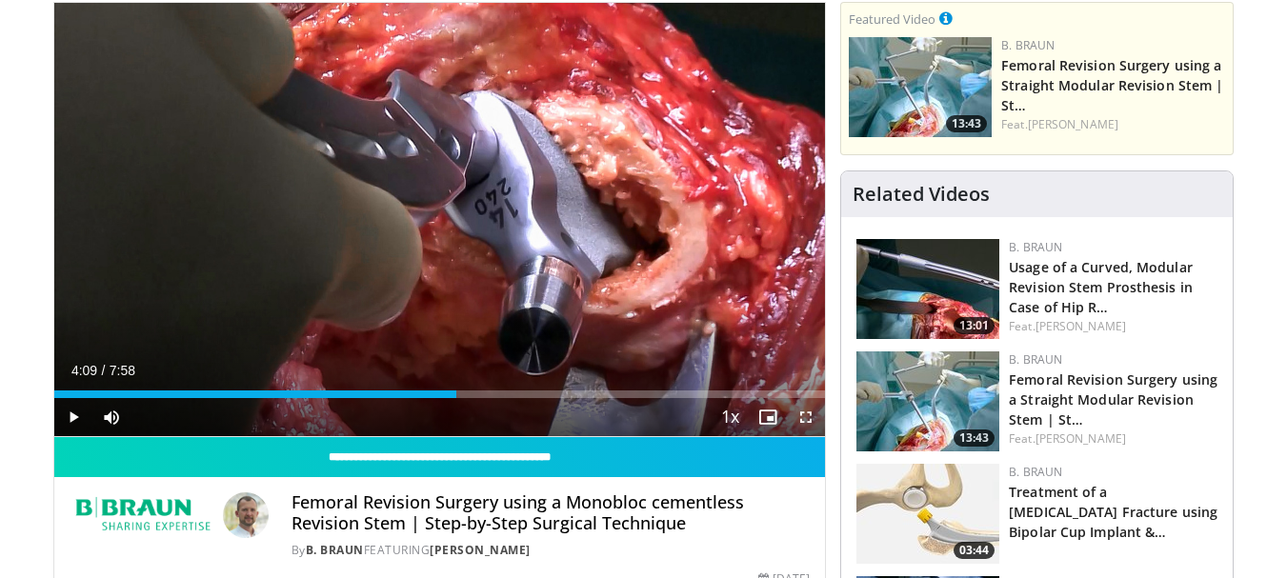
click at [810, 414] on span "Video Player" at bounding box center [806, 417] width 38 height 38
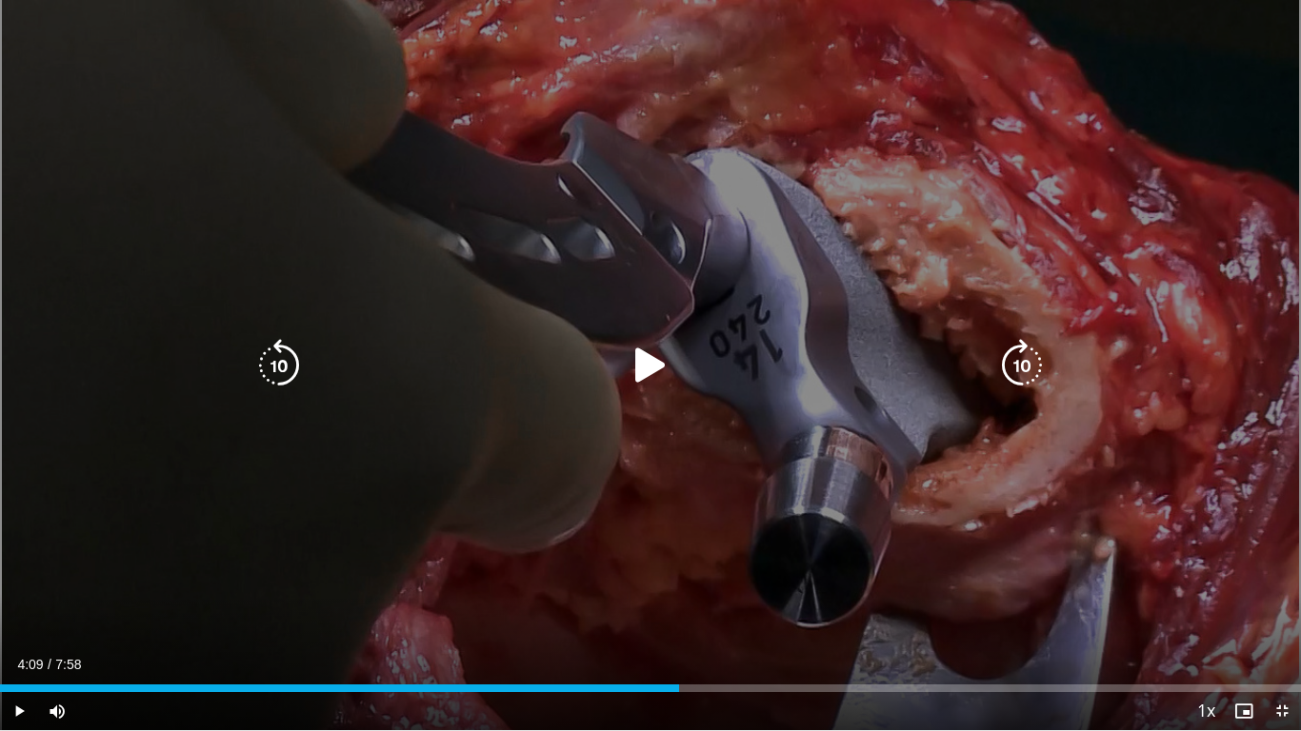
click at [651, 358] on icon "Video Player" at bounding box center [650, 365] width 53 height 53
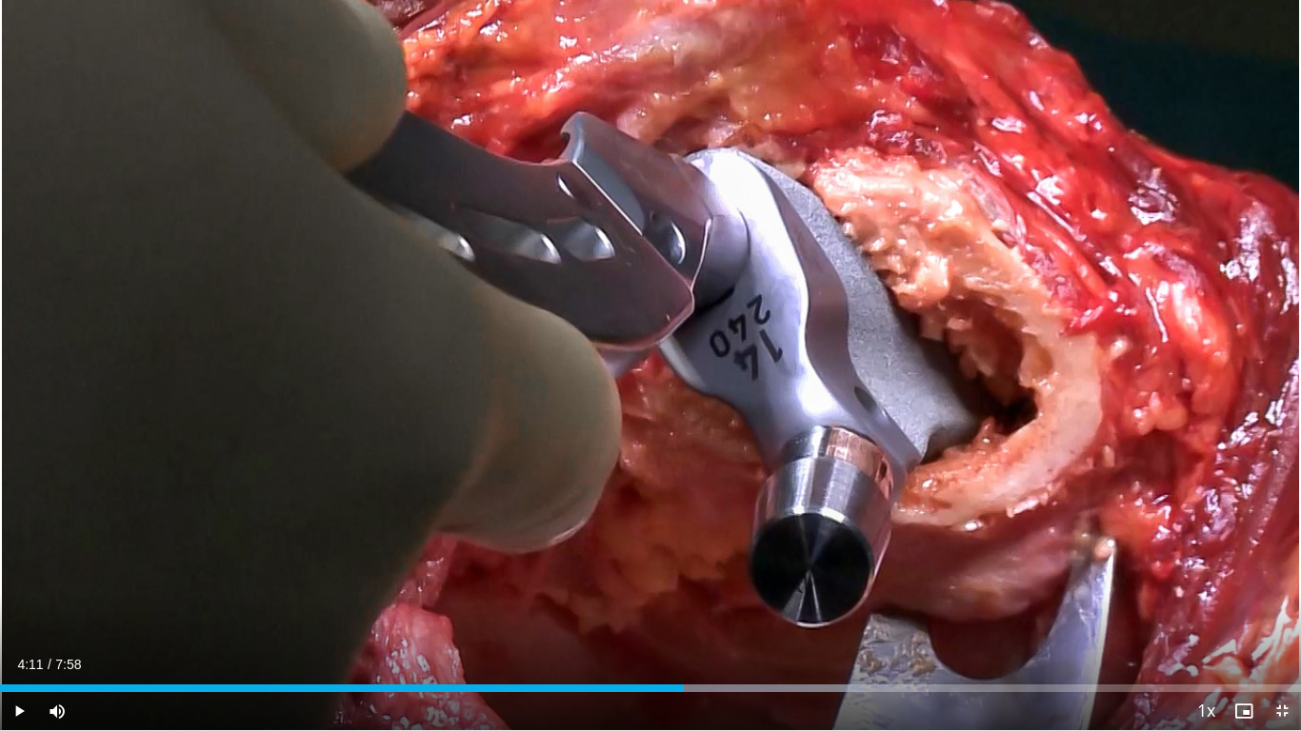
click at [1283, 577] on span "Video Player" at bounding box center [1282, 711] width 38 height 38
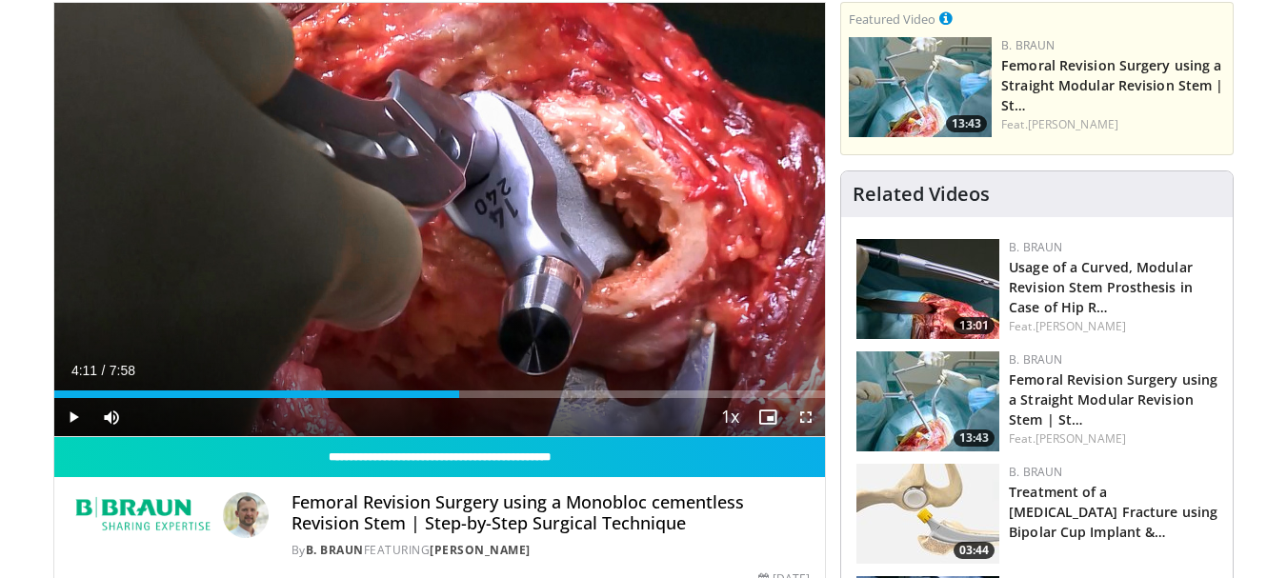
click at [799, 418] on span "Video Player" at bounding box center [806, 417] width 38 height 38
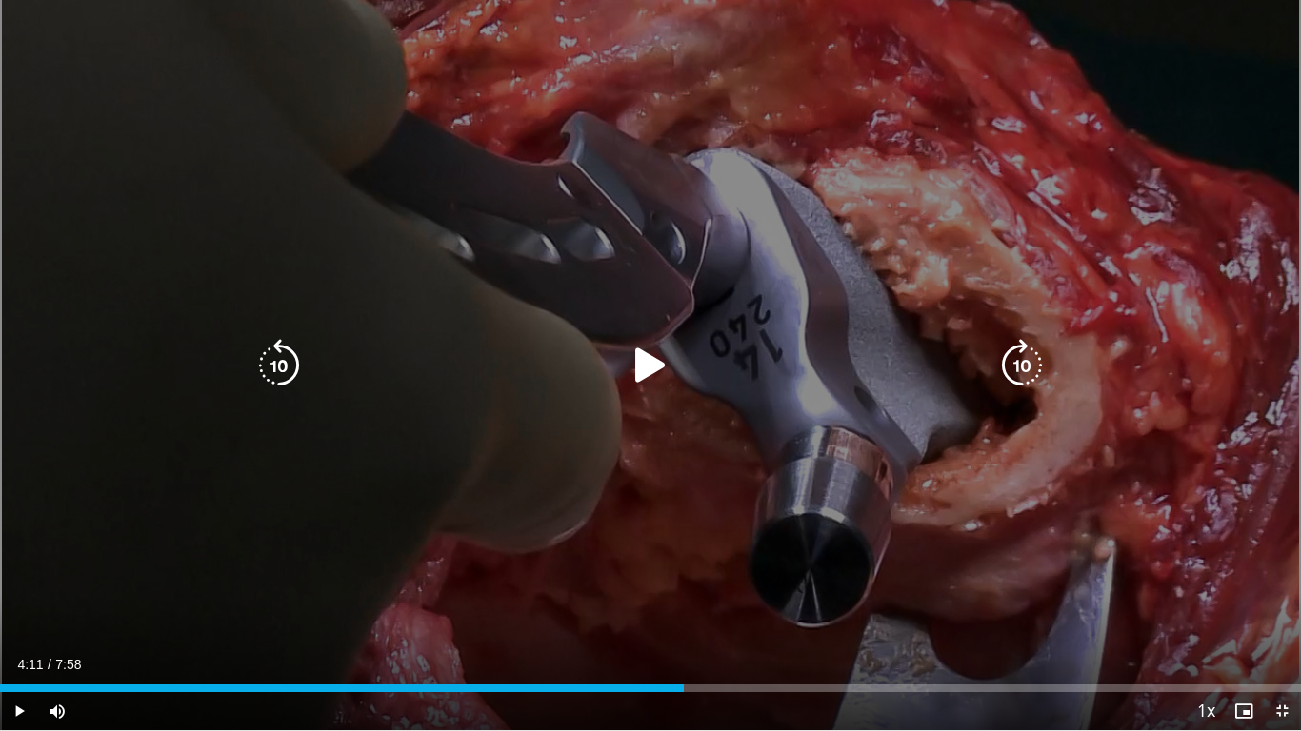
click at [639, 365] on icon "Video Player" at bounding box center [650, 365] width 53 height 53
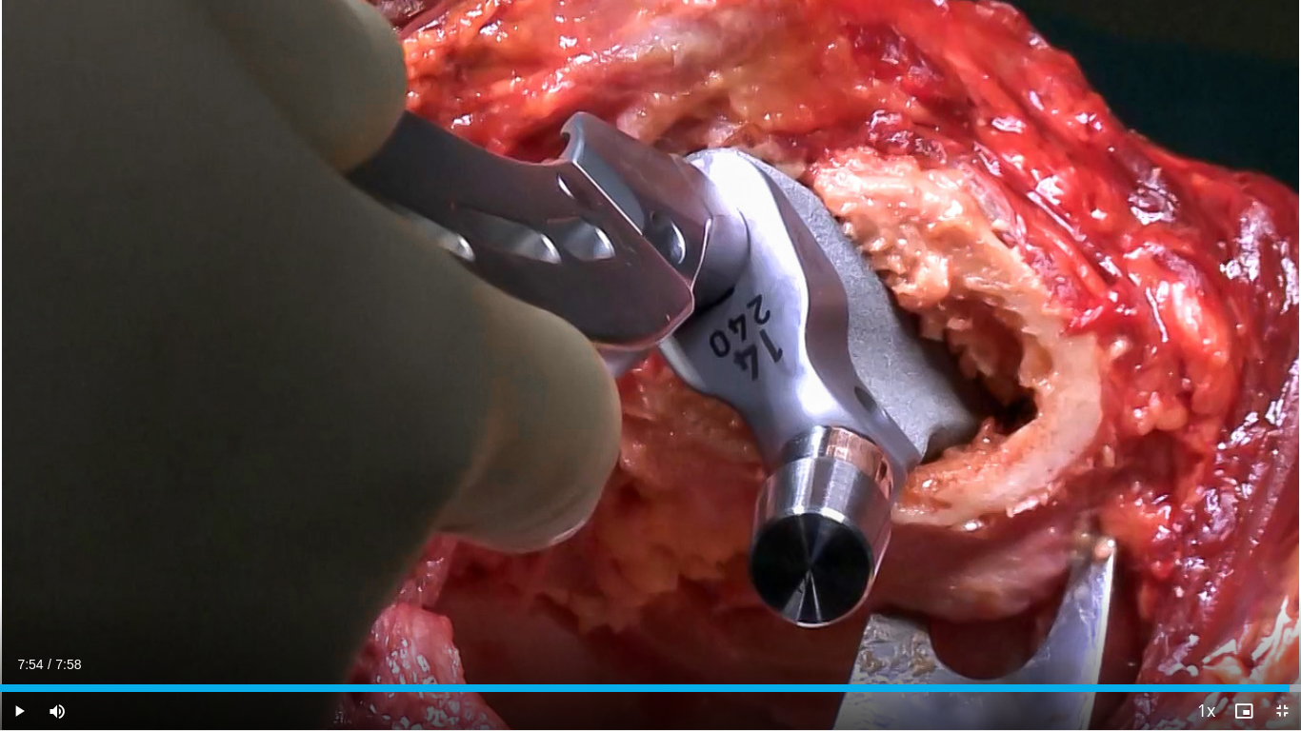
click at [1282, 577] on span "Video Player" at bounding box center [1282, 711] width 38 height 38
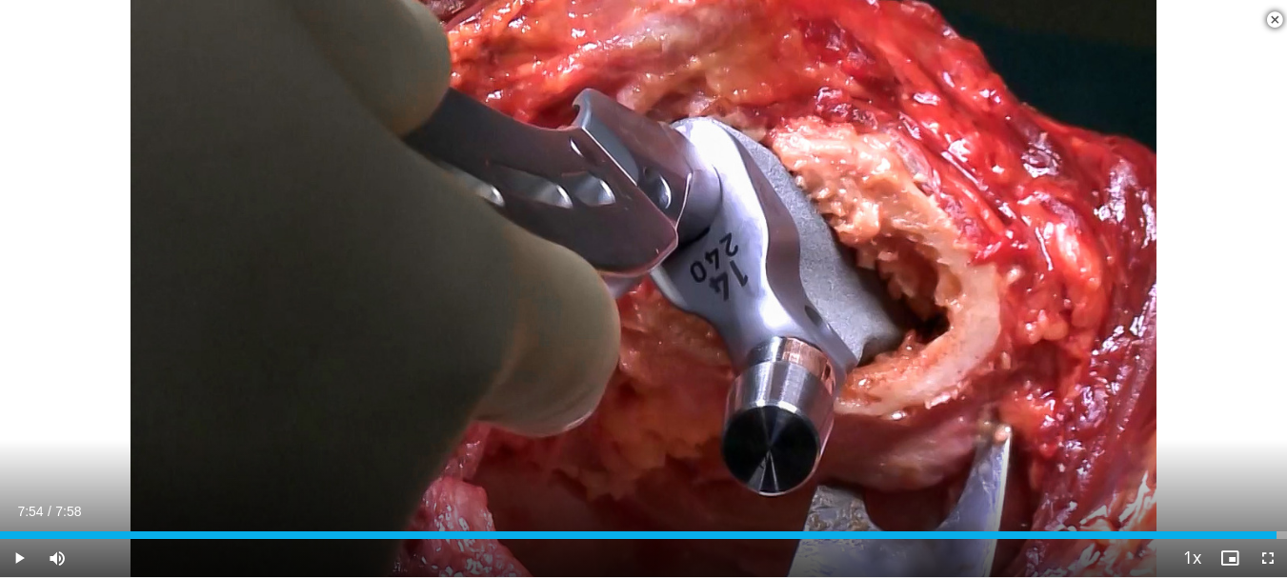
scroll to position [571, 0]
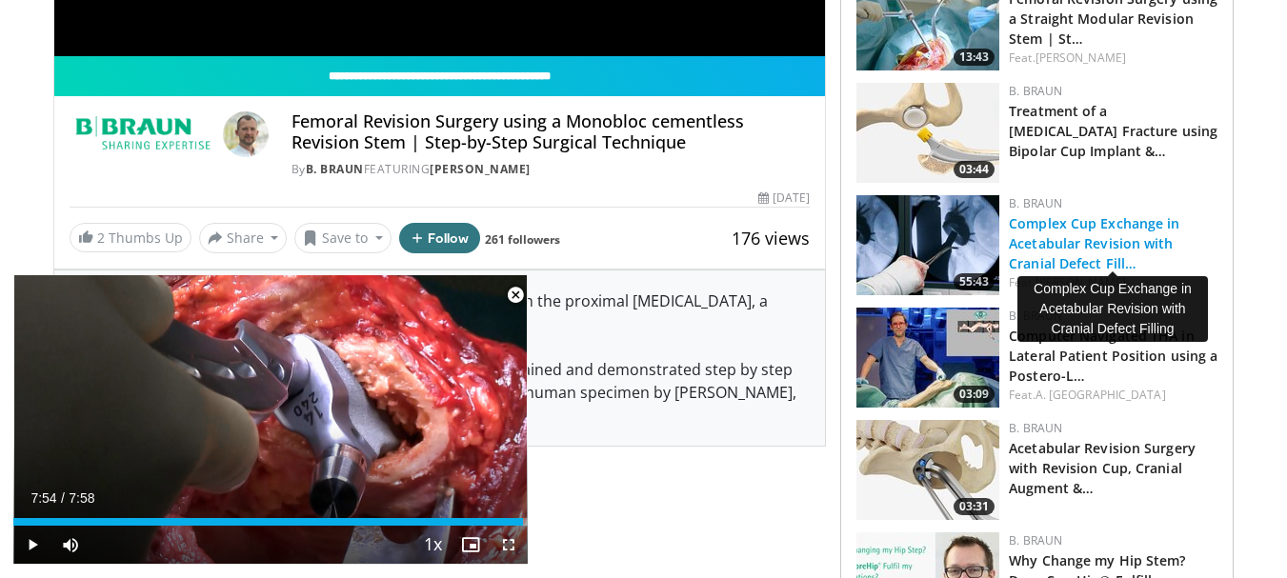
drag, startPoint x: 1112, startPoint y: 232, endPoint x: 1129, endPoint y: 250, distance: 23.6
drag, startPoint x: 514, startPoint y: 297, endPoint x: 617, endPoint y: 444, distance: 179.1
click at [513, 295] on span "Video Player" at bounding box center [515, 295] width 38 height 38
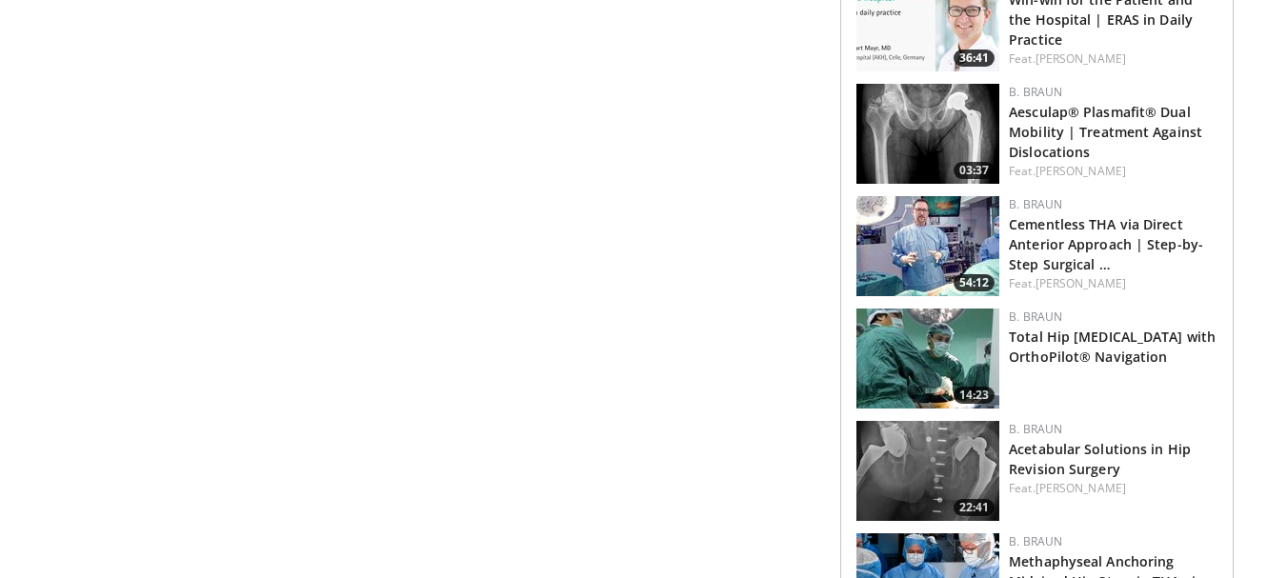
scroll to position [1810, 0]
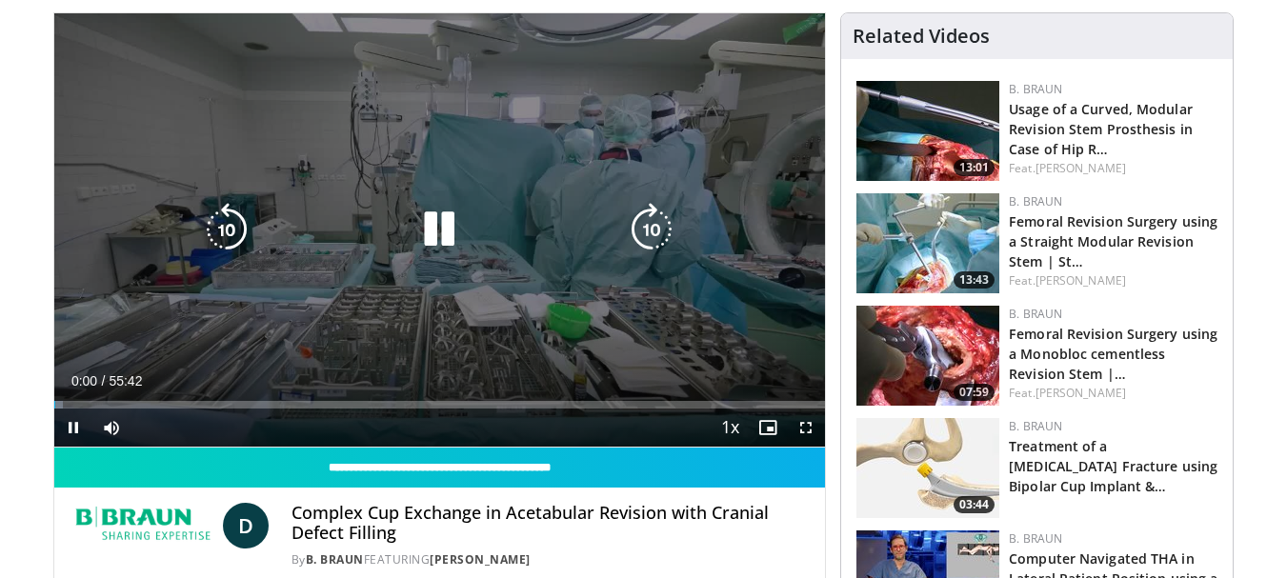
scroll to position [190, 0]
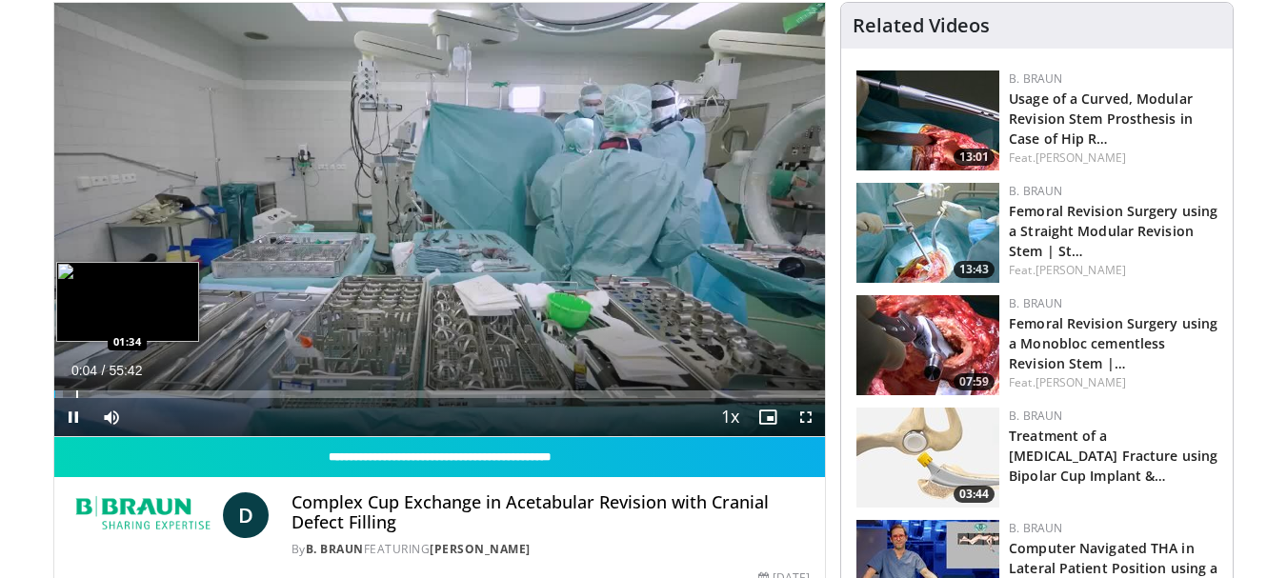
click at [76, 391] on div "Progress Bar" at bounding box center [77, 394] width 2 height 8
click at [102, 392] on div "Progress Bar" at bounding box center [103, 394] width 2 height 8
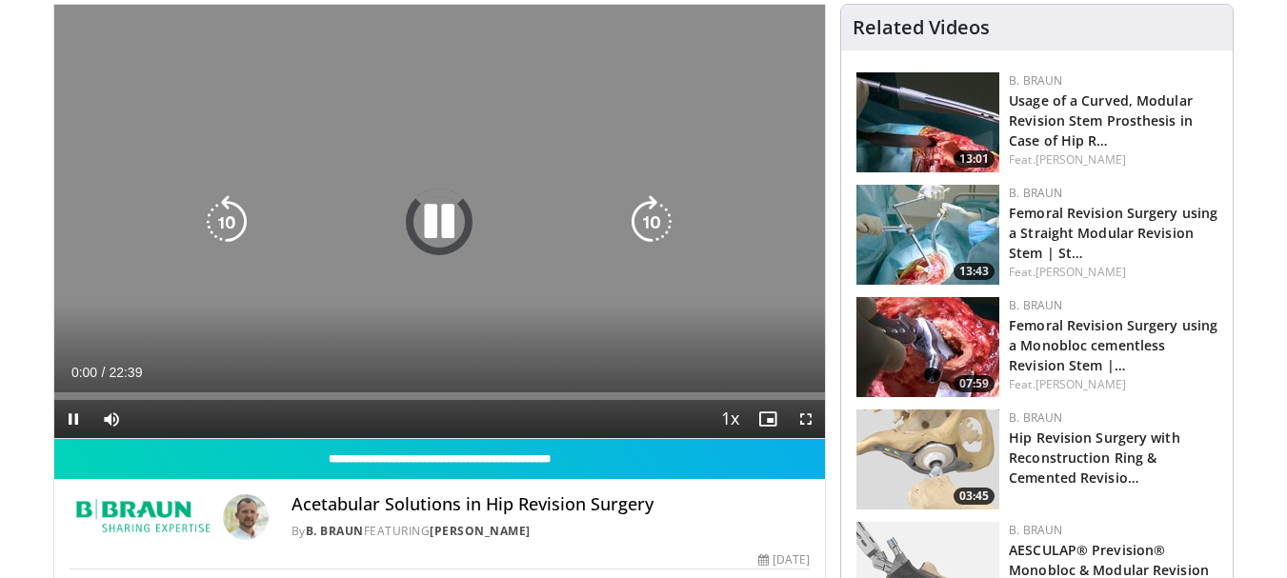
scroll to position [190, 0]
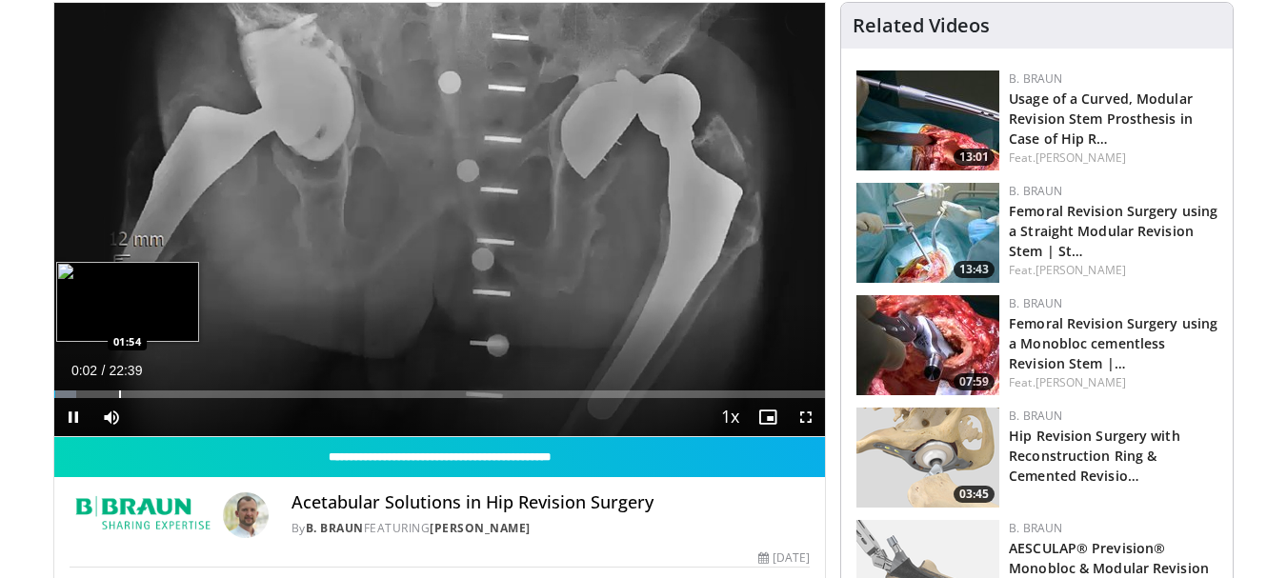
click at [116, 394] on div "Loaded : 2.92% 00:02 01:54" at bounding box center [439, 394] width 771 height 8
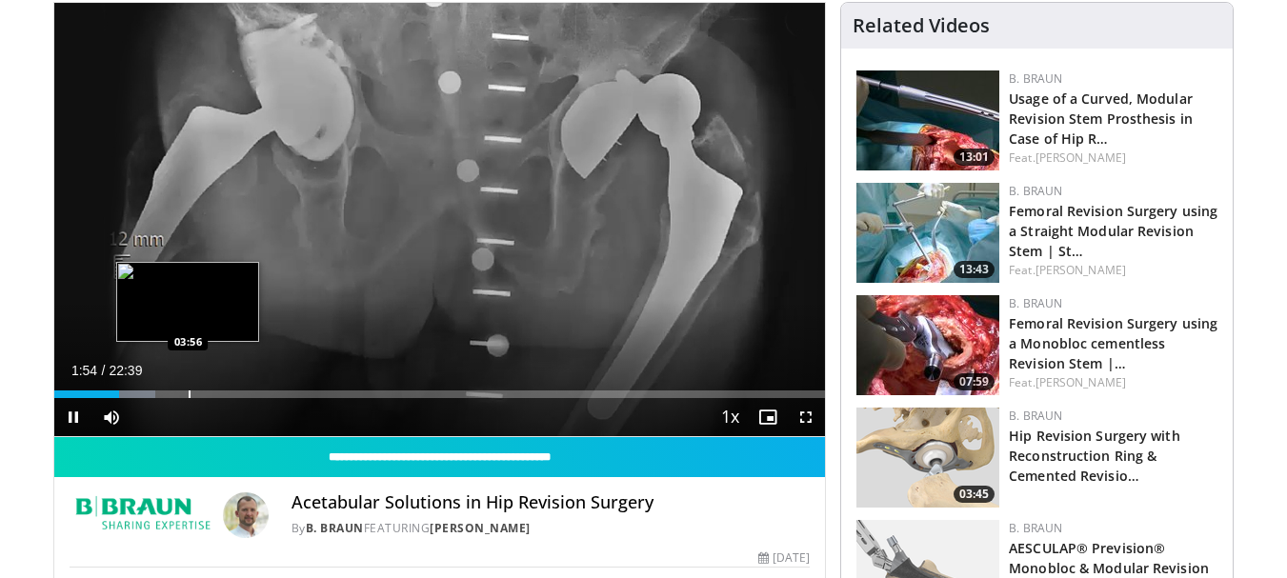
click at [189, 395] on div "Progress Bar" at bounding box center [190, 394] width 2 height 8
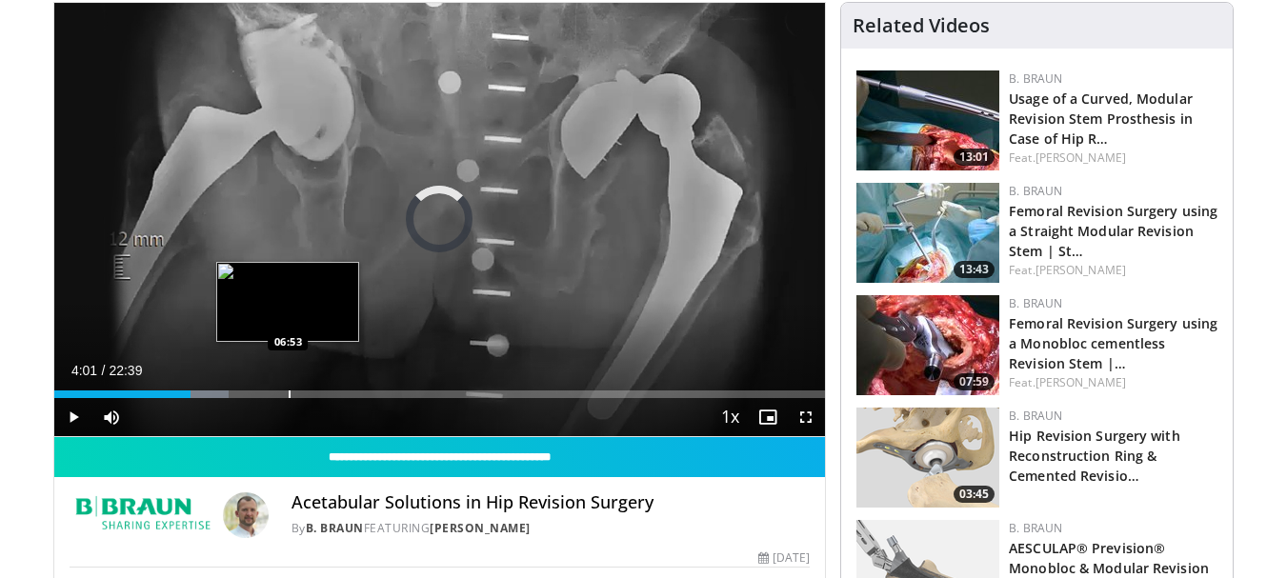
click at [290, 394] on div "Progress Bar" at bounding box center [290, 394] width 2 height 8
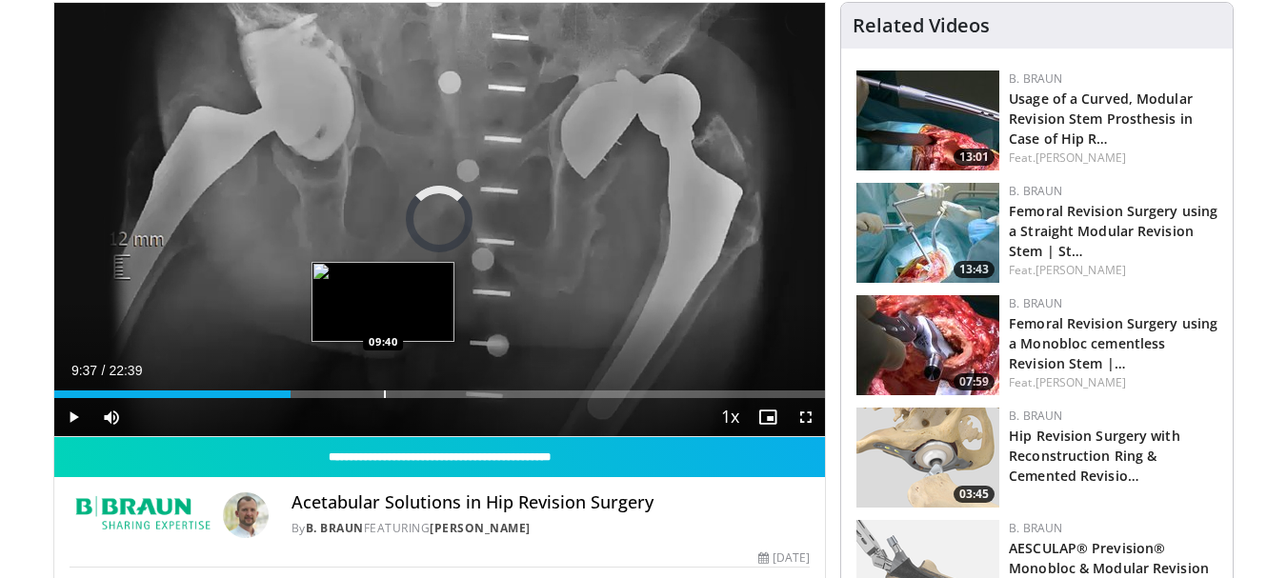
click at [384, 393] on div "Progress Bar" at bounding box center [385, 394] width 2 height 8
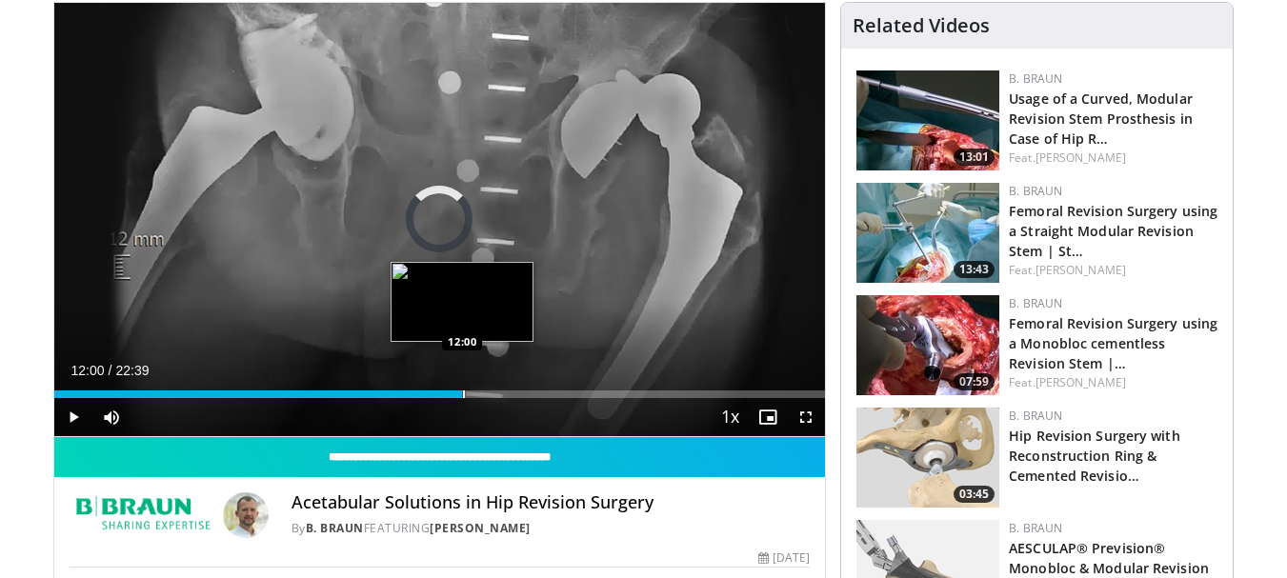
click at [463, 395] on div "Progress Bar" at bounding box center [464, 394] width 2 height 8
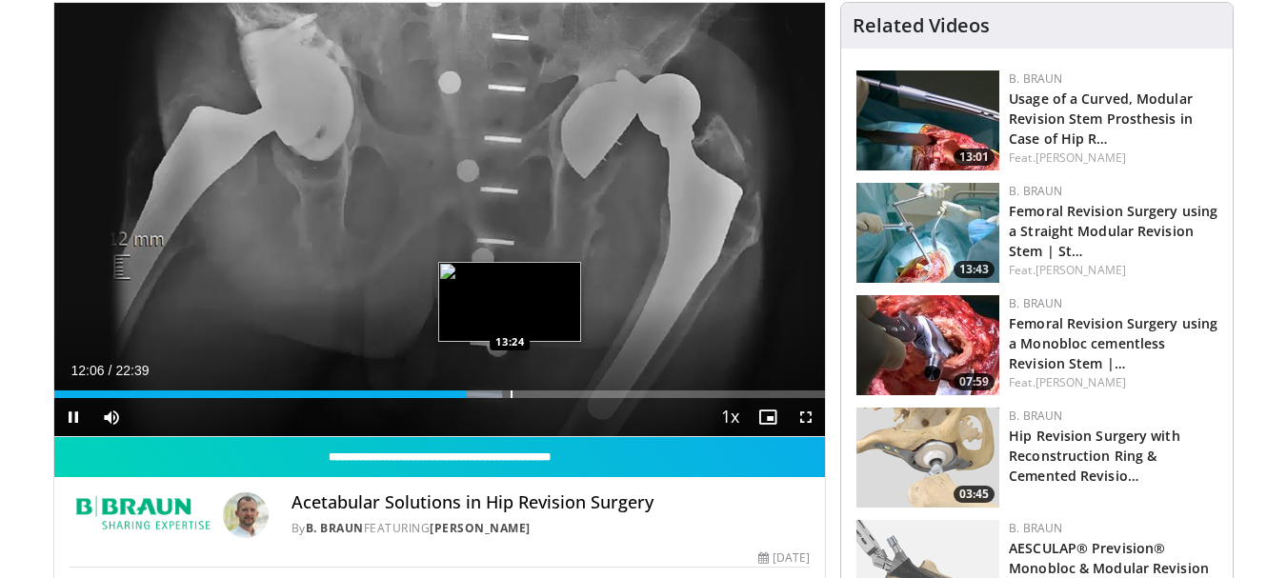
click at [510, 395] on div "Progress Bar" at bounding box center [511, 394] width 2 height 8
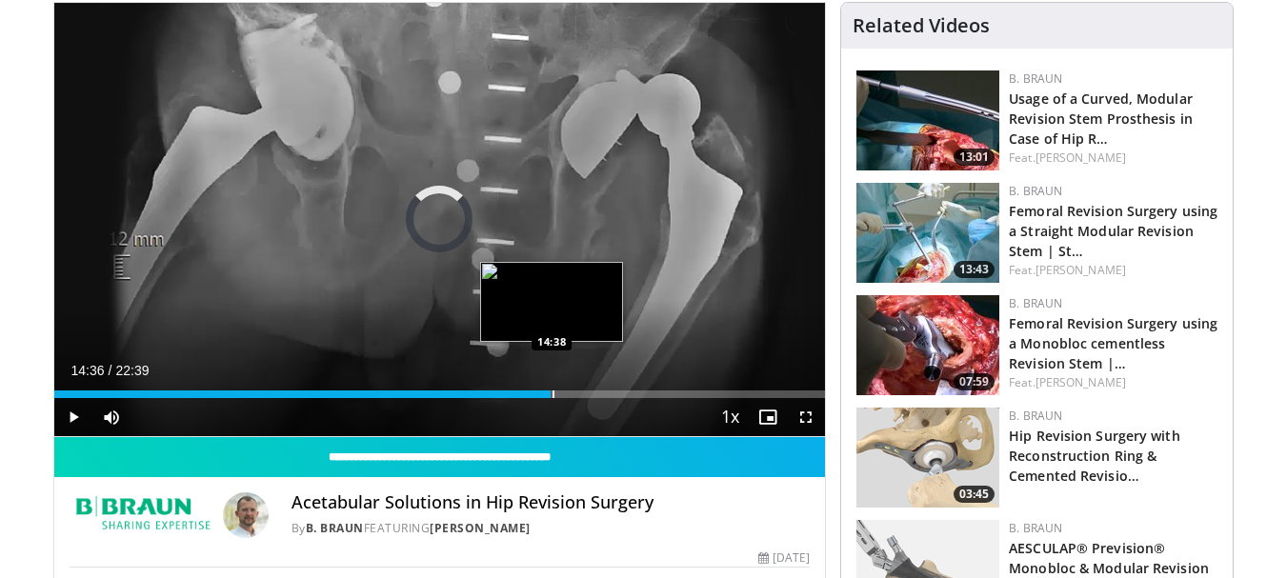
click at [552, 393] on div "Progress Bar" at bounding box center [553, 394] width 2 height 8
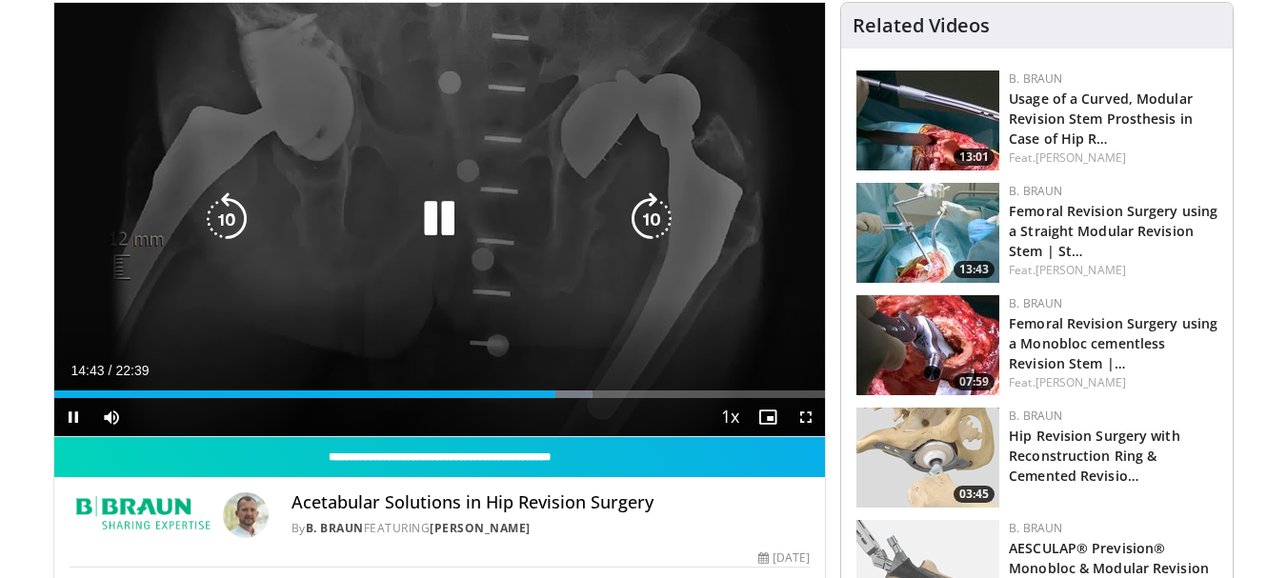
click at [655, 225] on icon "Video Player" at bounding box center [651, 218] width 53 height 53
click at [203, 219] on icon "Video Player" at bounding box center [226, 218] width 53 height 53
click at [218, 216] on icon "Video Player" at bounding box center [226, 218] width 53 height 53
click at [446, 214] on icon "Video Player" at bounding box center [438, 218] width 53 height 53
click at [647, 220] on icon "Video Player" at bounding box center [651, 218] width 53 height 53
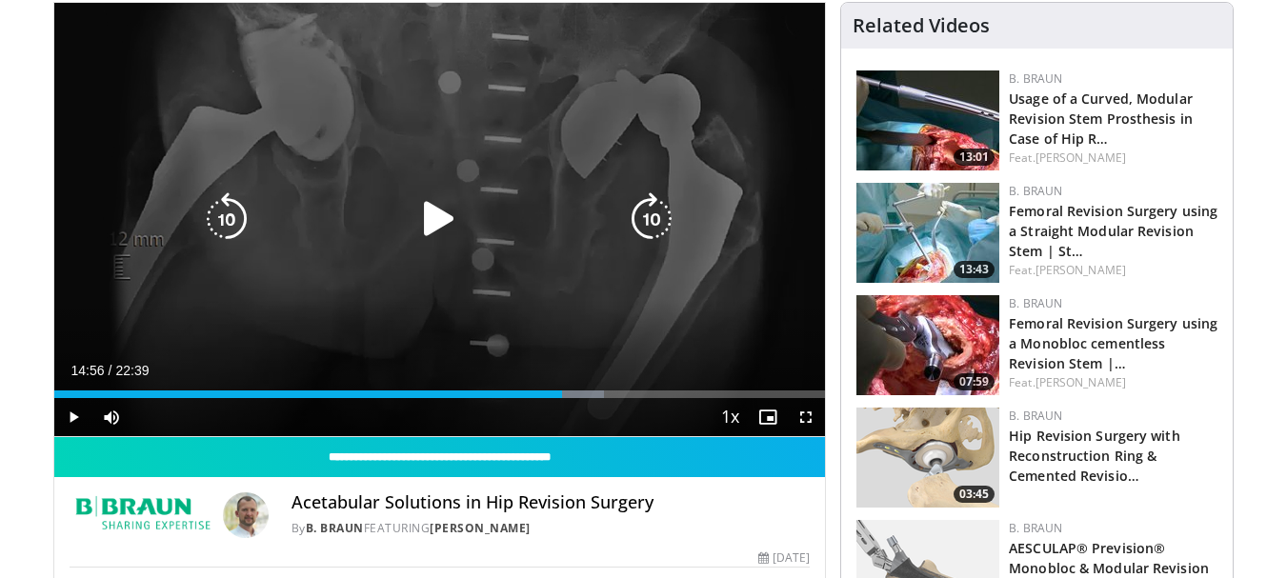
click at [428, 213] on icon "Video Player" at bounding box center [438, 218] width 53 height 53
click at [653, 216] on icon "Video Player" at bounding box center [651, 218] width 53 height 53
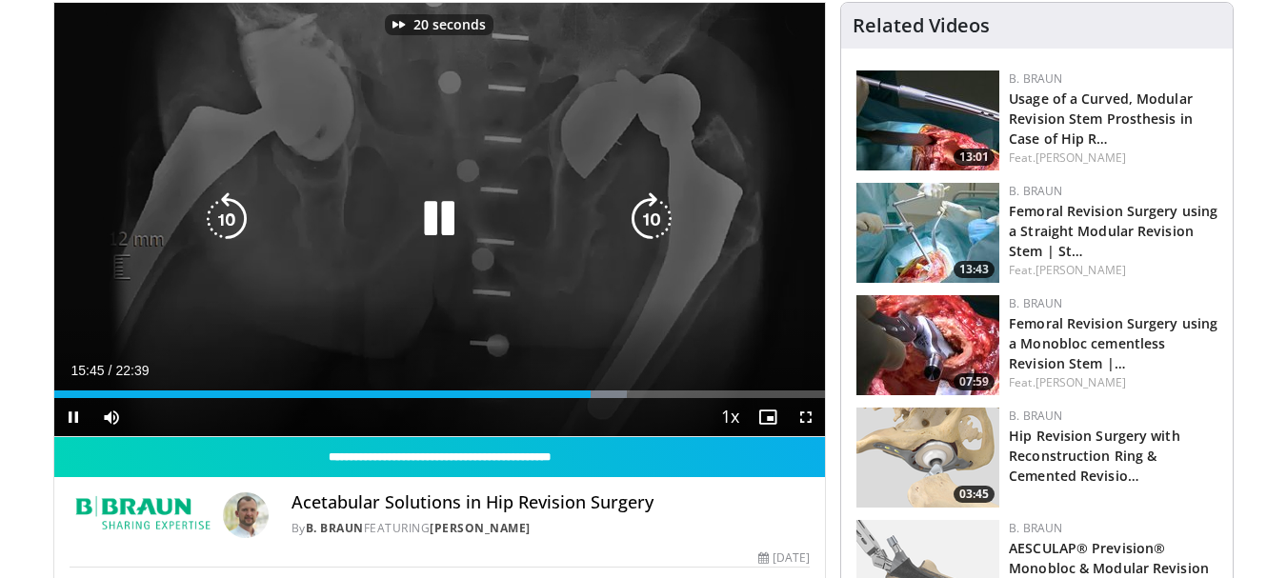
click at [653, 216] on icon "Video Player" at bounding box center [651, 218] width 53 height 53
click at [653, 218] on icon "Video Player" at bounding box center [651, 218] width 53 height 53
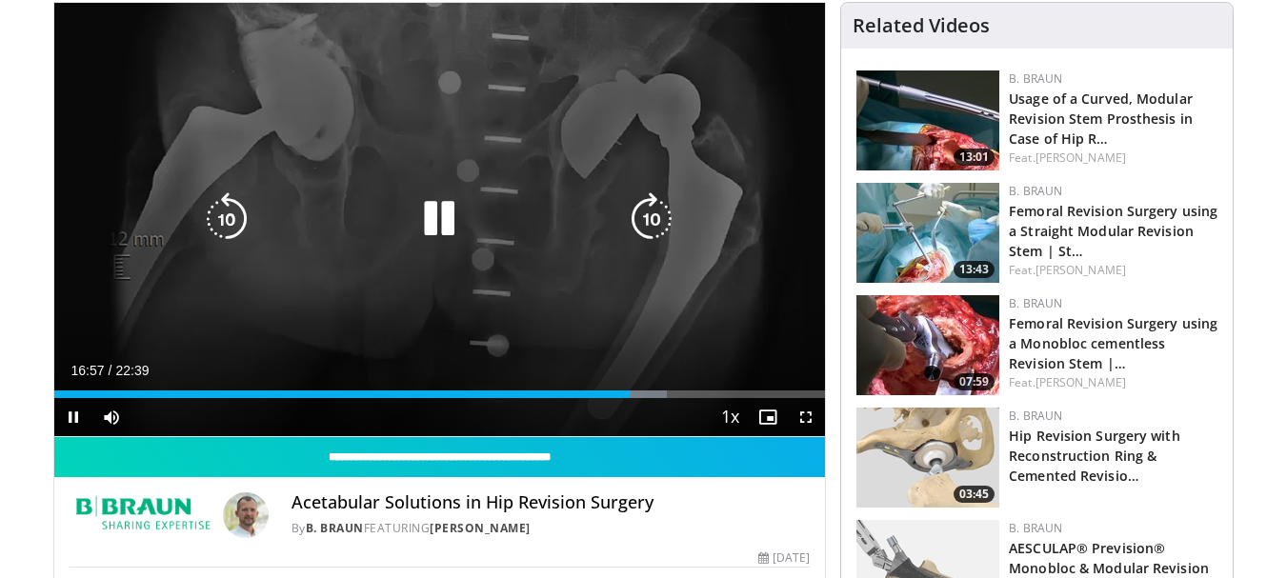
click at [653, 219] on icon "Video Player" at bounding box center [651, 218] width 53 height 53
click at [657, 221] on icon "Video Player" at bounding box center [651, 218] width 53 height 53
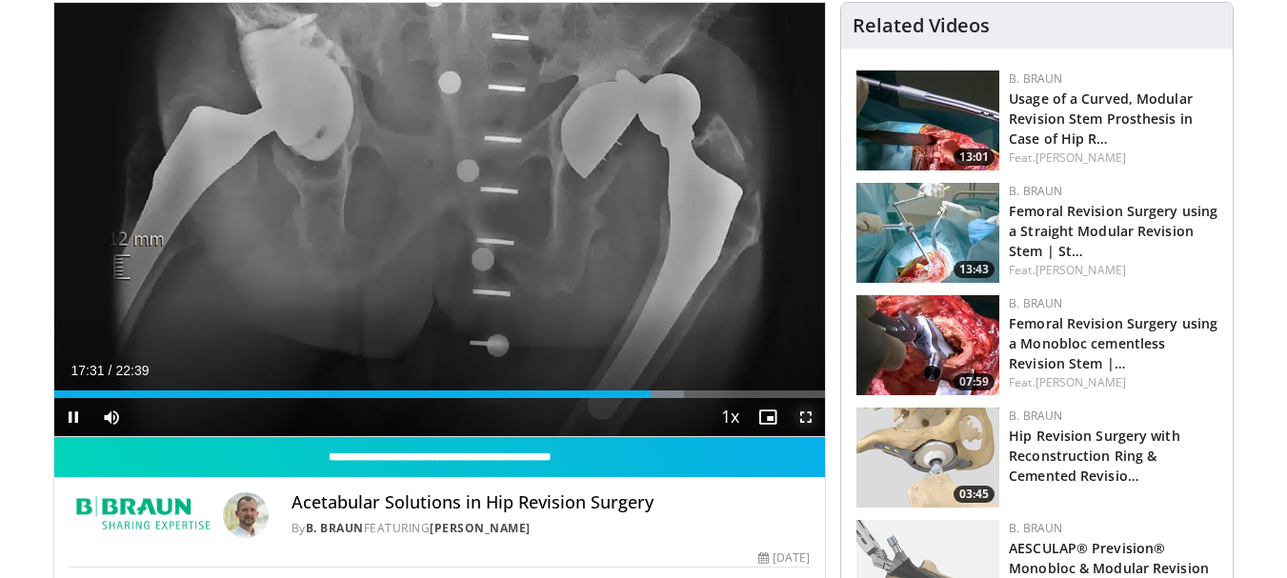
click at [814, 410] on span "Video Player" at bounding box center [806, 417] width 38 height 38
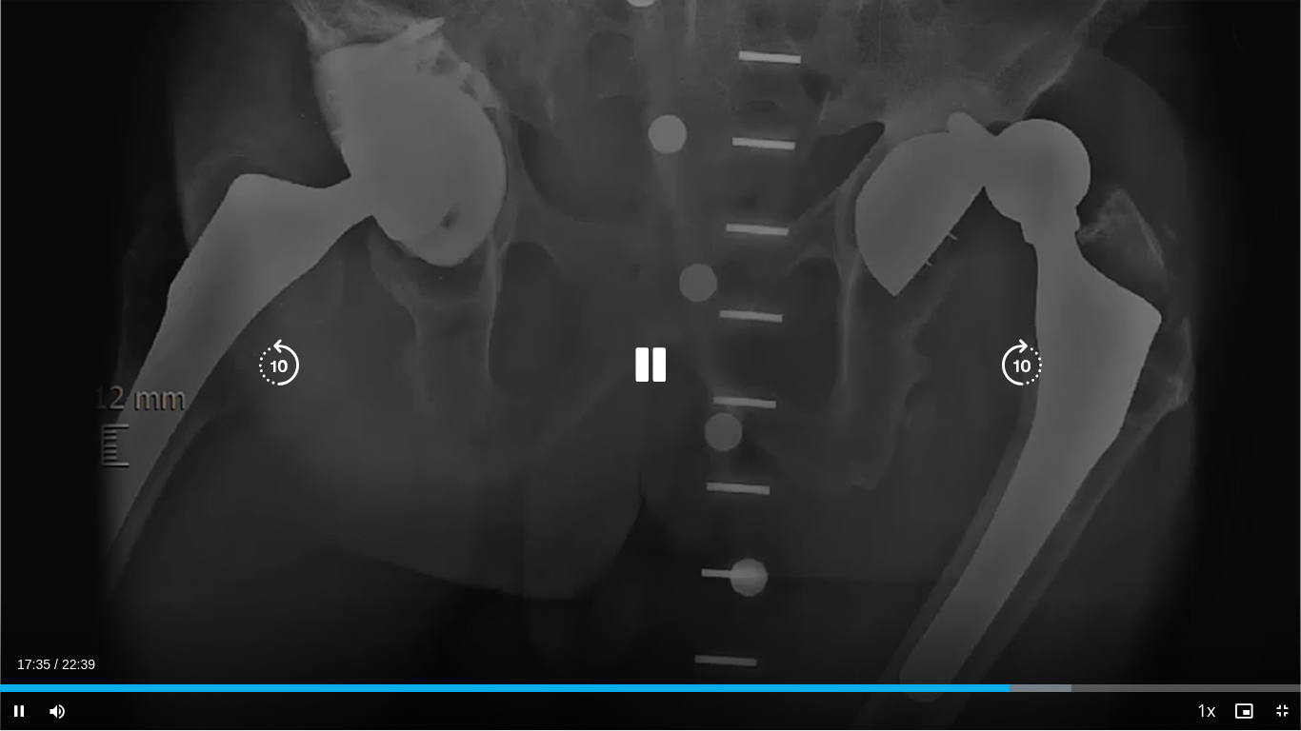
click at [1026, 365] on icon "Video Player" at bounding box center [1021, 365] width 53 height 53
click at [1030, 357] on icon "Video Player" at bounding box center [1021, 365] width 53 height 53
click at [649, 362] on icon "Video Player" at bounding box center [650, 365] width 53 height 53
click at [673, 367] on icon "Video Player" at bounding box center [650, 365] width 53 height 53
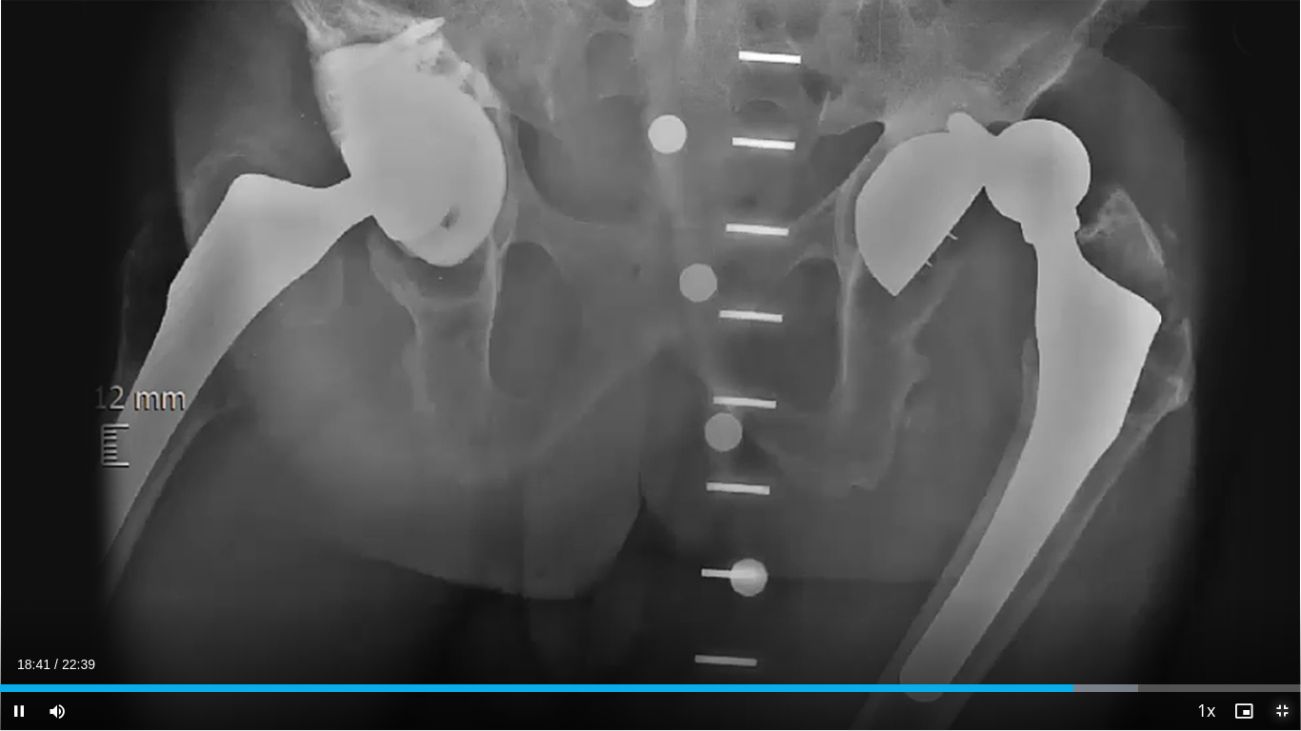
click at [1282, 577] on span "Video Player" at bounding box center [1282, 711] width 38 height 38
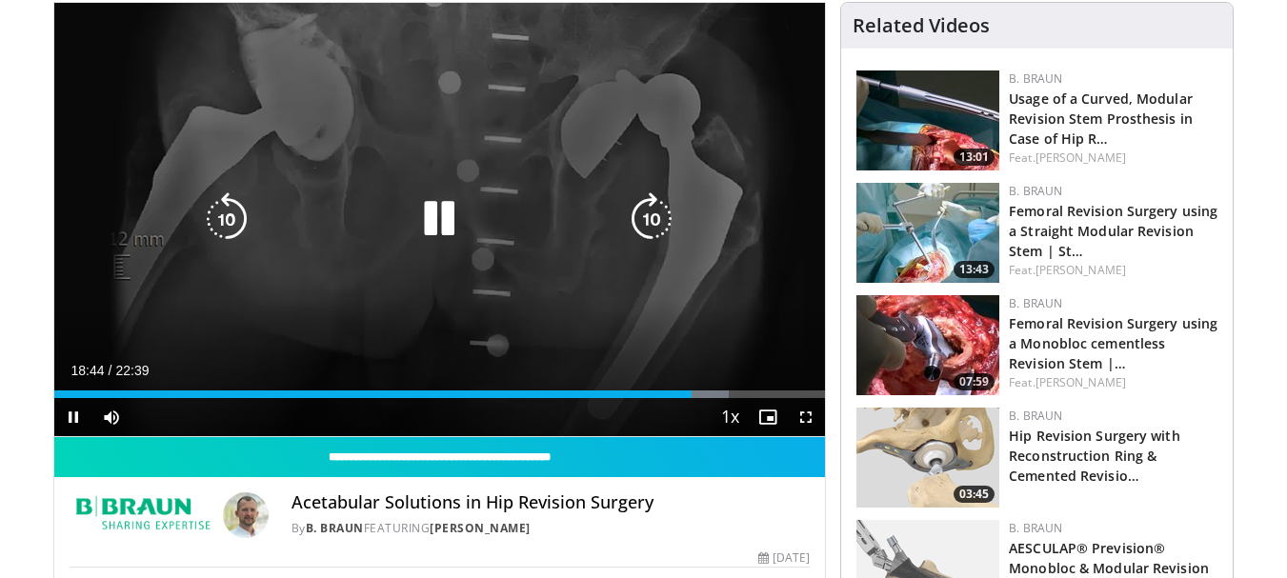
click at [644, 216] on icon "Video Player" at bounding box center [651, 218] width 53 height 53
click at [645, 216] on icon "Video Player" at bounding box center [651, 218] width 53 height 53
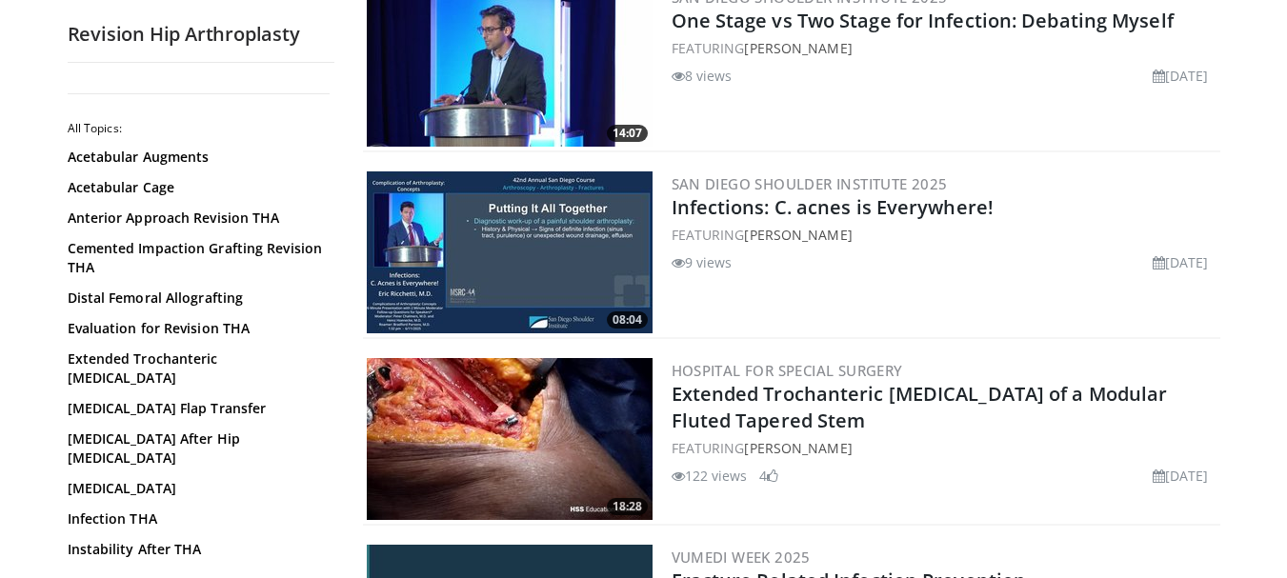
scroll to position [1524, 0]
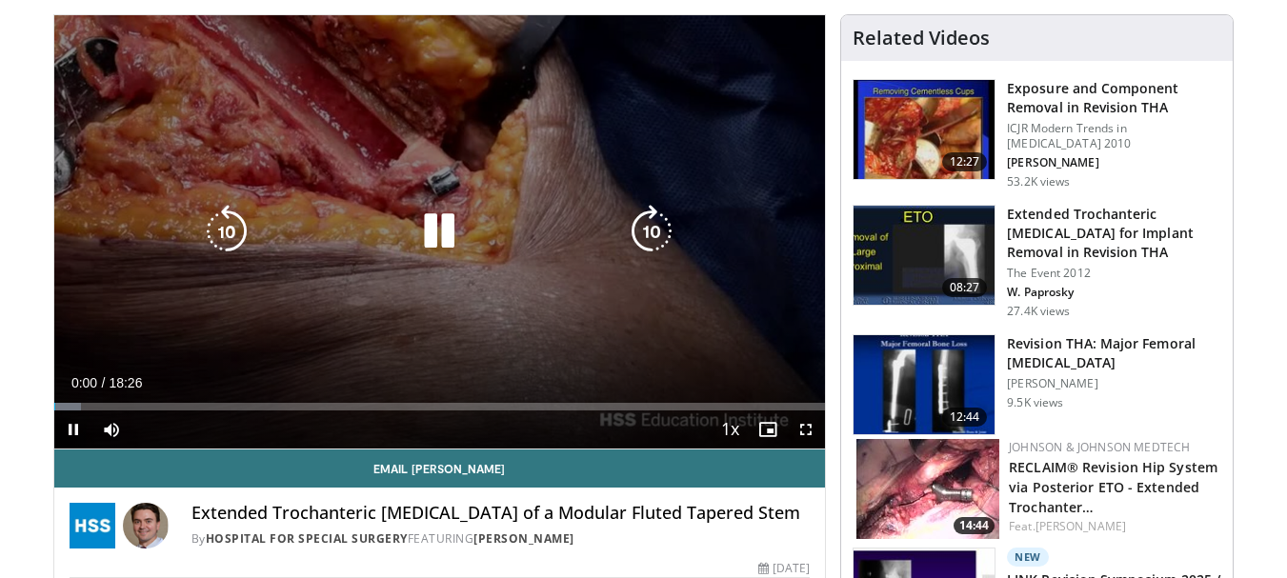
scroll to position [190, 0]
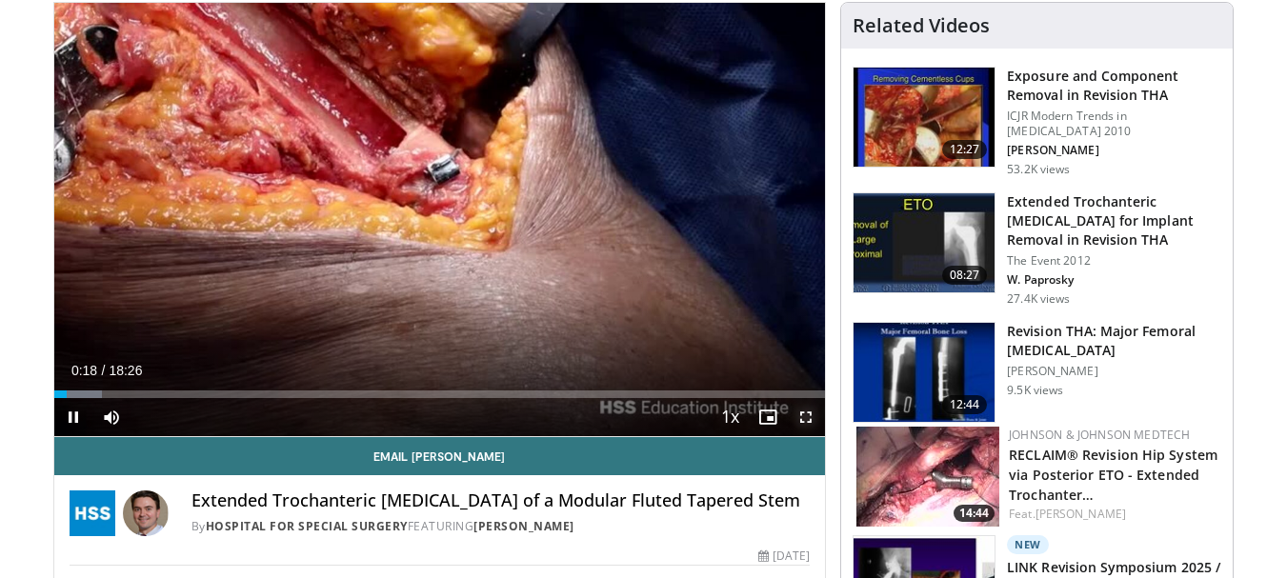
click at [808, 418] on span "Video Player" at bounding box center [806, 417] width 38 height 38
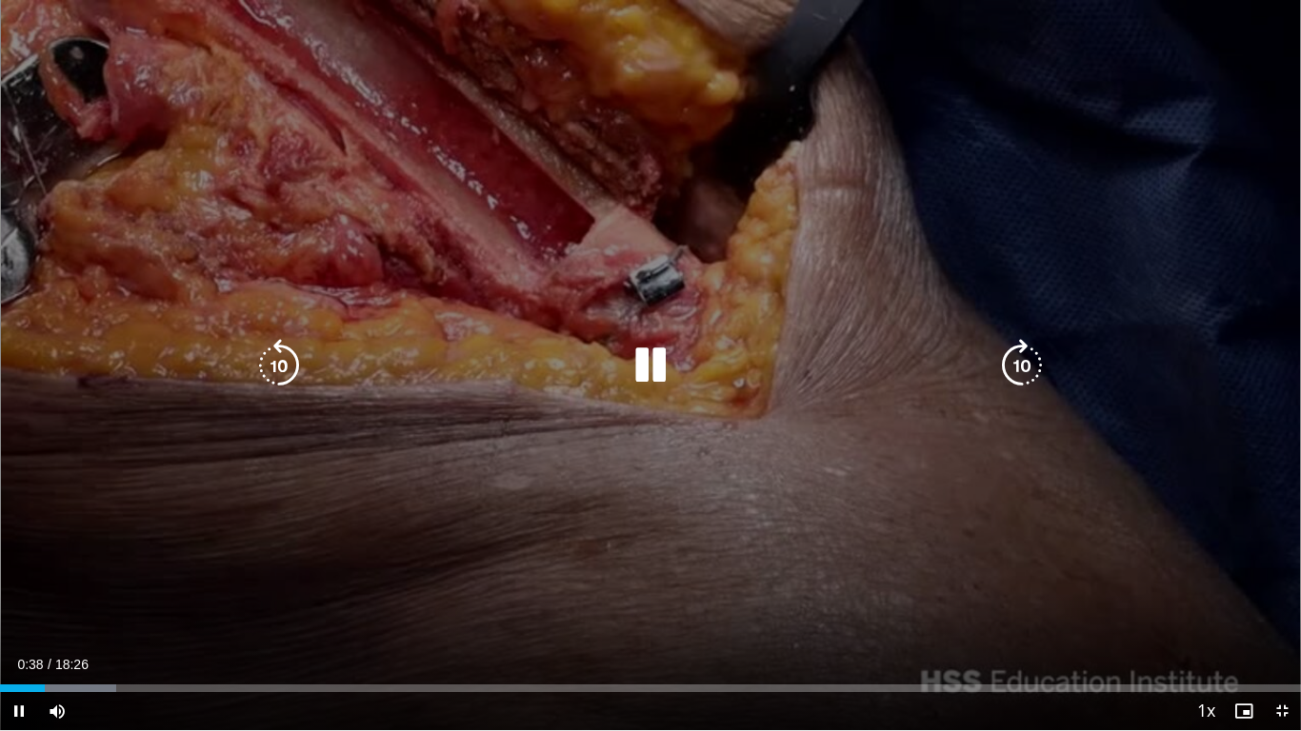
click at [654, 363] on icon "Video Player" at bounding box center [650, 365] width 53 height 53
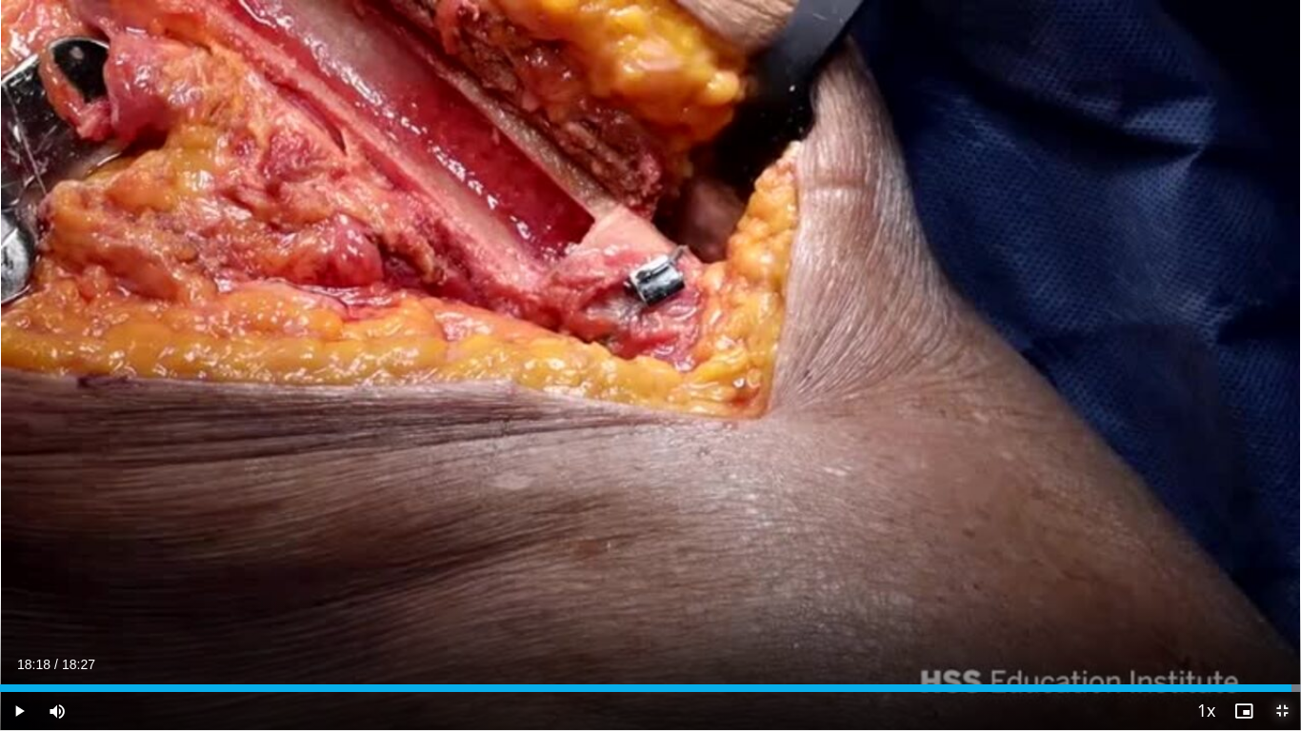
click at [1286, 577] on span "Video Player" at bounding box center [1282, 711] width 38 height 38
